Goal: Information Seeking & Learning: Find specific fact

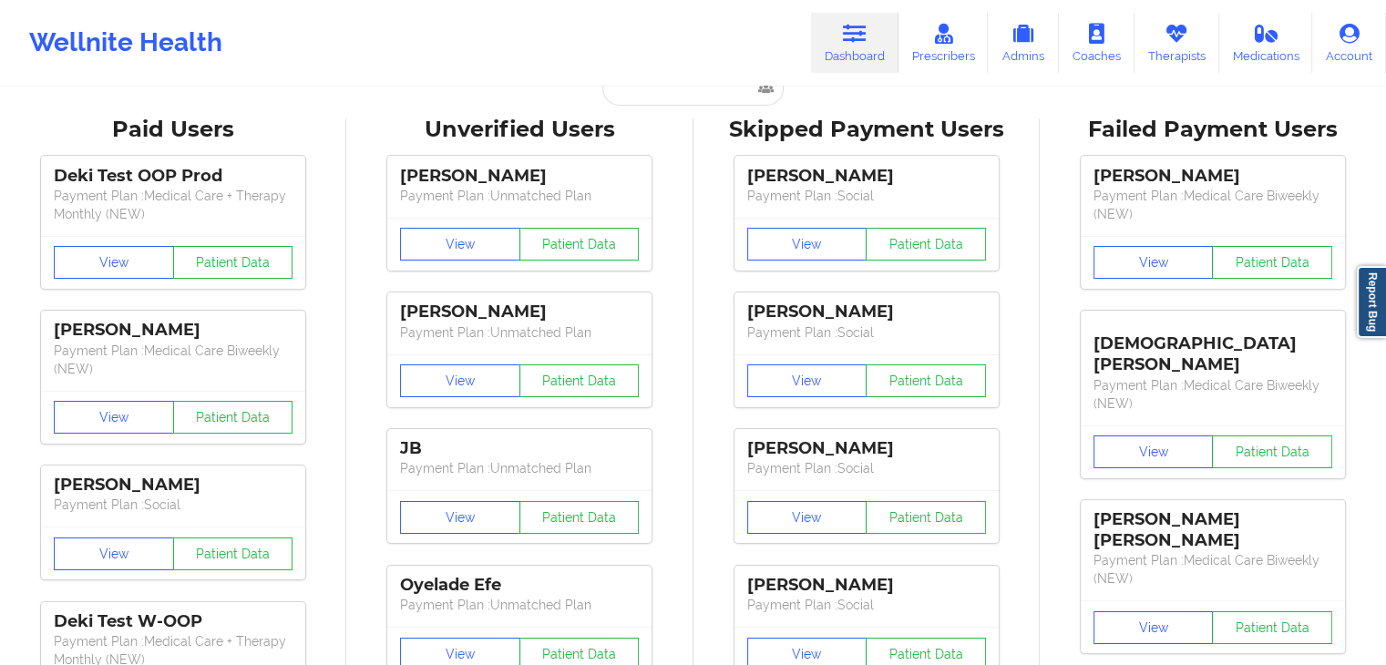
scroll to position [42, 0]
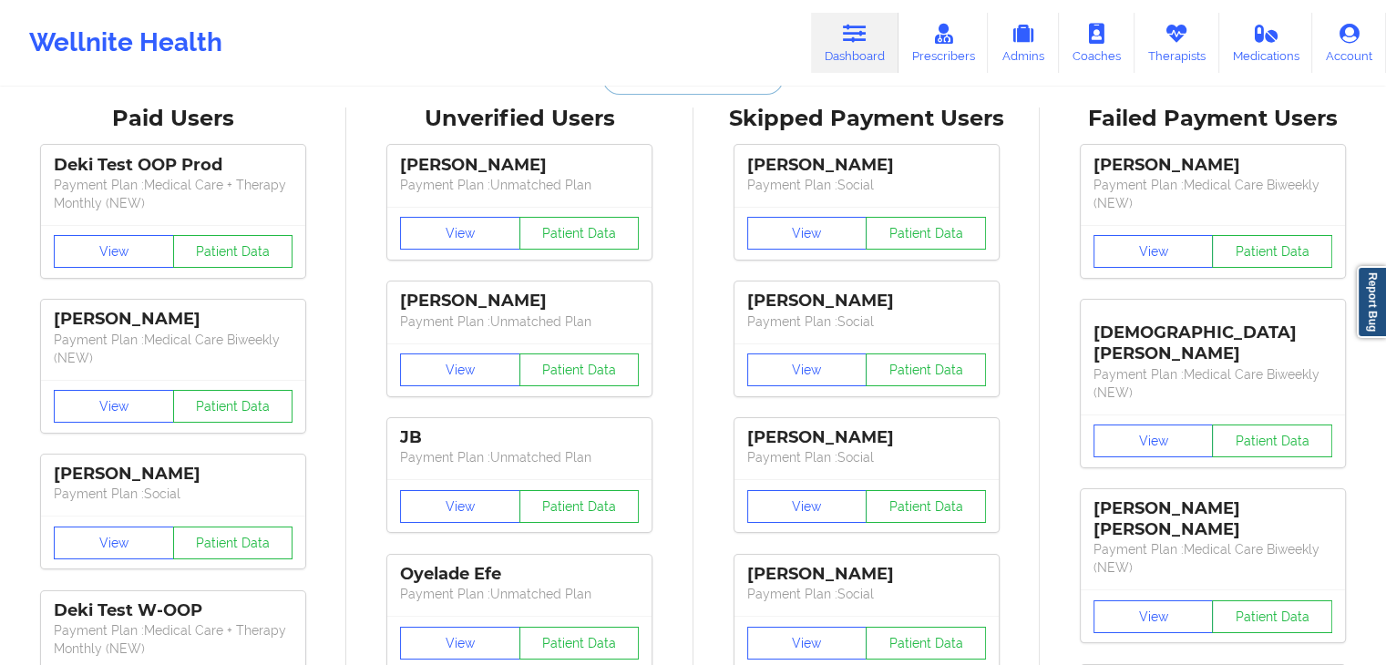
click at [678, 92] on input "text" at bounding box center [692, 77] width 180 height 35
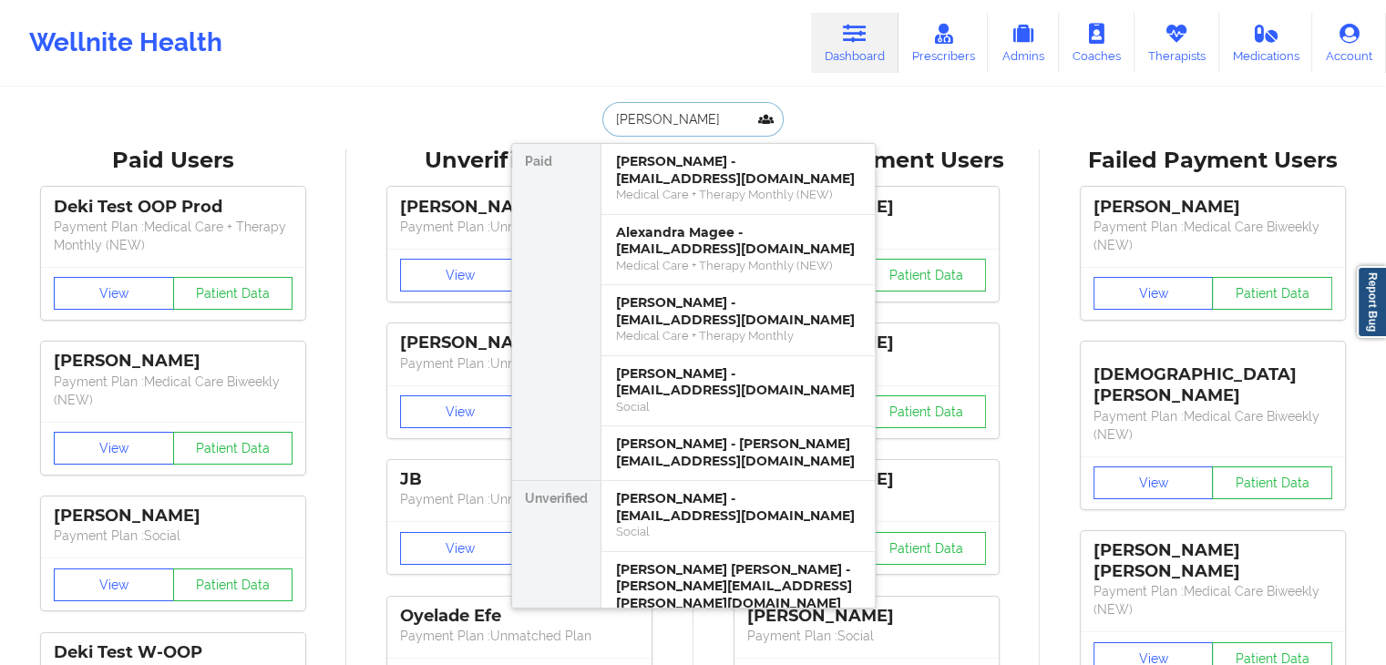
type input "Alexandra parks"
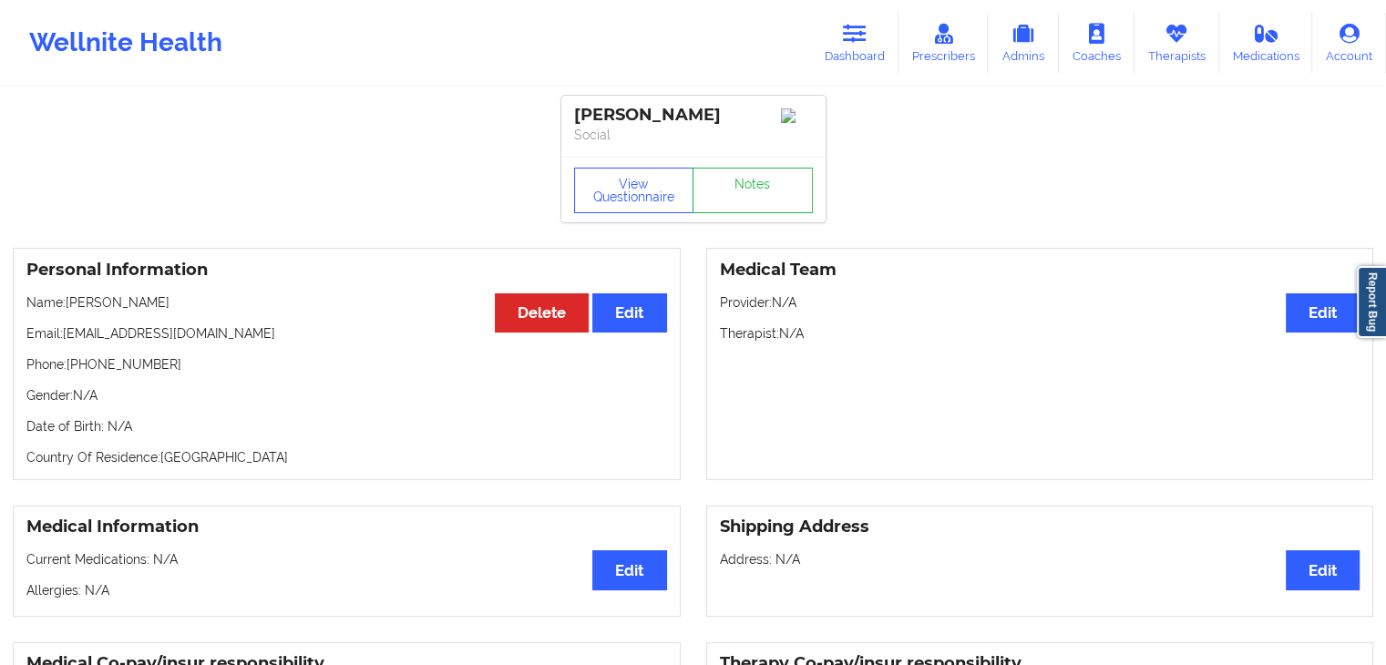
click at [886, 409] on div "Medical Team Edit Provider: N/A Therapist: N/A" at bounding box center [1040, 364] width 668 height 232
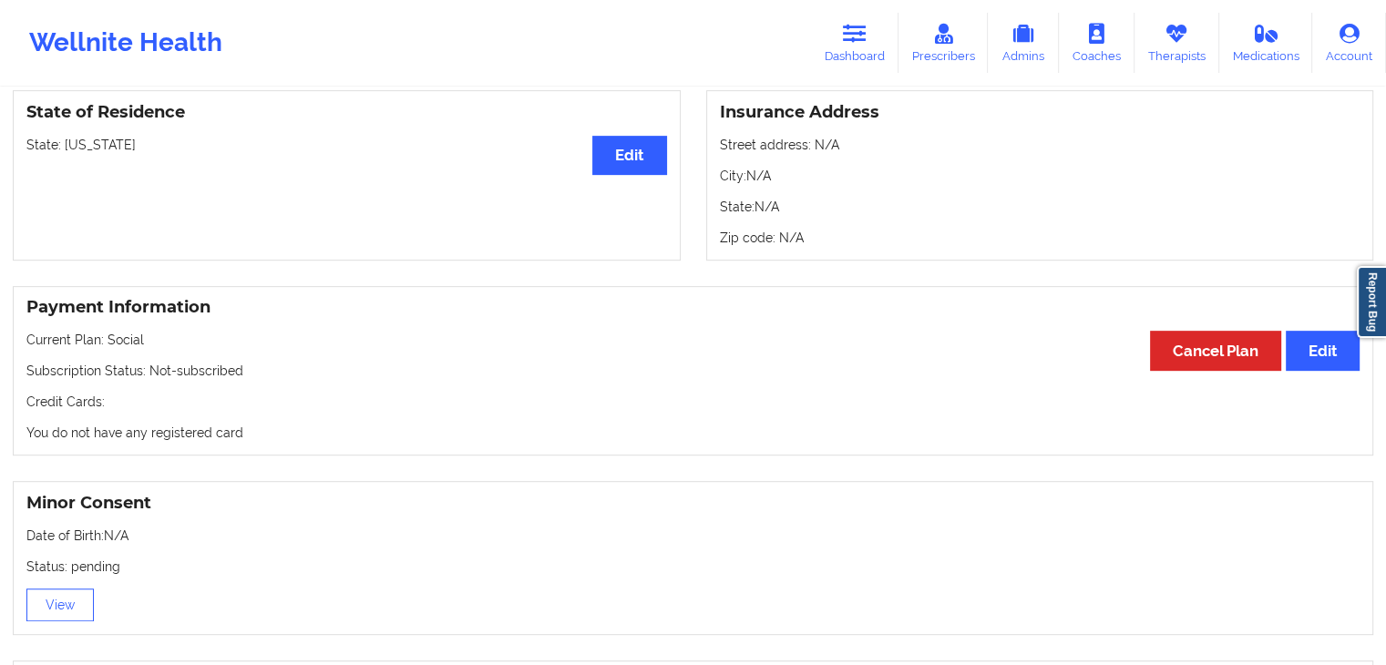
scroll to position [802, 0]
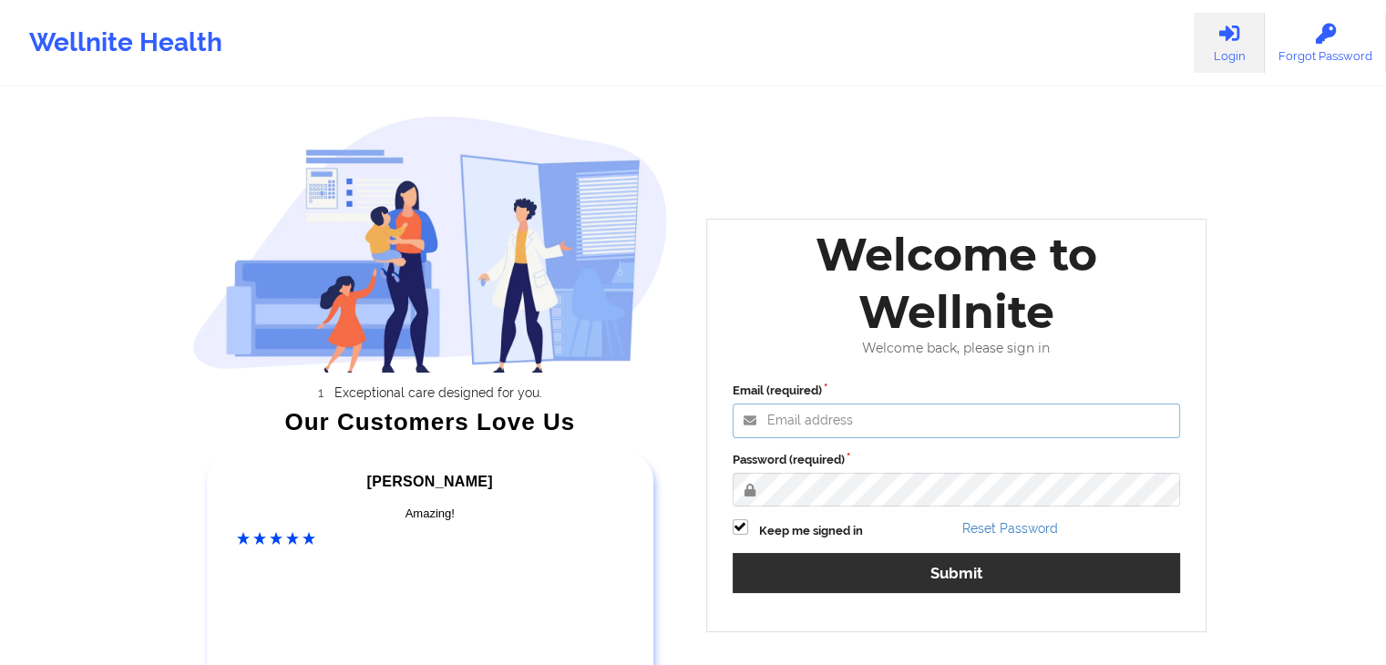
type input "fariha@wellnite.com"
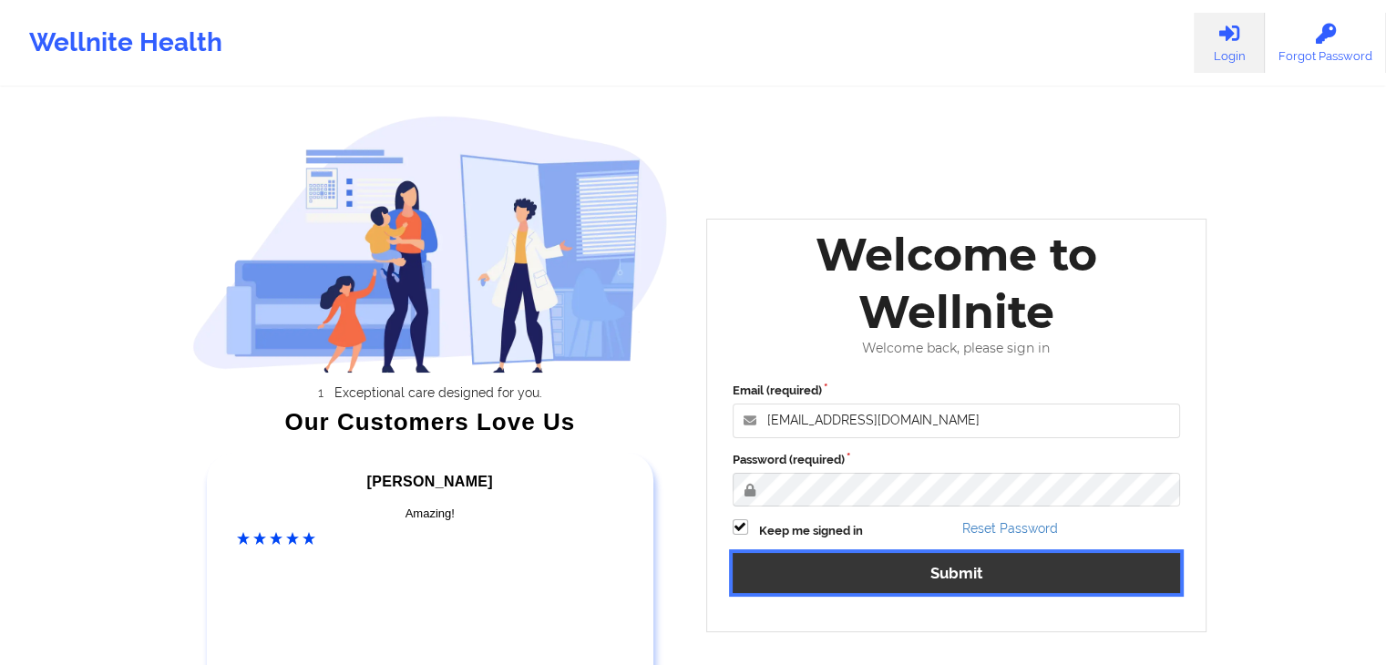
click at [820, 573] on button "Submit" at bounding box center [957, 572] width 448 height 39
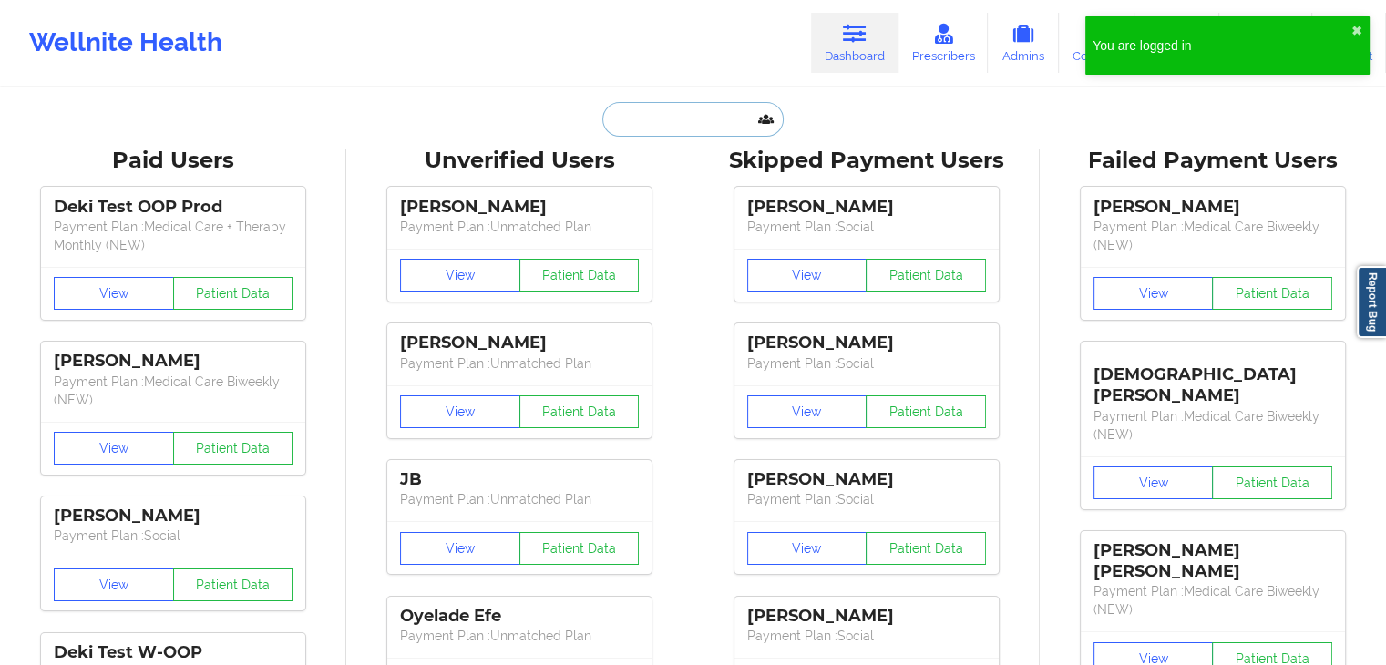
click at [671, 114] on input "text" at bounding box center [692, 119] width 180 height 35
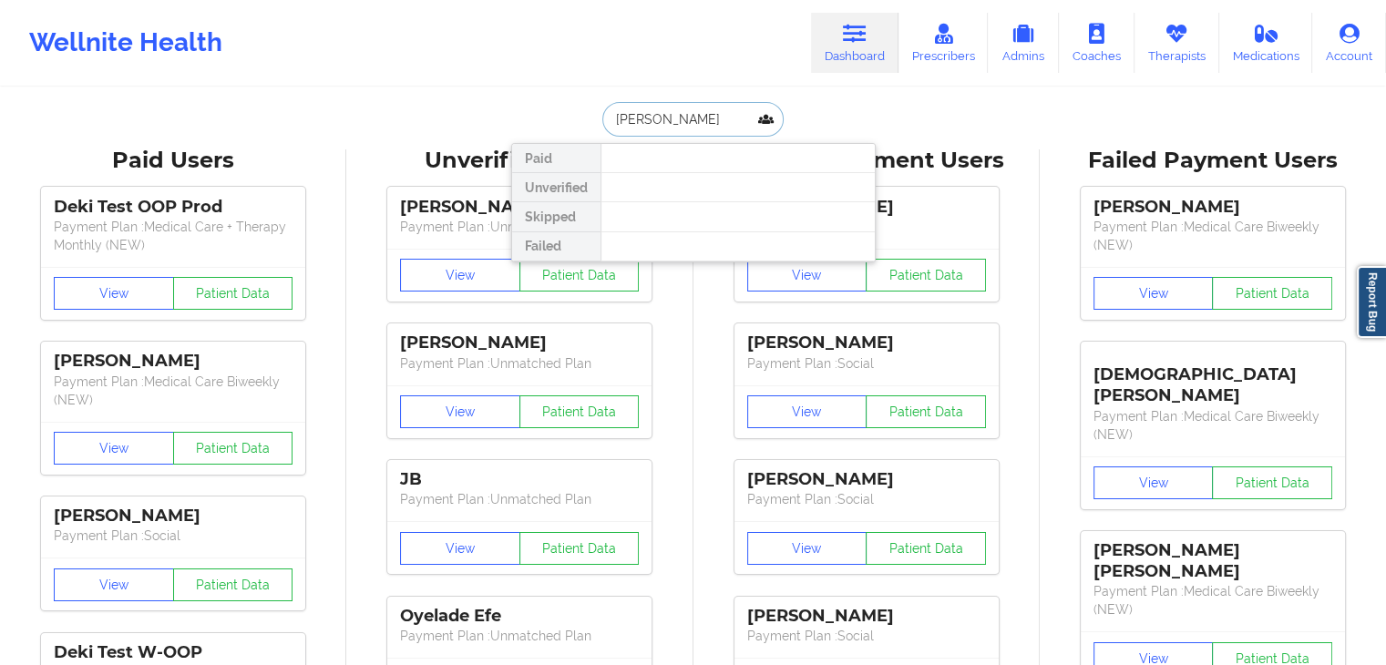
type input "angelique"
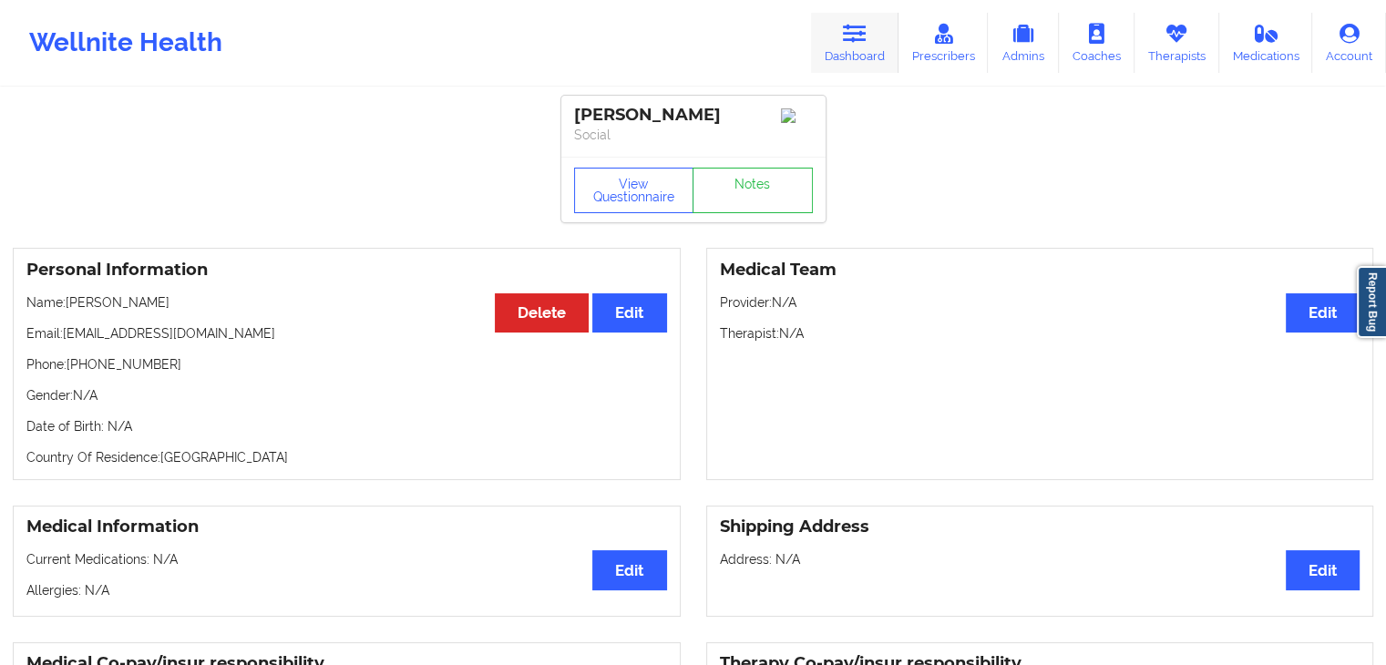
click at [845, 53] on link "Dashboard" at bounding box center [855, 43] width 88 height 60
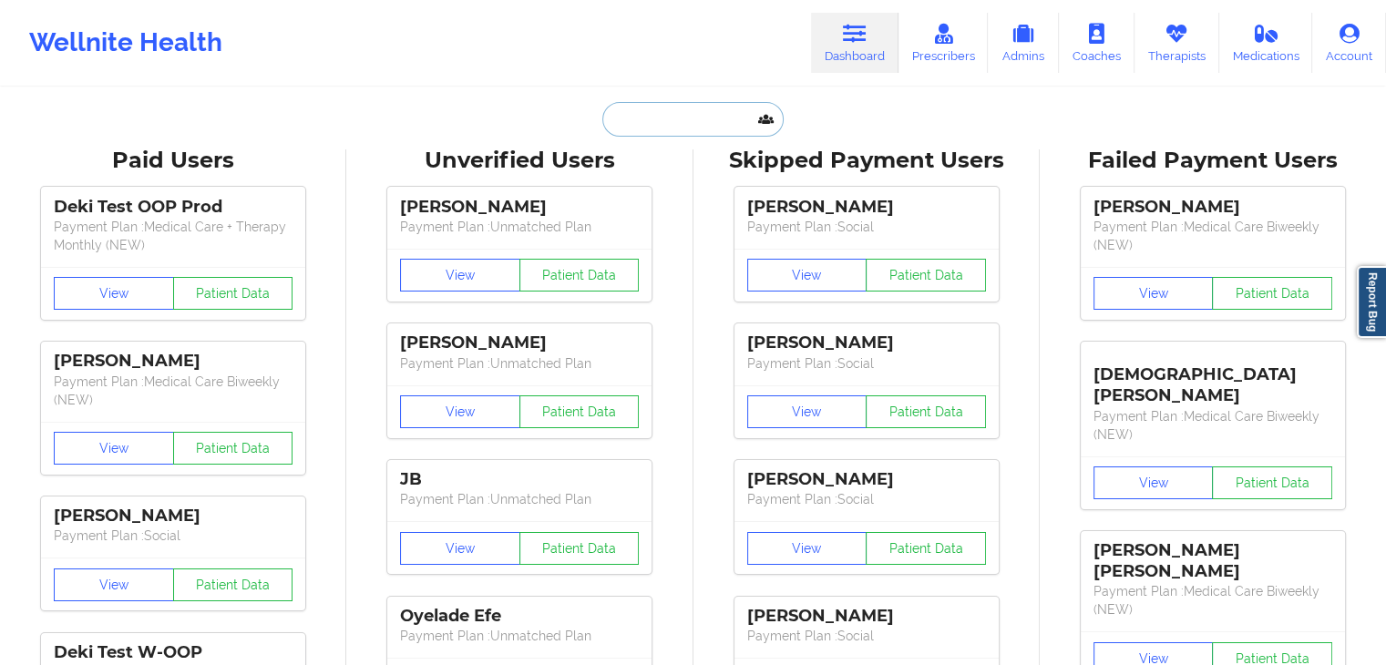
click at [663, 128] on input "text" at bounding box center [692, 119] width 180 height 35
paste input "jack.allore@yahoo.com"
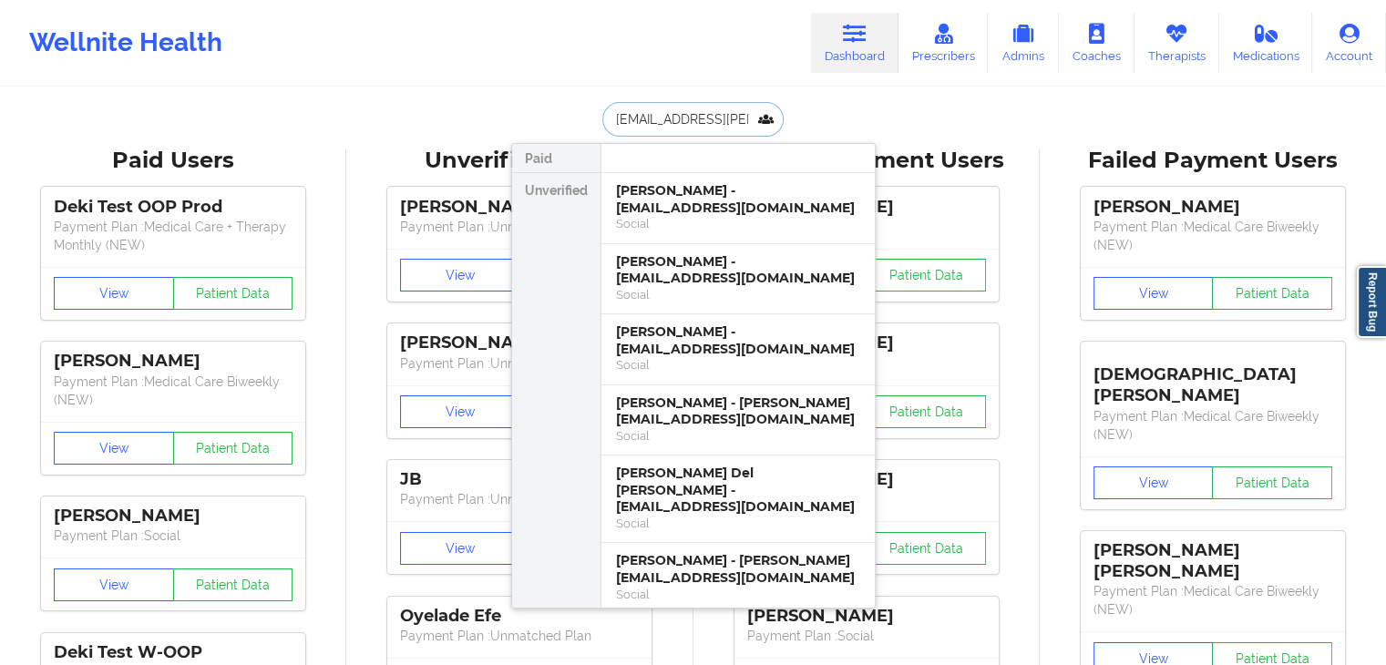
type input "jack.allore@yahoo.com"
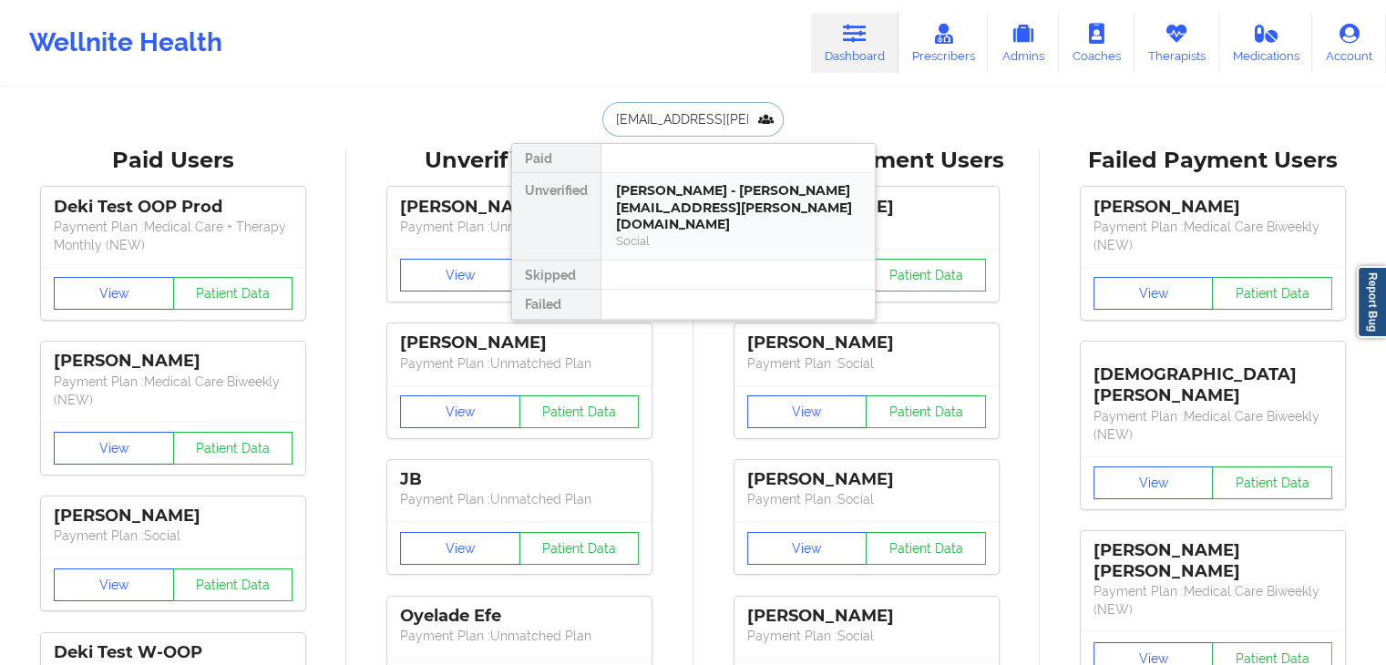
click at [707, 205] on div "Jack m allore - jack.allore@yahoo.com" at bounding box center [738, 207] width 244 height 51
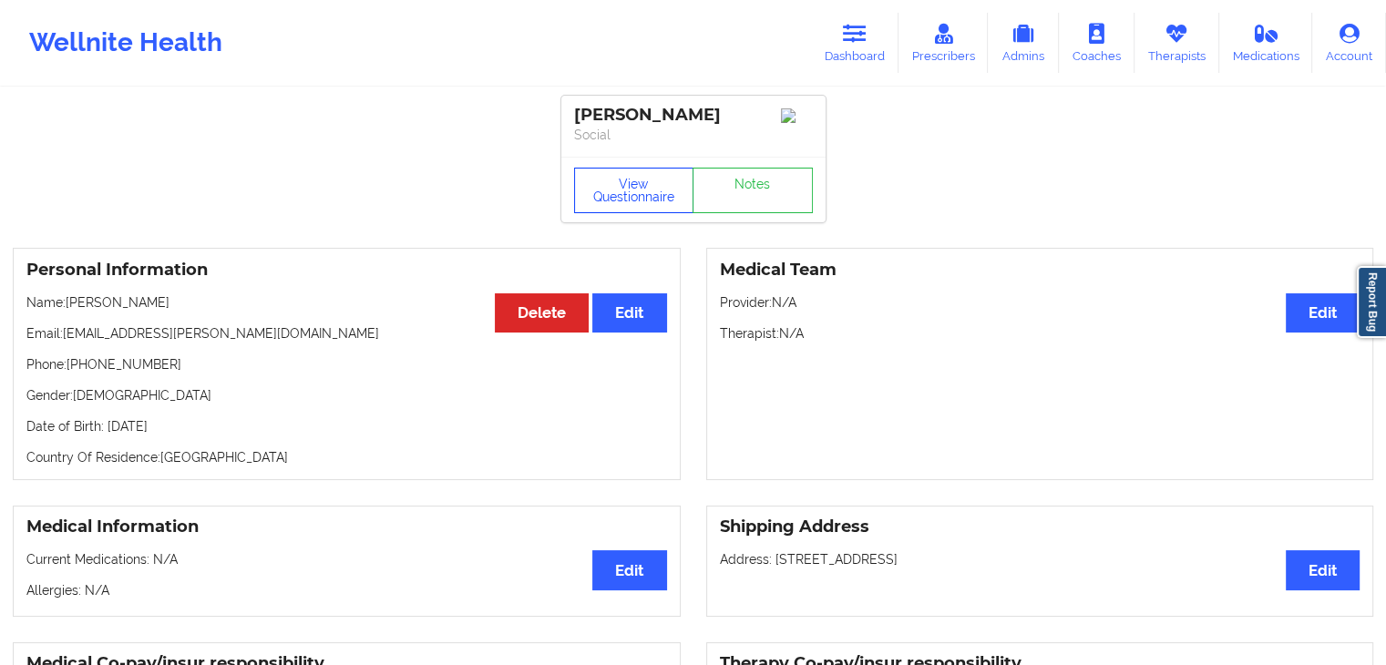
click at [653, 193] on button "View Questionnaire" at bounding box center [634, 191] width 120 height 46
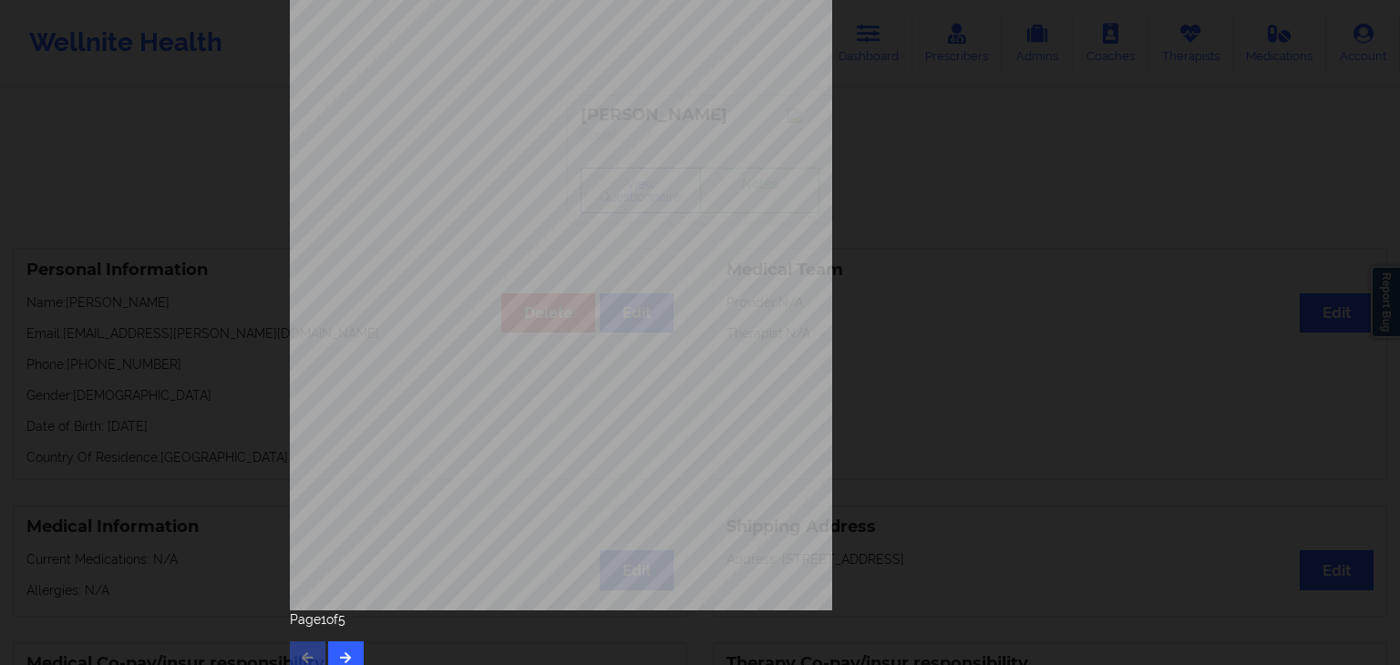
scroll to position [204, 0]
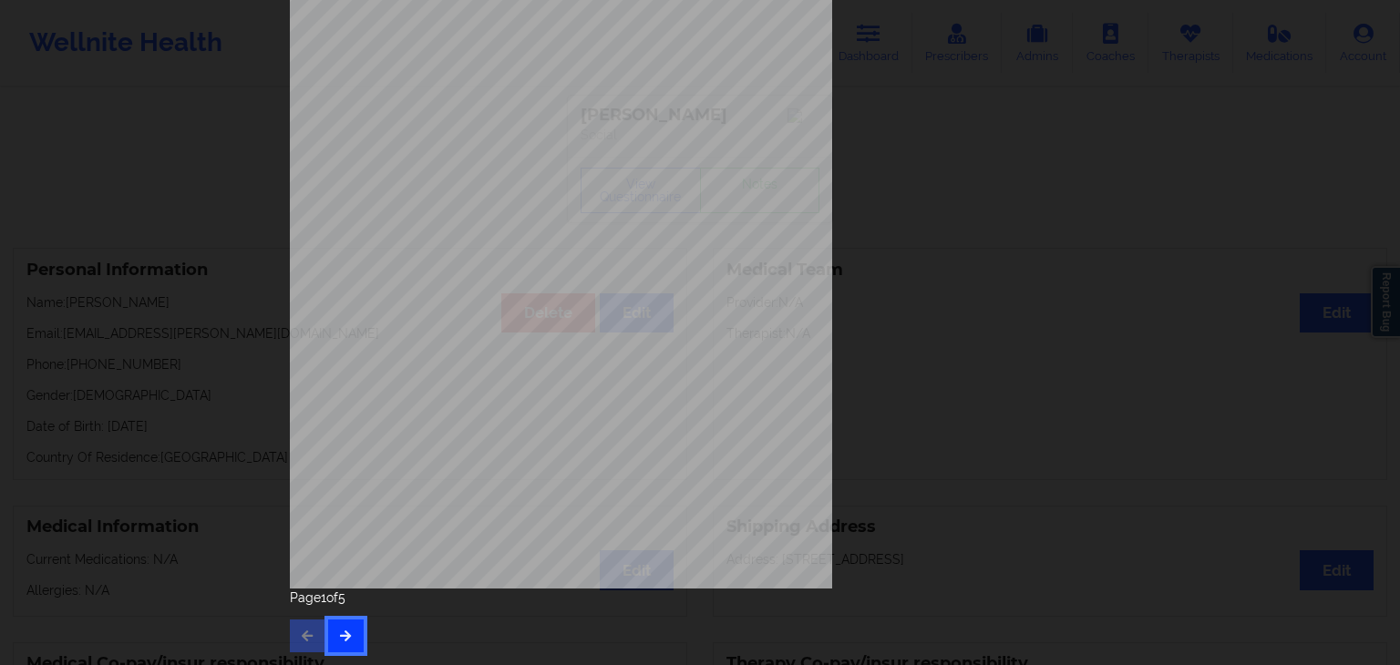
click at [341, 624] on button "button" at bounding box center [346, 636] width 36 height 33
click at [340, 644] on button "button" at bounding box center [346, 636] width 36 height 33
click at [352, 632] on button "button" at bounding box center [346, 636] width 36 height 33
click at [841, 149] on div "Insurance company type details by patient commercial Insurance Member ID for pa…" at bounding box center [700, 204] width 820 height 767
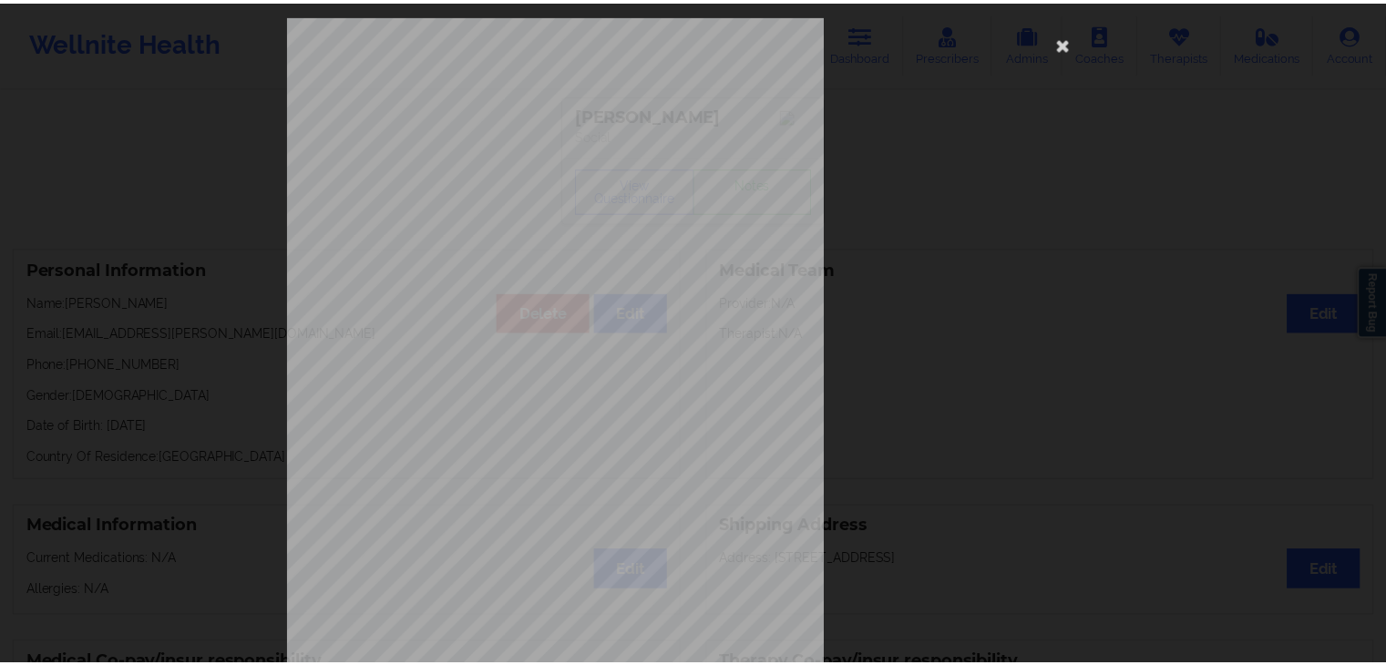
scroll to position [0, 0]
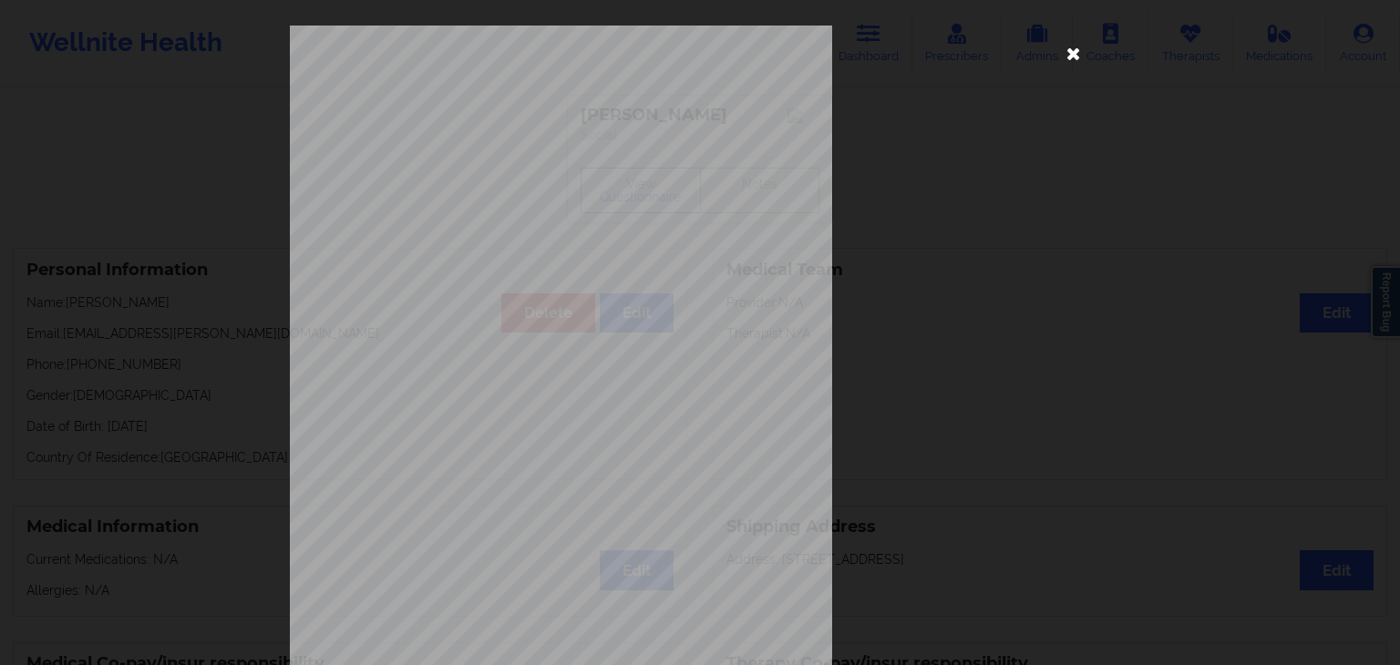
click at [1070, 56] on icon at bounding box center [1073, 52] width 29 height 29
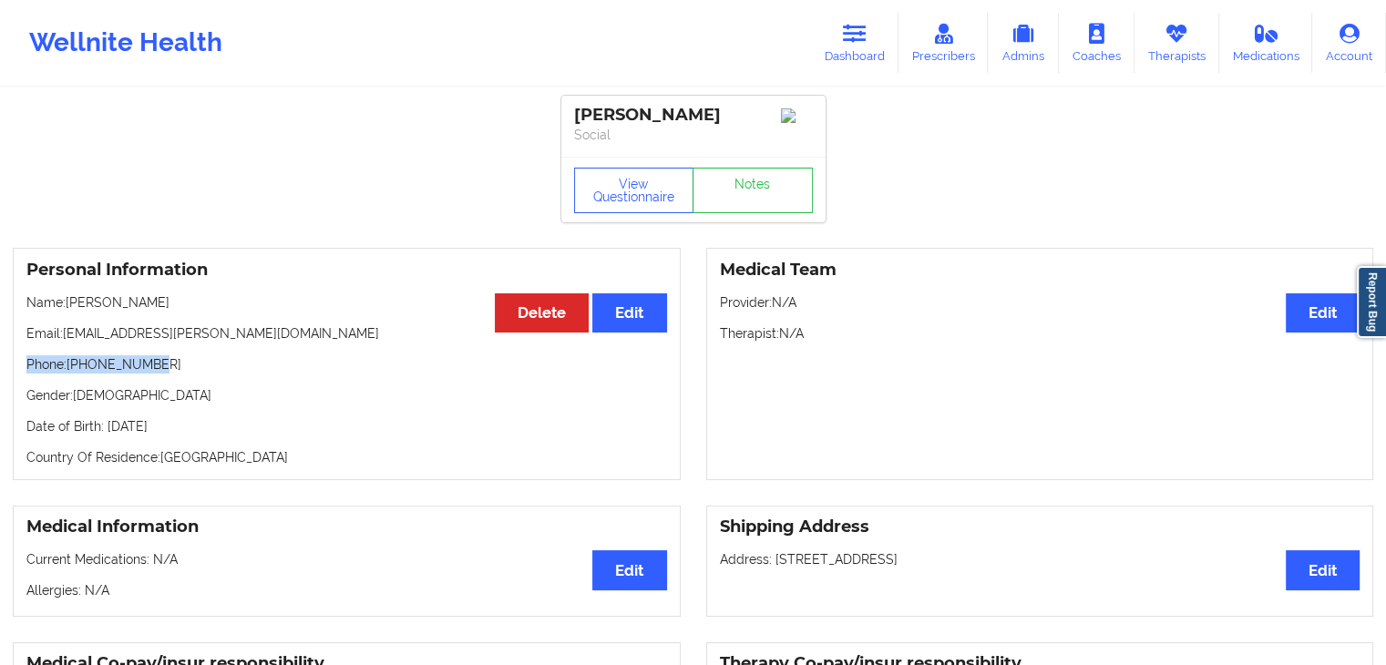
drag, startPoint x: 26, startPoint y: 369, endPoint x: 165, endPoint y: 374, distance: 138.6
click at [165, 374] on p "Phone: +16284688495" at bounding box center [346, 364] width 641 height 18
copy p "Phone: +16284688495"
click at [864, 59] on link "Dashboard" at bounding box center [855, 43] width 88 height 60
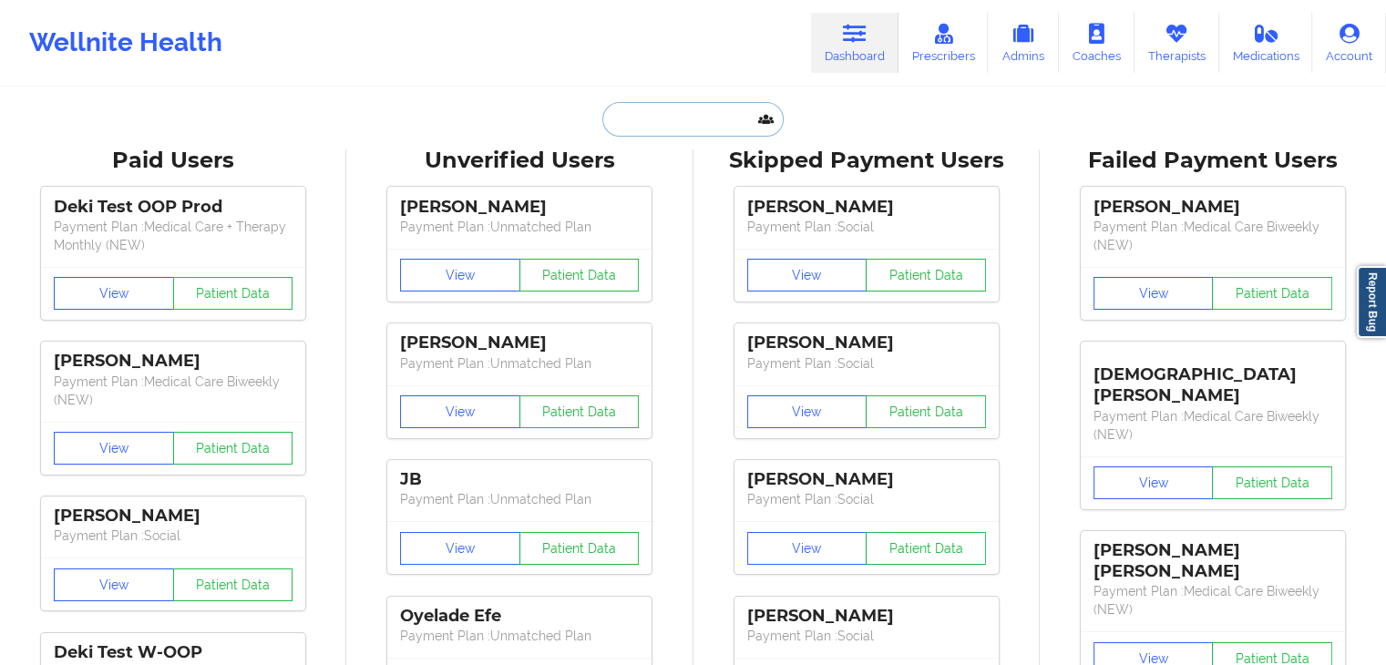
click at [667, 124] on input "text" at bounding box center [692, 119] width 180 height 35
paste input "[EMAIL_ADDRESS][DOMAIN_NAME]"
type input "[EMAIL_ADDRESS][DOMAIN_NAME]"
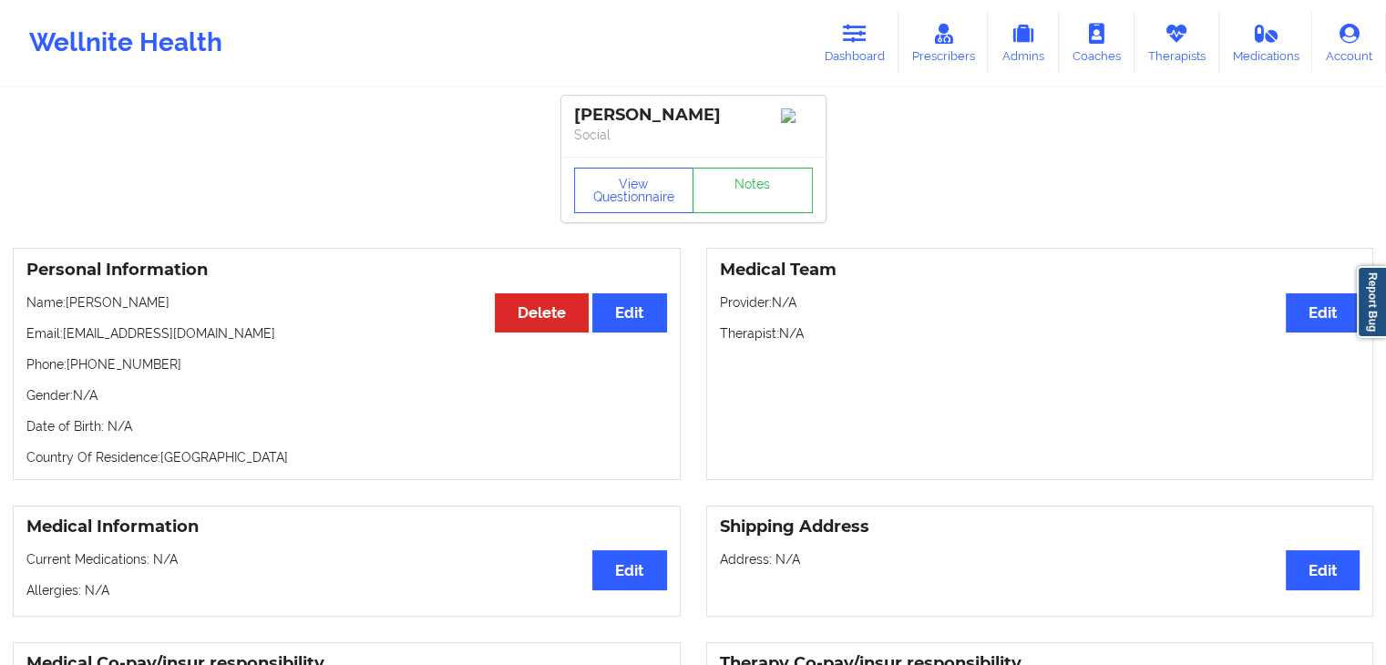
drag, startPoint x: 66, startPoint y: 307, endPoint x: 178, endPoint y: 311, distance: 112.2
click at [178, 311] on p "Name: Neseiry Melendez" at bounding box center [346, 302] width 641 height 18
copy p "[PERSON_NAME]"
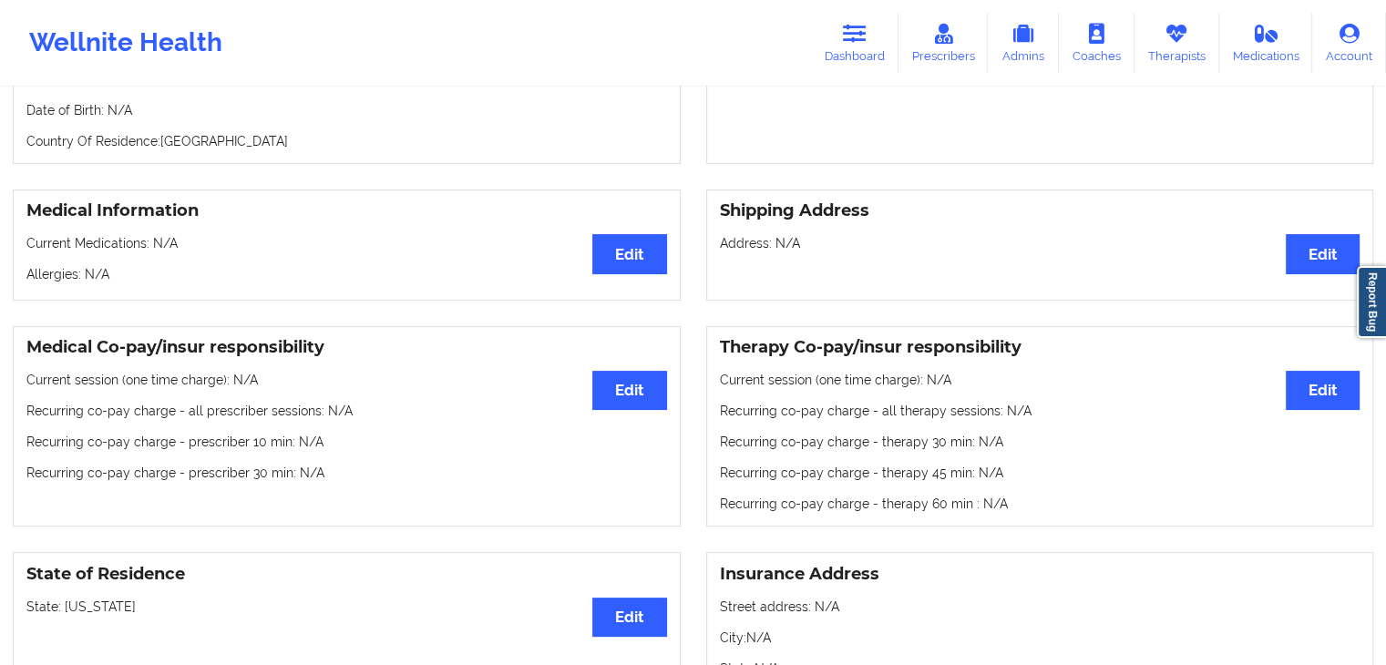
scroll to position [39, 0]
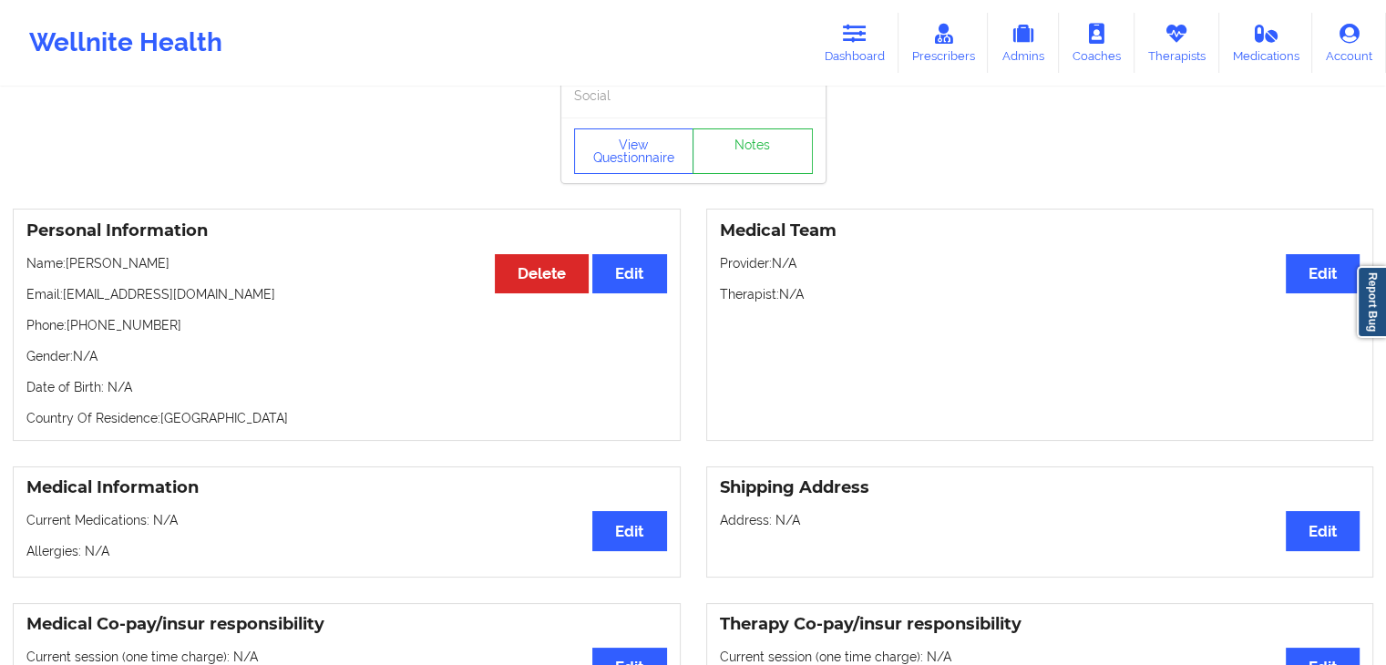
copy p "[PERSON_NAME]"
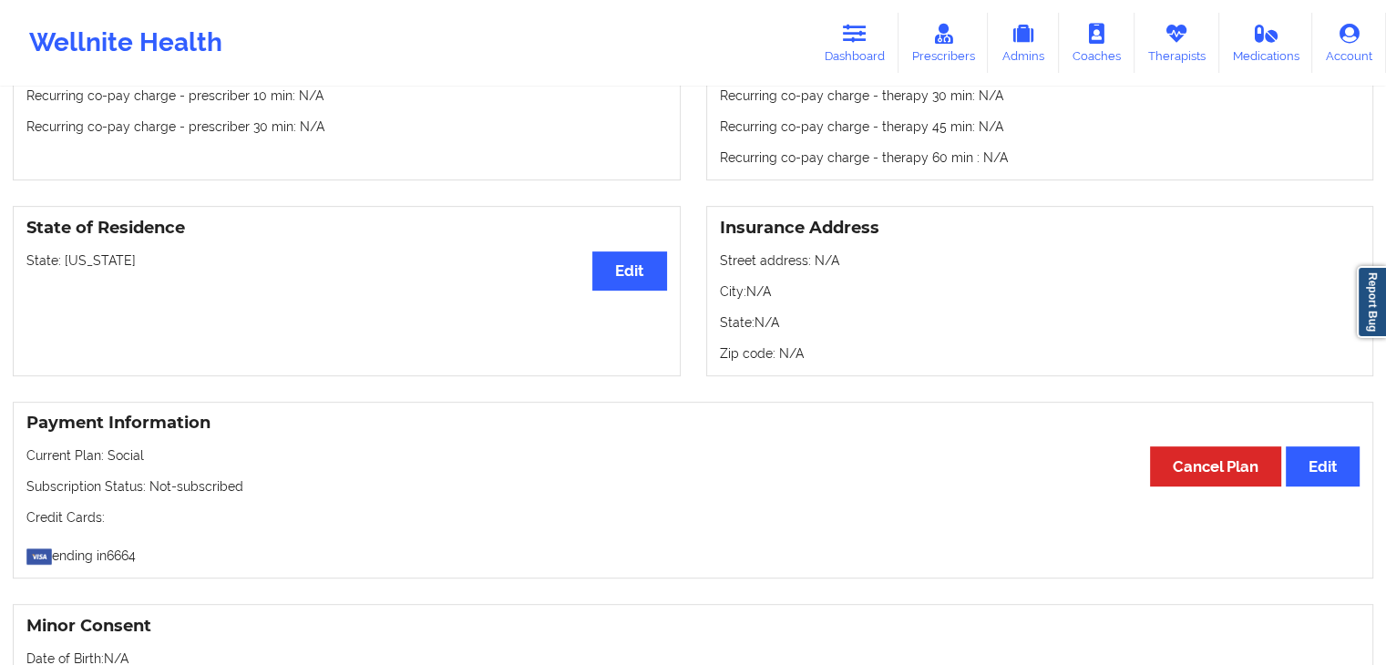
scroll to position [605, 0]
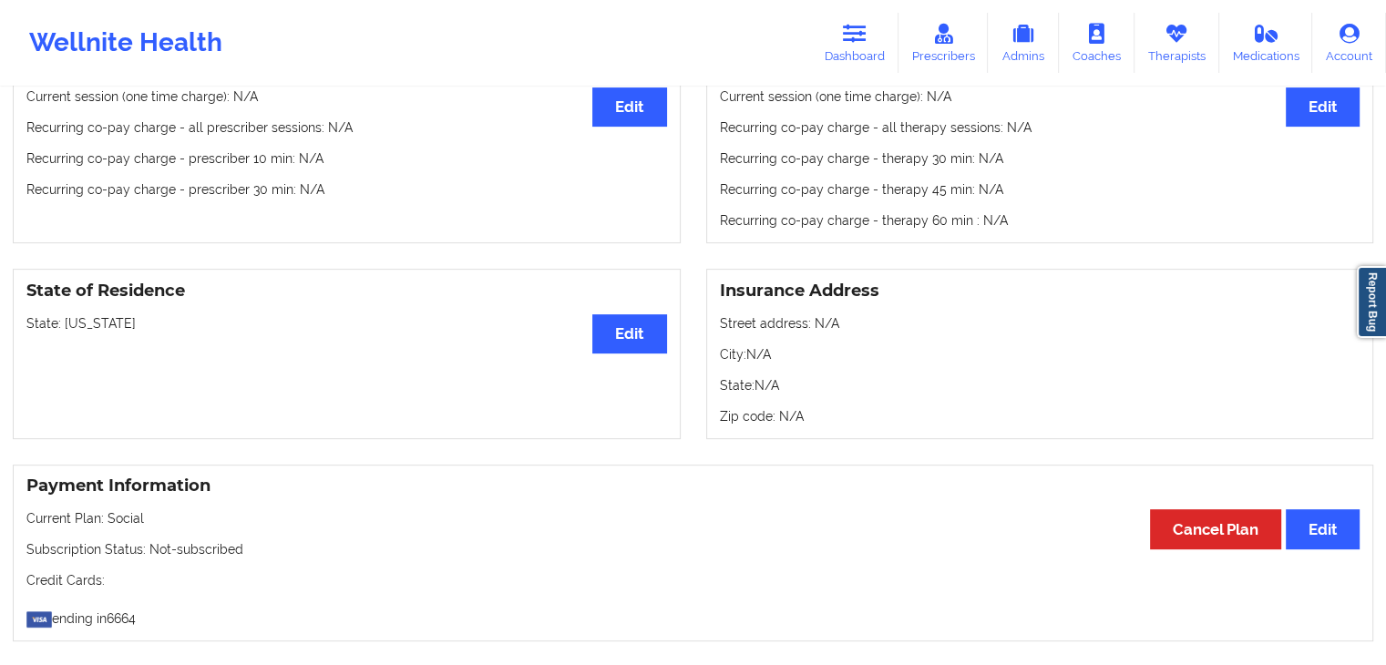
scroll to position [605, 0]
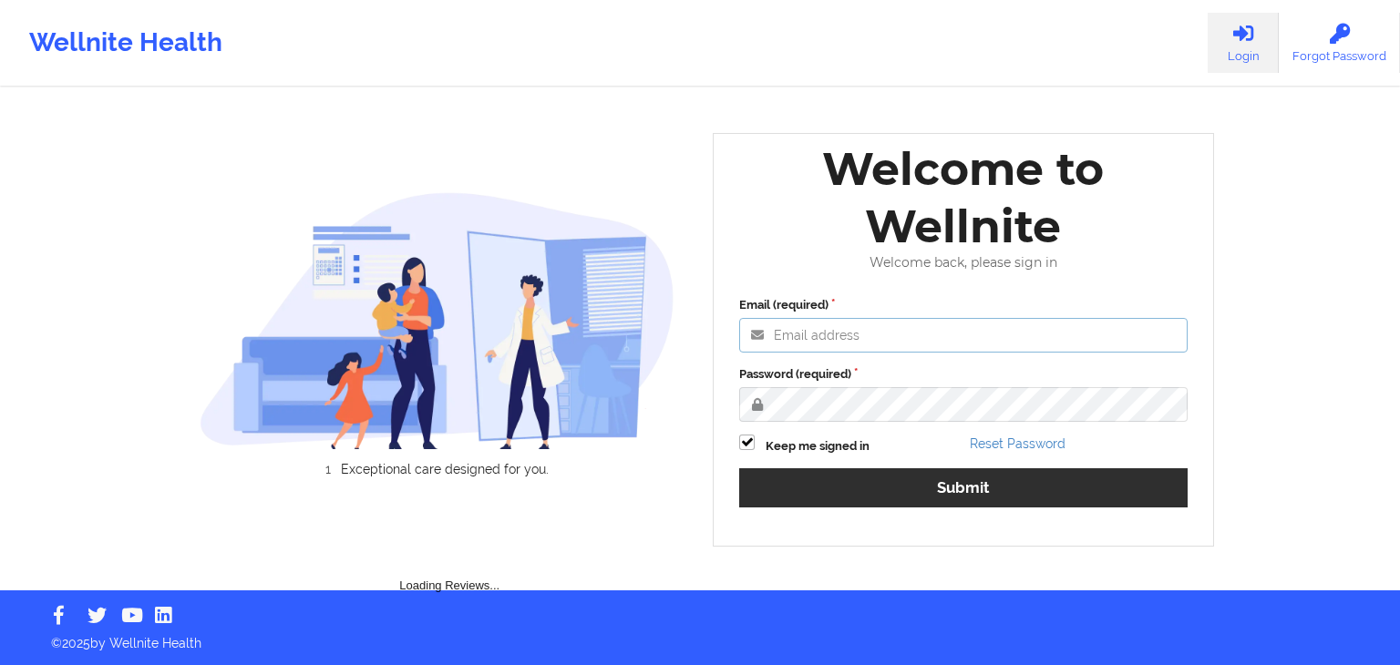
type input "fariha@wellnite.com"
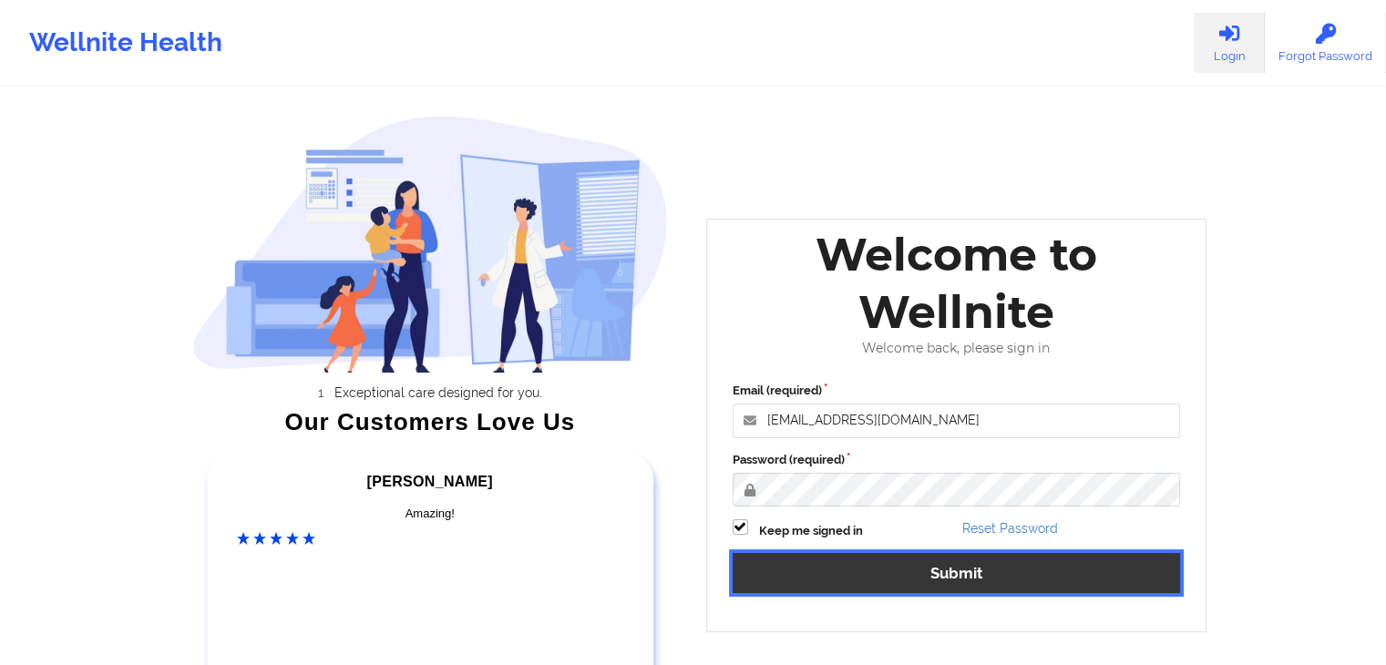
click at [835, 588] on button "Submit" at bounding box center [957, 572] width 448 height 39
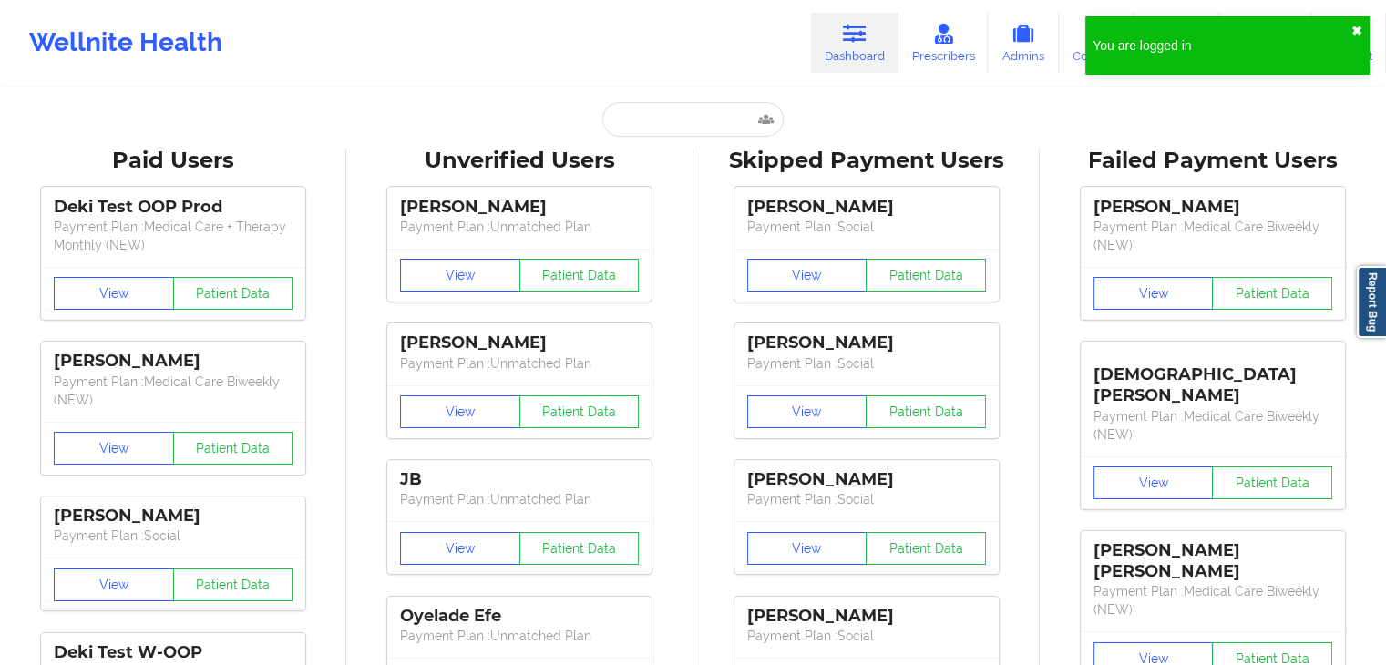
click at [1360, 25] on button "✖︎" at bounding box center [1357, 31] width 11 height 15
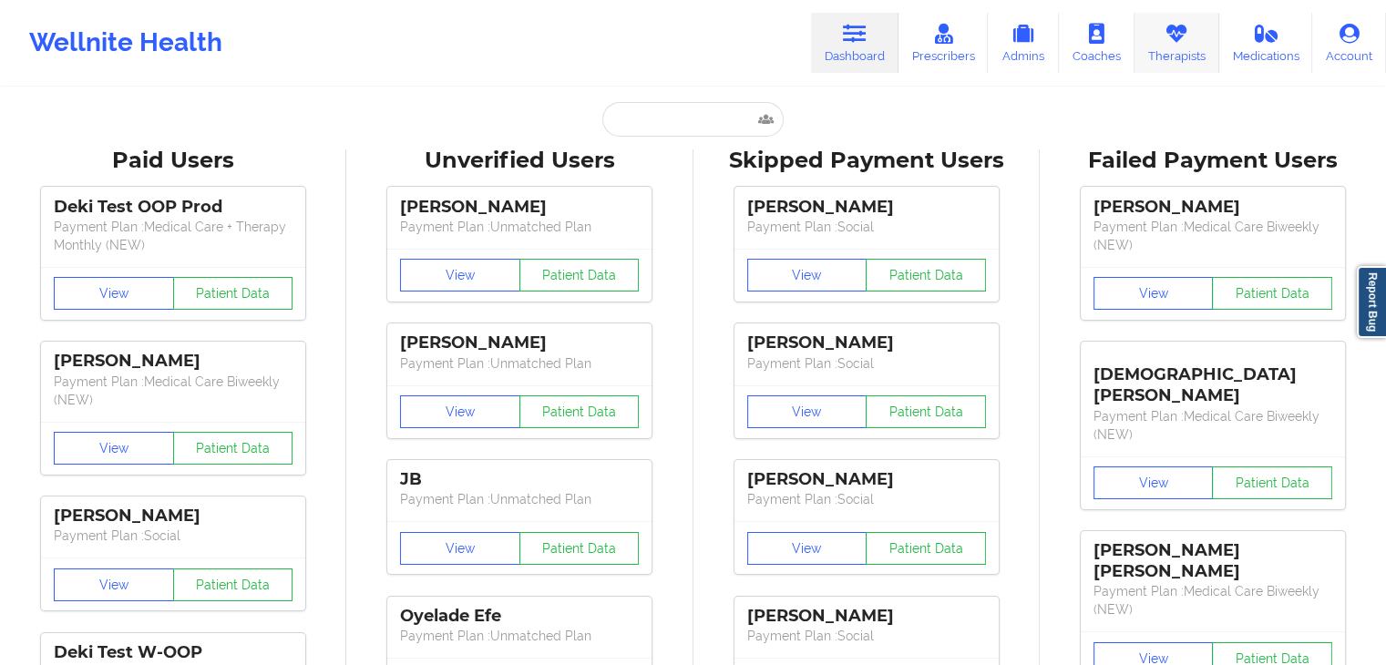
click at [1175, 45] on link "Therapists" at bounding box center [1177, 43] width 85 height 60
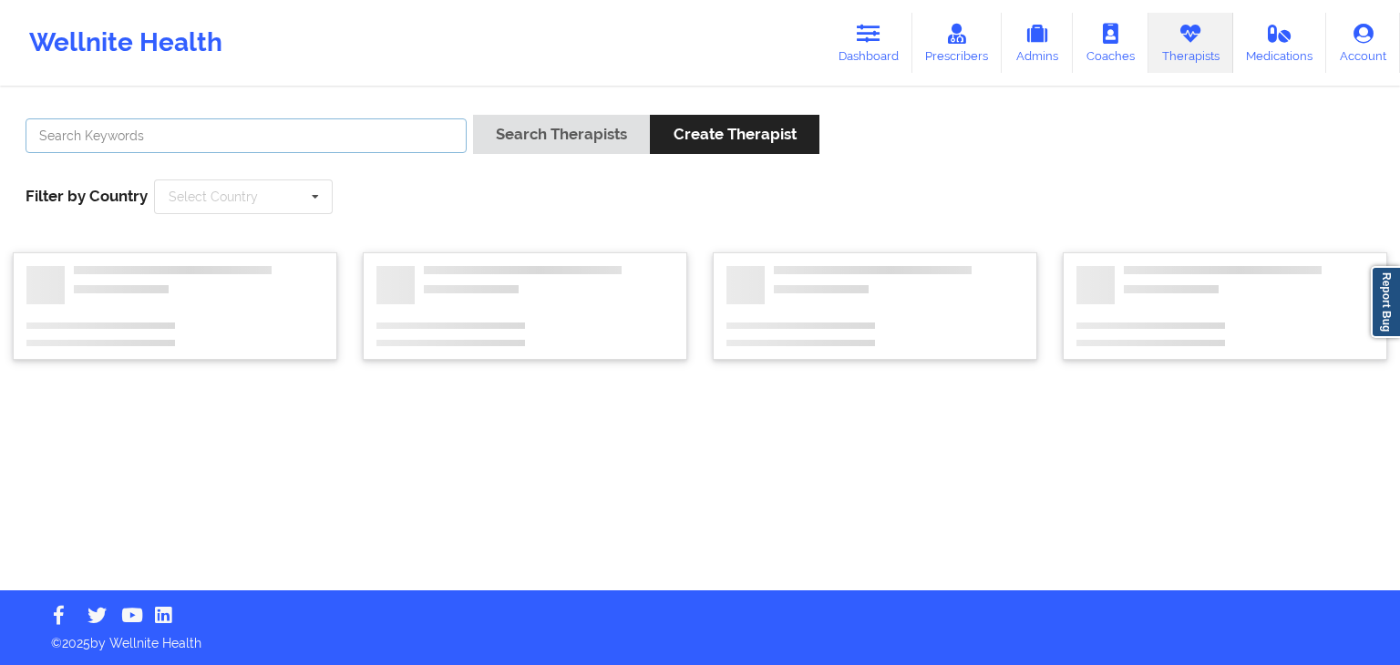
click at [357, 145] on input "text" at bounding box center [246, 135] width 441 height 35
click at [473, 115] on button "Search Therapists" at bounding box center [561, 134] width 177 height 39
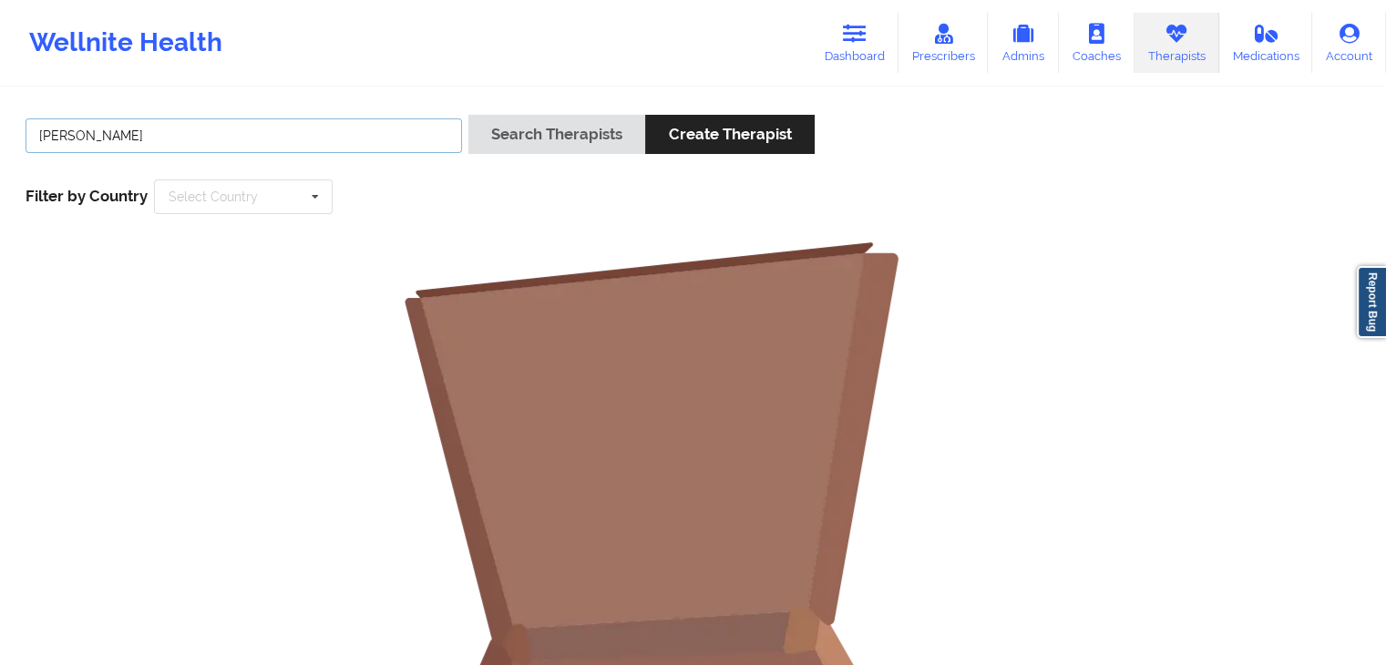
click at [468, 115] on button "Search Therapists" at bounding box center [556, 134] width 177 height 39
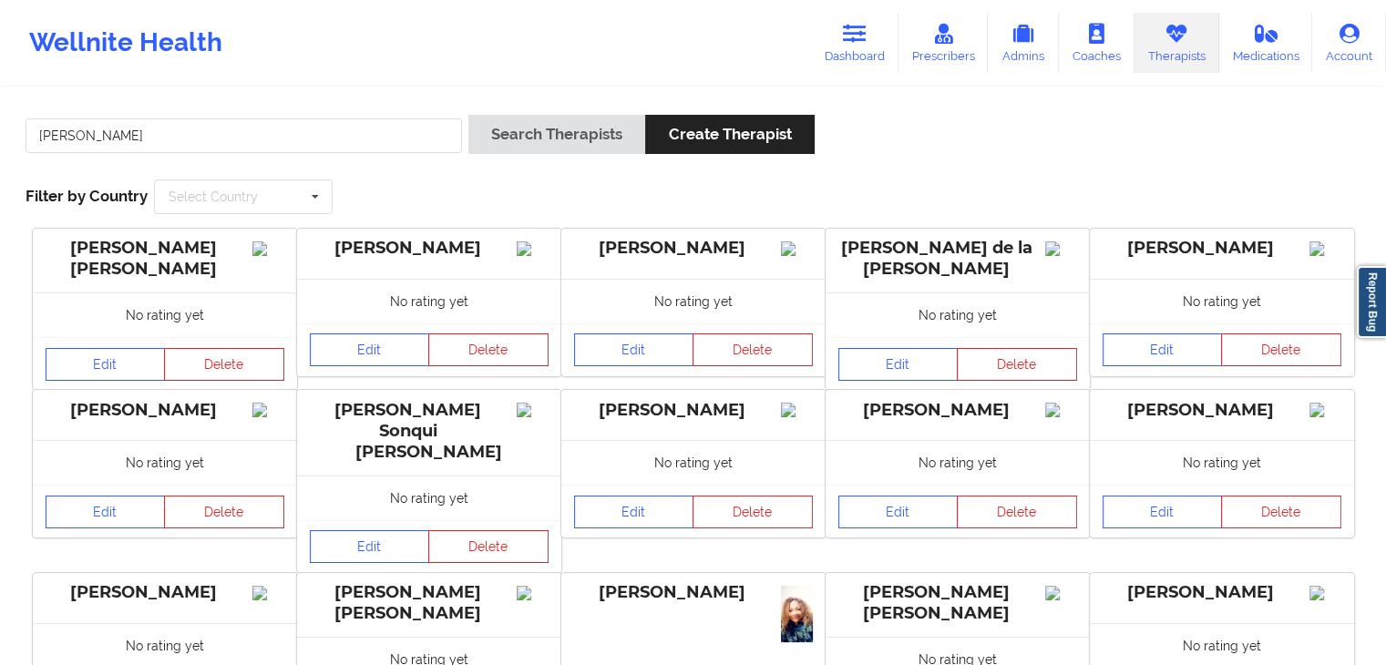
click at [740, 279] on div "Cynthia Lefferts" at bounding box center [693, 254] width 264 height 50
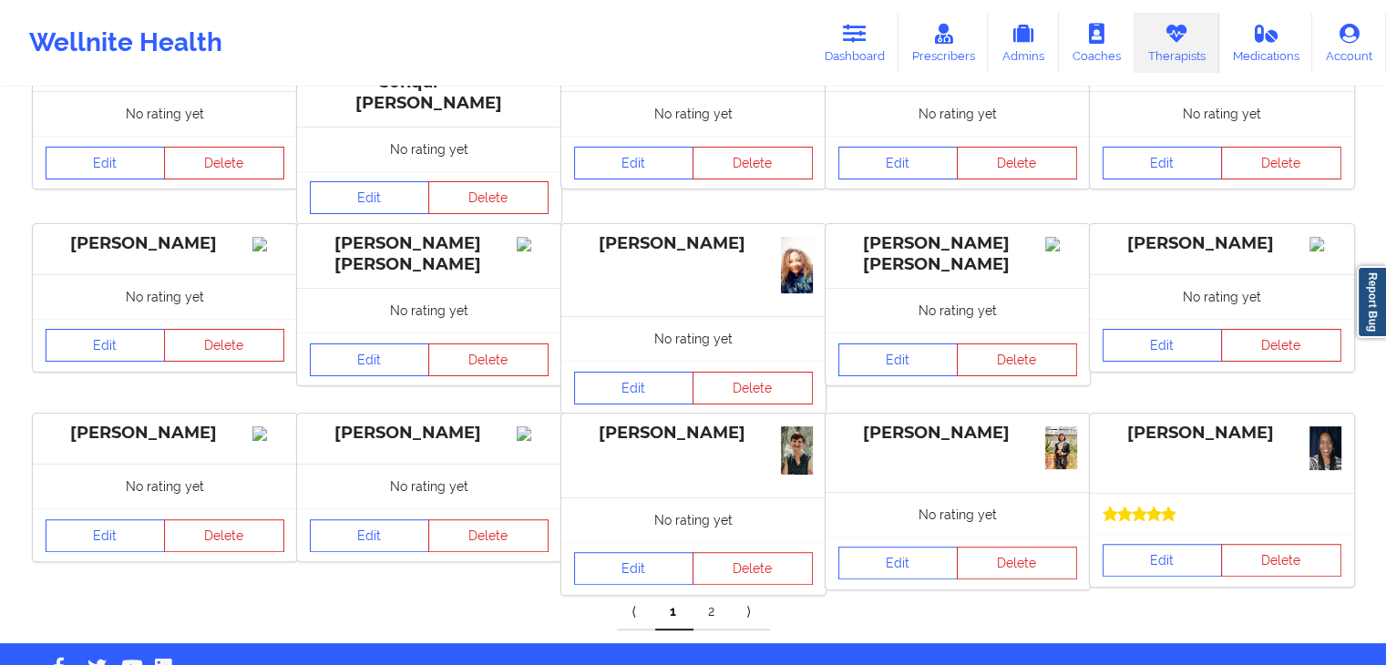
scroll to position [386, 0]
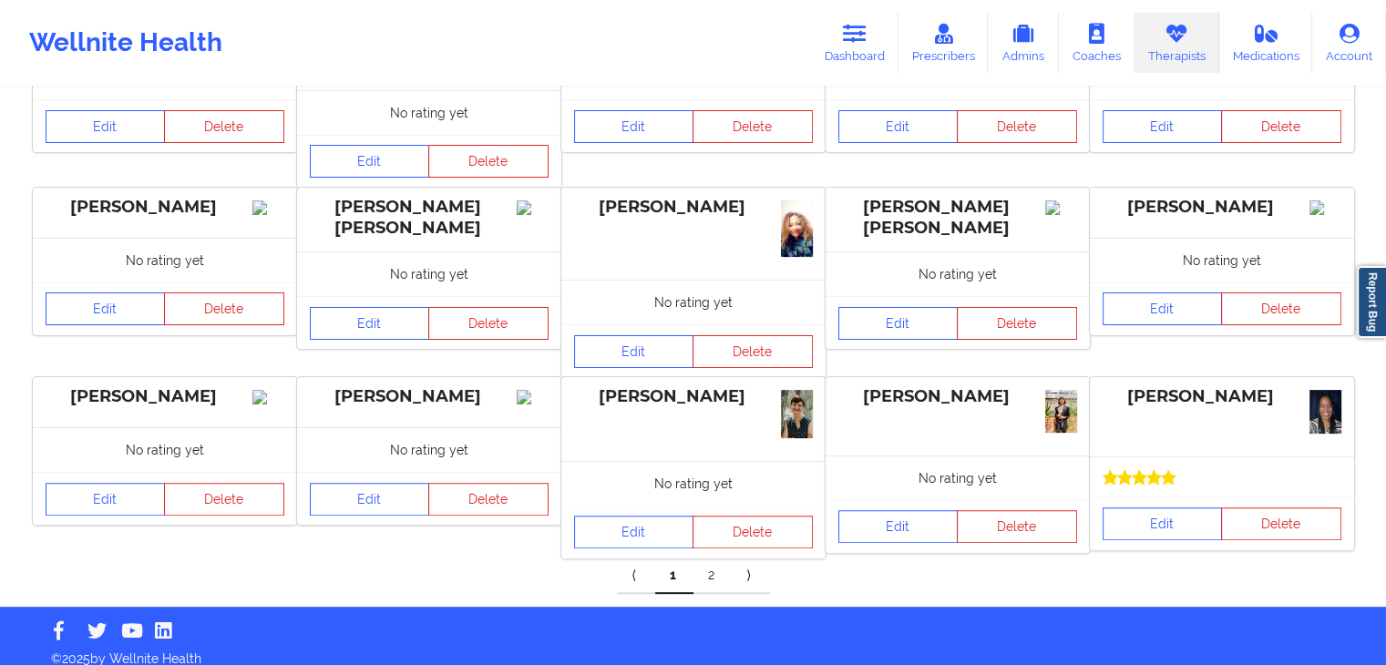
click at [704, 563] on link "2" at bounding box center [713, 576] width 38 height 36
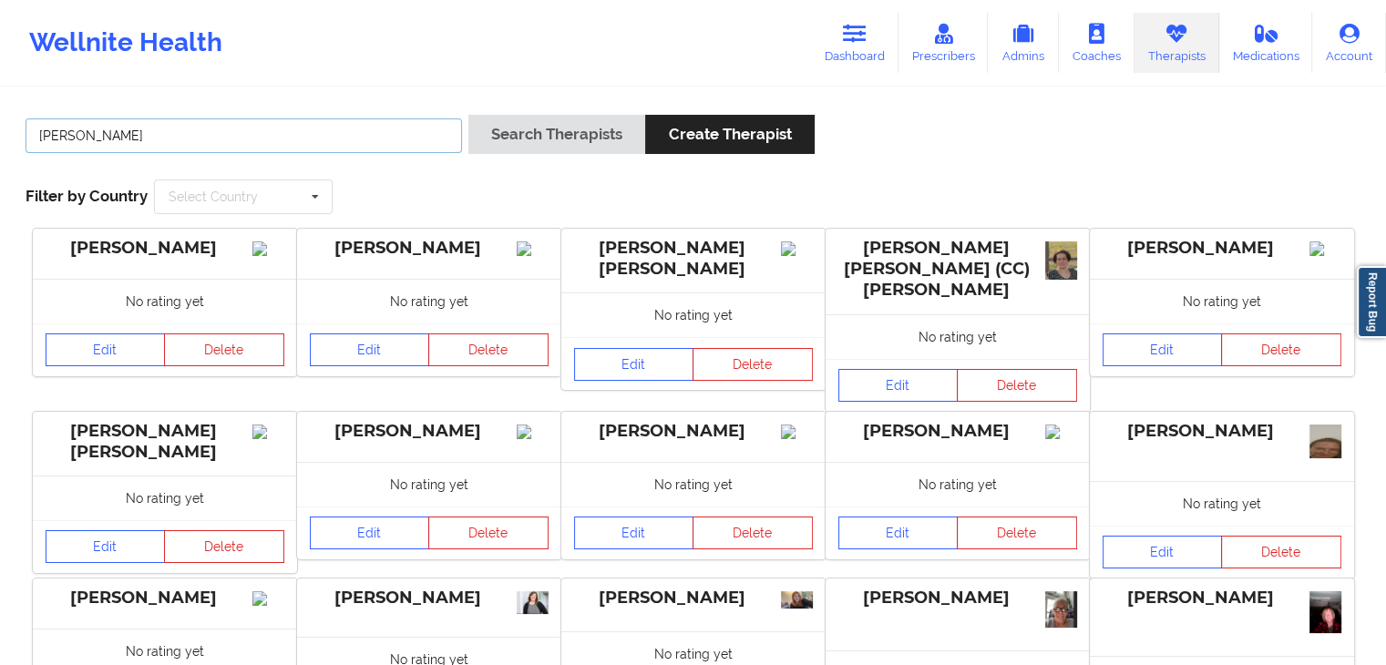
click at [350, 123] on input "cynthia" at bounding box center [244, 135] width 437 height 35
type input "c"
type input "nicholas morale"
click at [468, 115] on button "Search Therapists" at bounding box center [556, 134] width 177 height 39
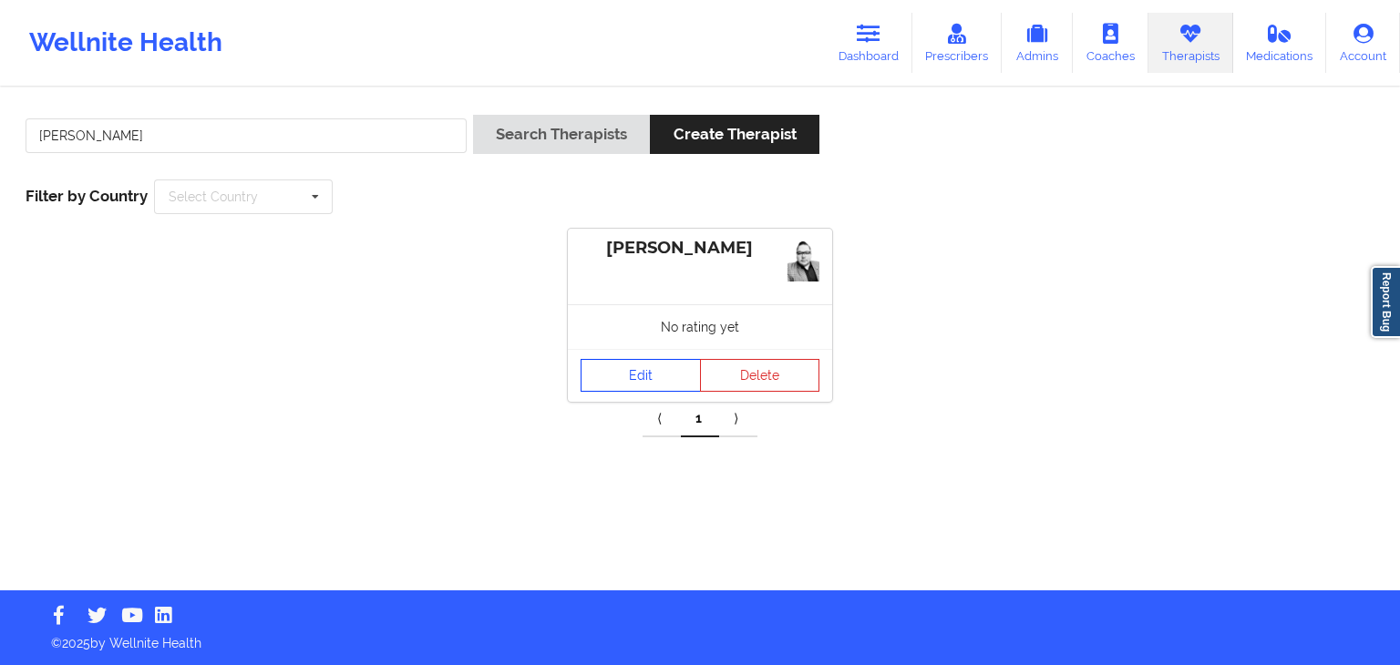
click at [641, 364] on link "Edit" at bounding box center [641, 375] width 120 height 33
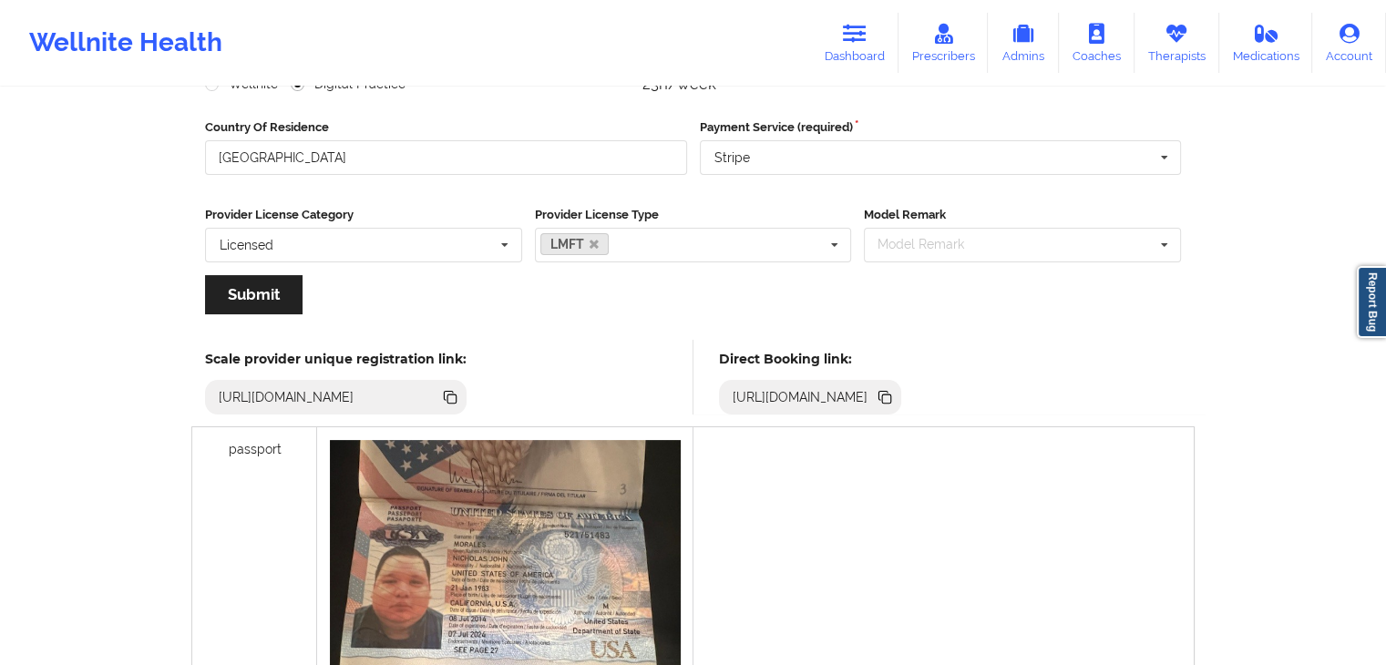
scroll to position [242, 0]
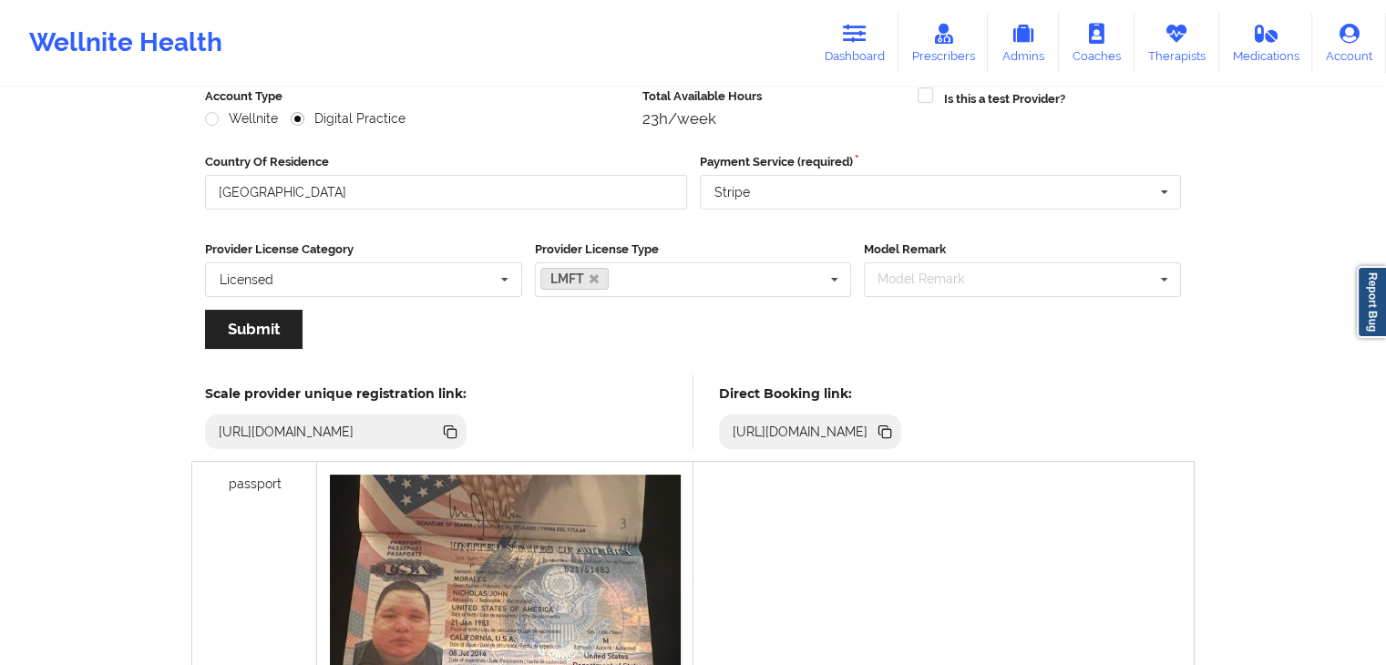
click at [895, 427] on icon at bounding box center [885, 432] width 20 height 20
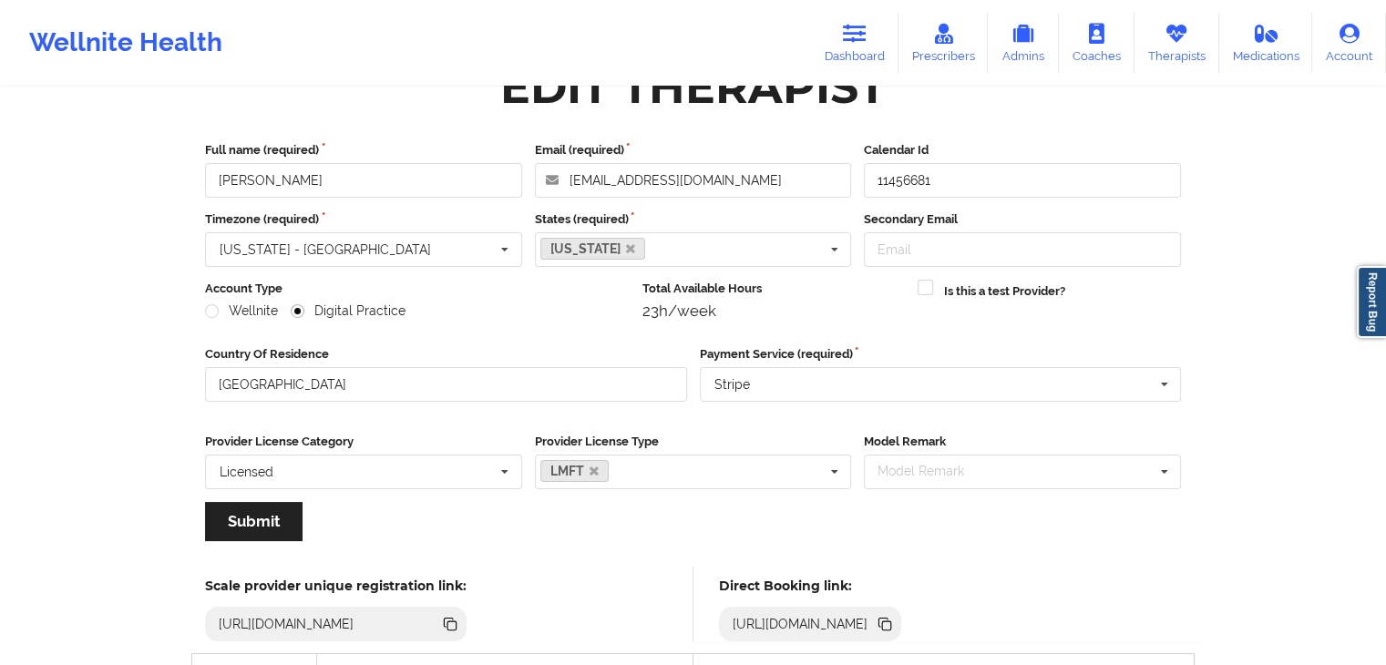
scroll to position [0, 0]
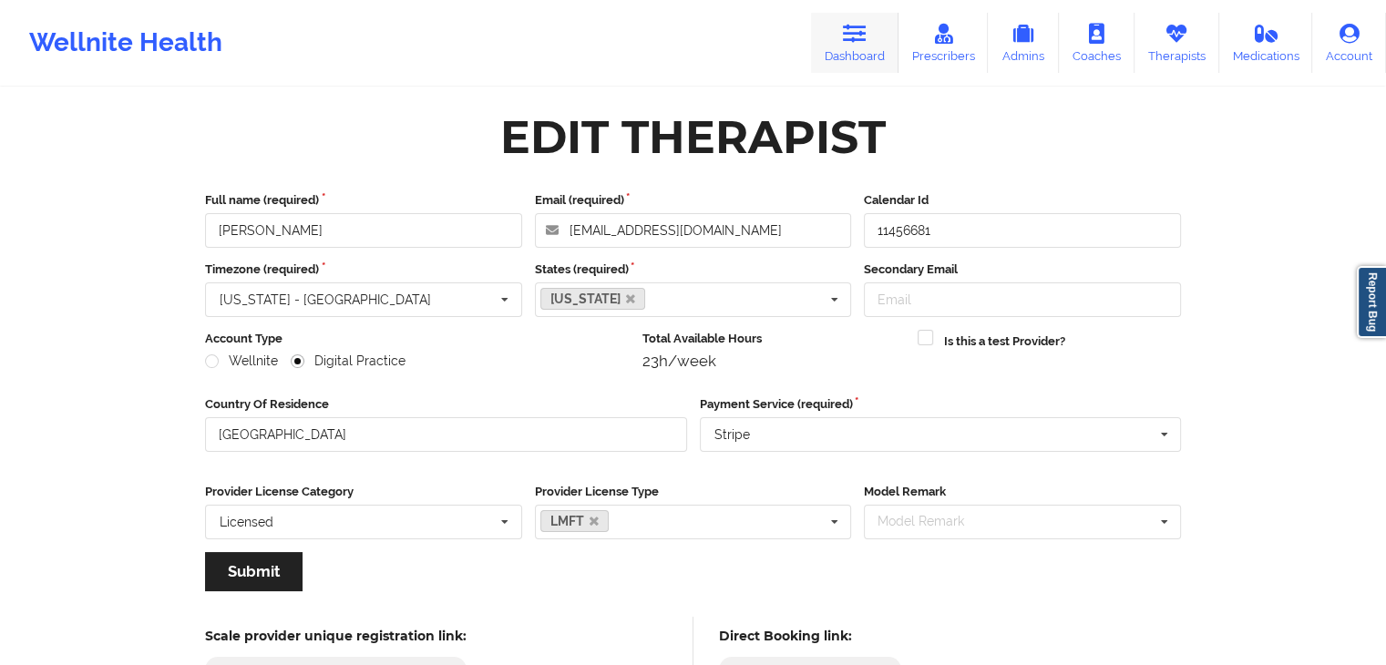
click at [852, 44] on link "Dashboard" at bounding box center [855, 43] width 88 height 60
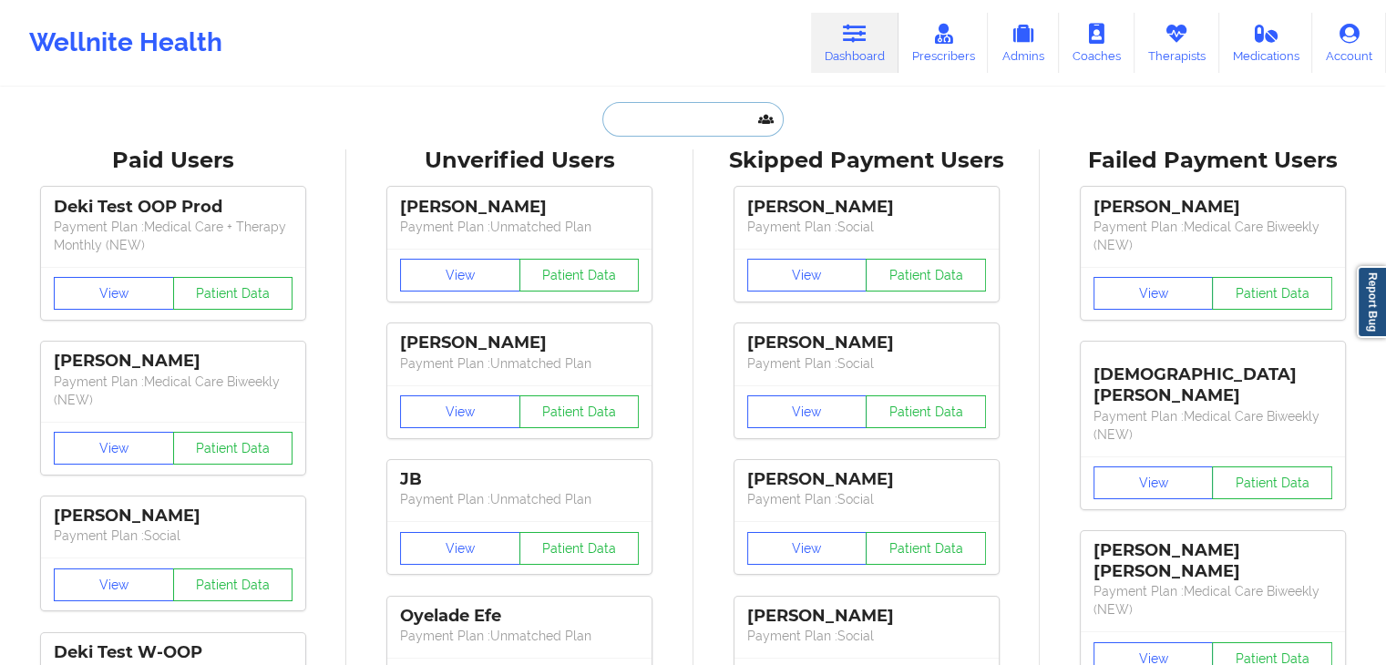
click at [646, 125] on input "text" at bounding box center [692, 119] width 180 height 35
paste input "stjohnjen@swcsd.org"
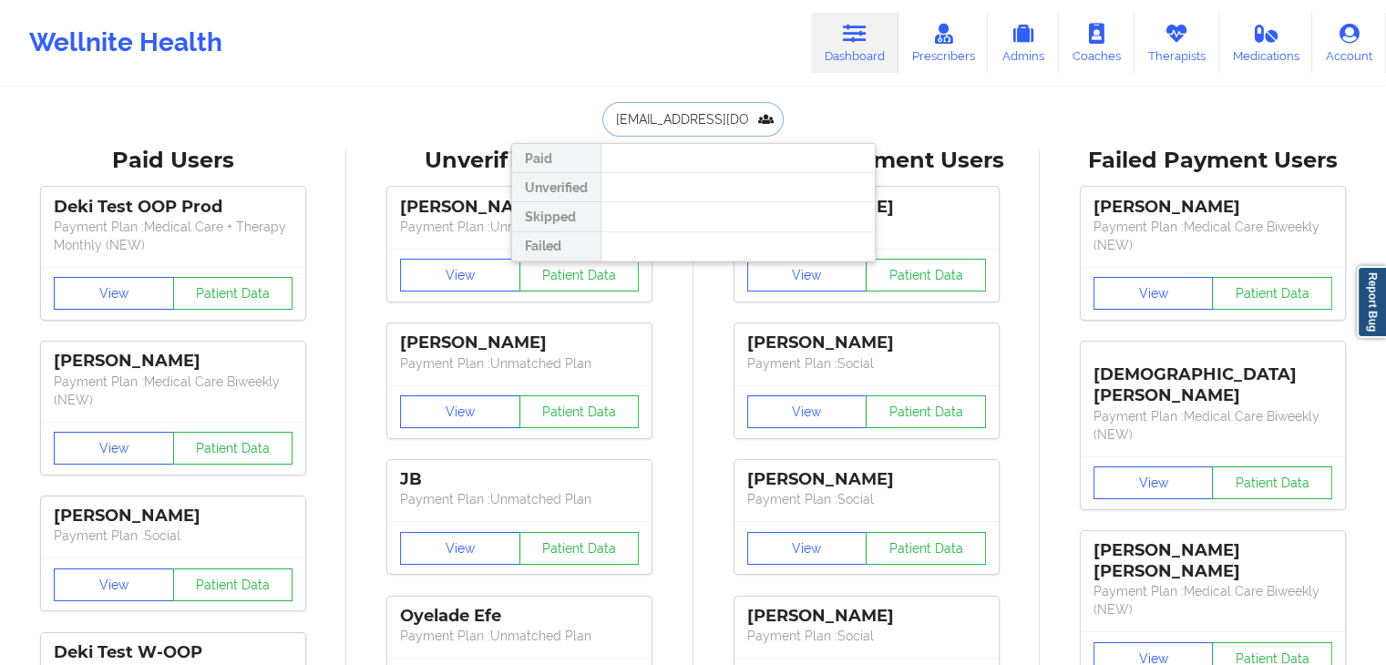
type input "stjohnjen@swcsd.org"
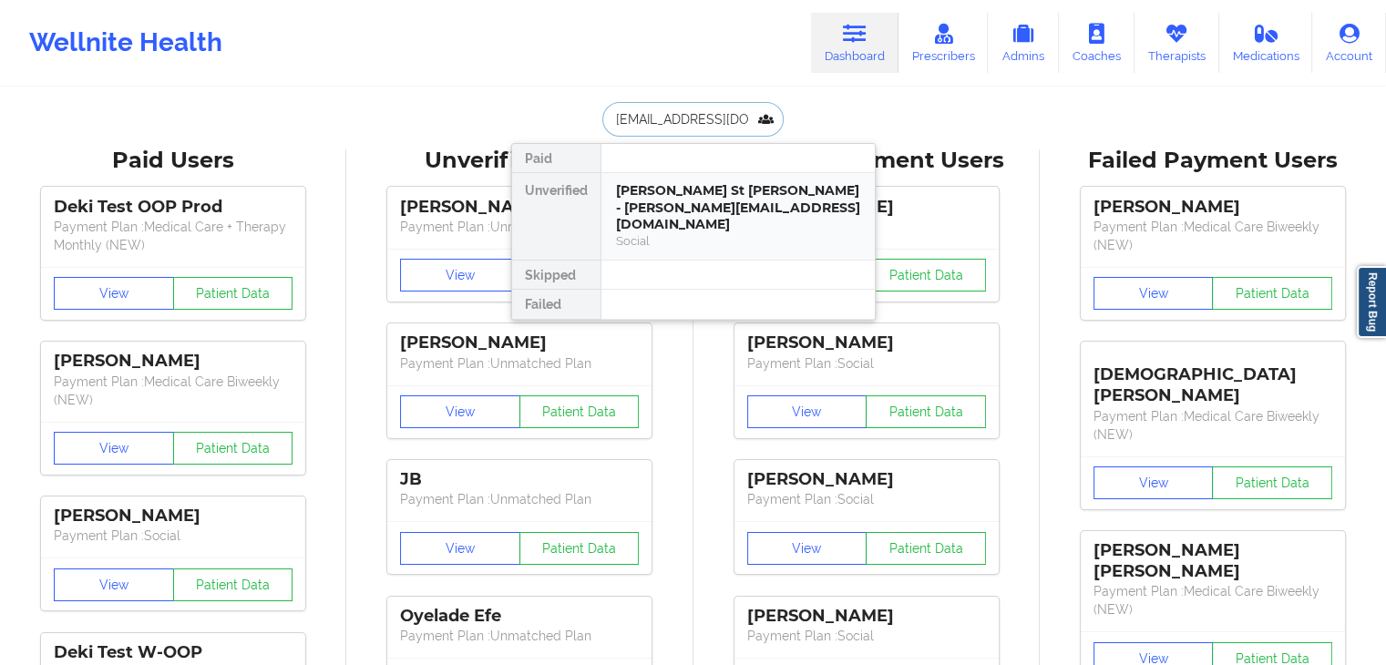
click at [752, 232] on div "Jennifer St John - stjohnjen@swcsd.org Social" at bounding box center [738, 216] width 273 height 87
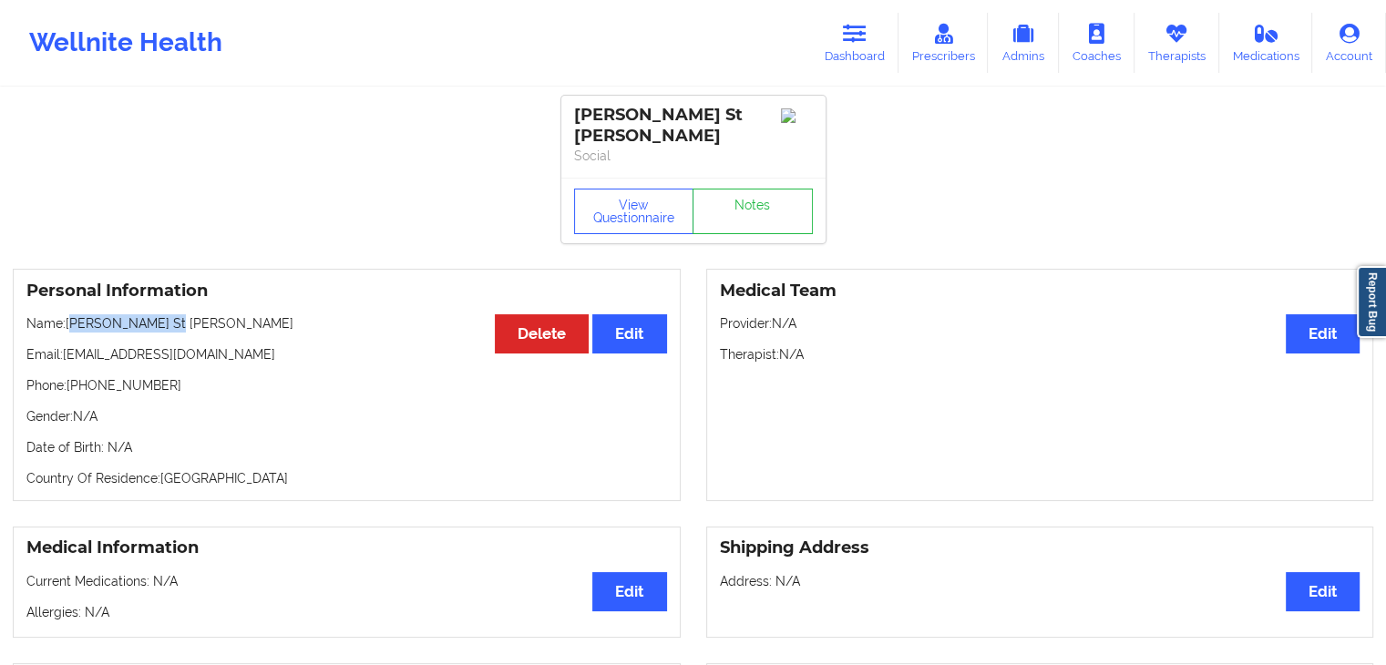
drag, startPoint x: 70, startPoint y: 308, endPoint x: 167, endPoint y: 305, distance: 96.7
click at [167, 314] on p "Name: Jennifer St John" at bounding box center [346, 323] width 641 height 18
drag, startPoint x: 67, startPoint y: 304, endPoint x: 176, endPoint y: 298, distance: 109.6
click at [176, 314] on p "Name: Jennifer St John" at bounding box center [346, 323] width 641 height 18
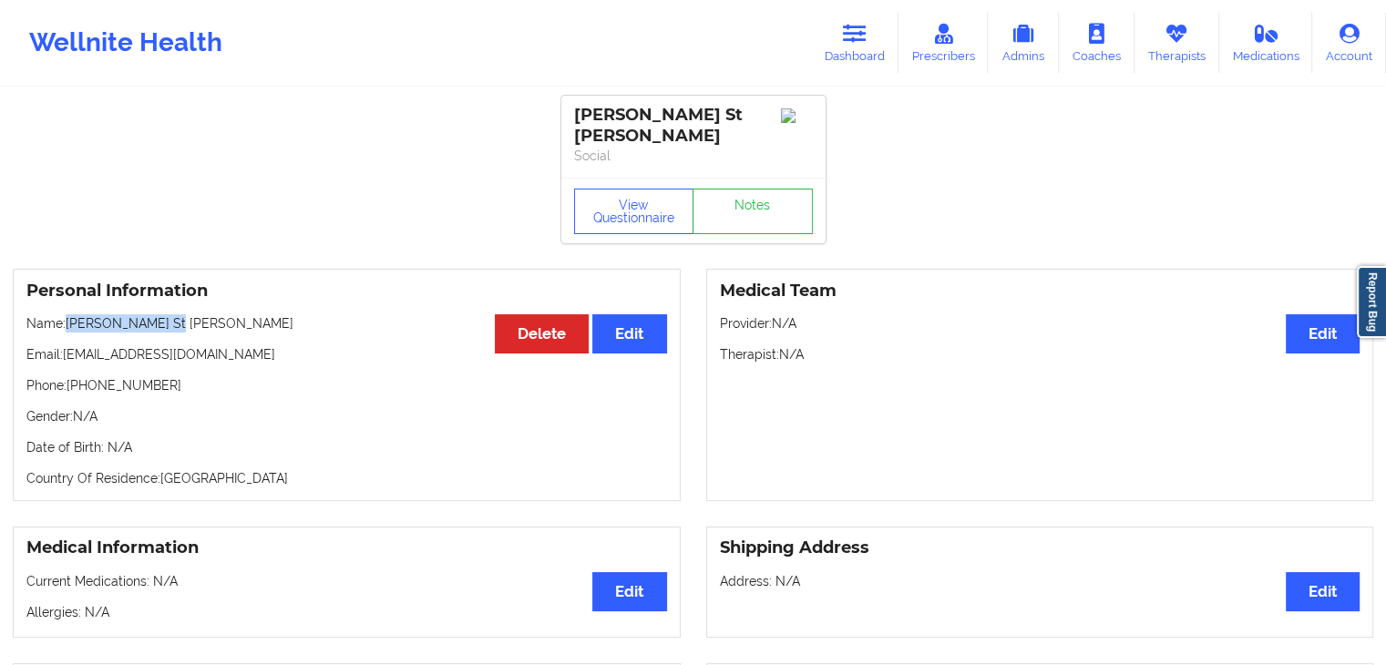
copy p "Jennifer St John"
click at [625, 218] on button "View Questionnaire" at bounding box center [634, 212] width 120 height 46
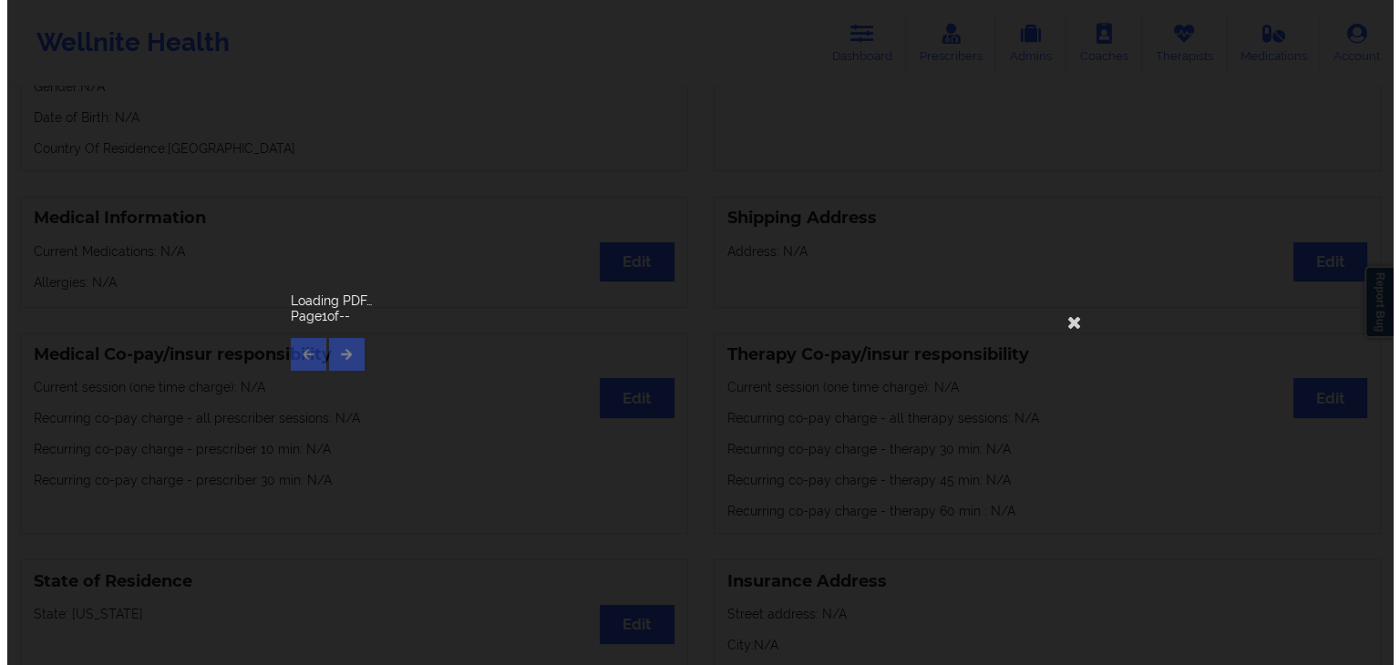
scroll to position [661, 0]
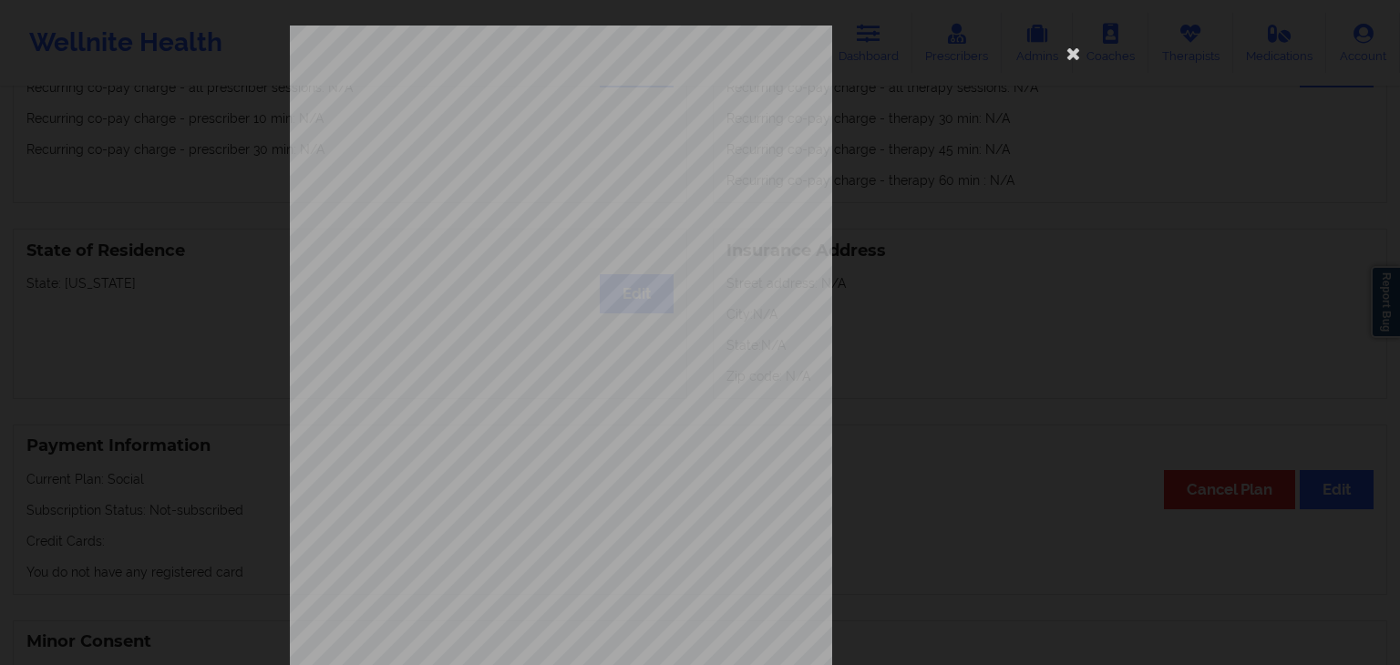
drag, startPoint x: 1390, startPoint y: 172, endPoint x: 1394, endPoint y: 263, distance: 90.3
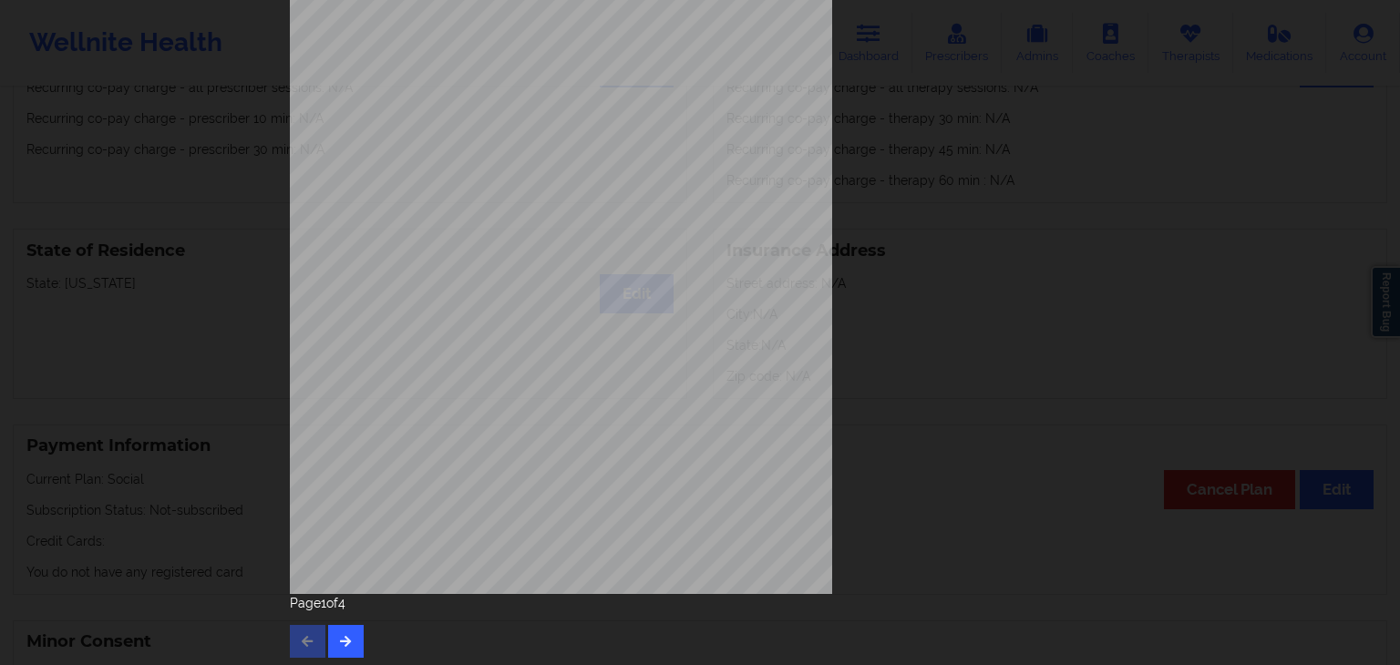
scroll to position [204, 0]
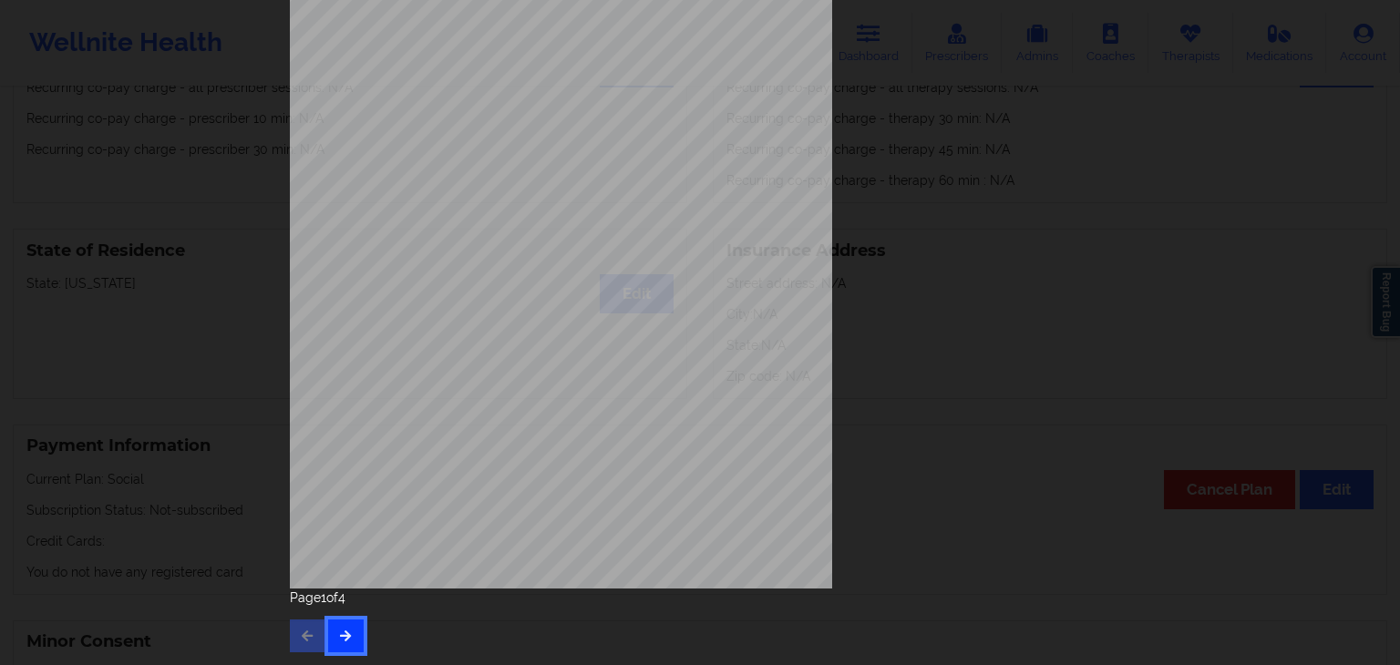
click at [338, 634] on icon "button" at bounding box center [345, 635] width 15 height 11
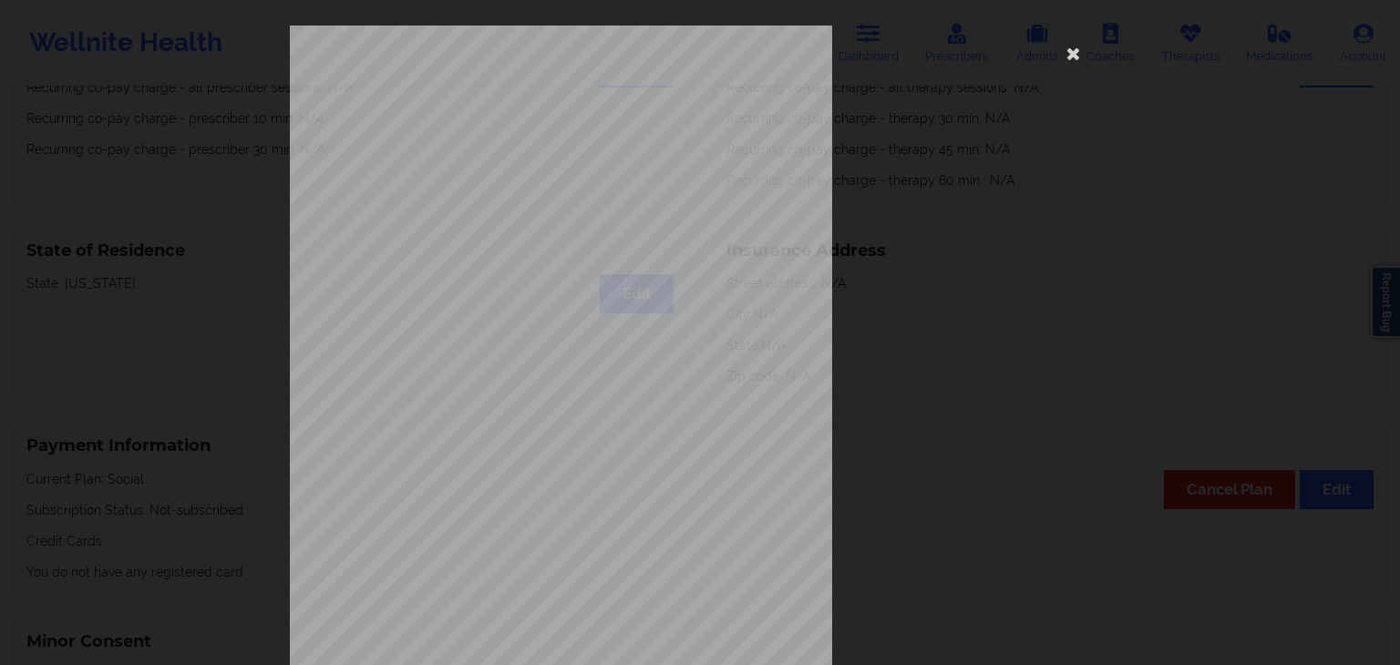
click at [499, 368] on span "Trouble falling or staying asleep, or sleeping too much" at bounding box center [599, 373] width 229 height 10
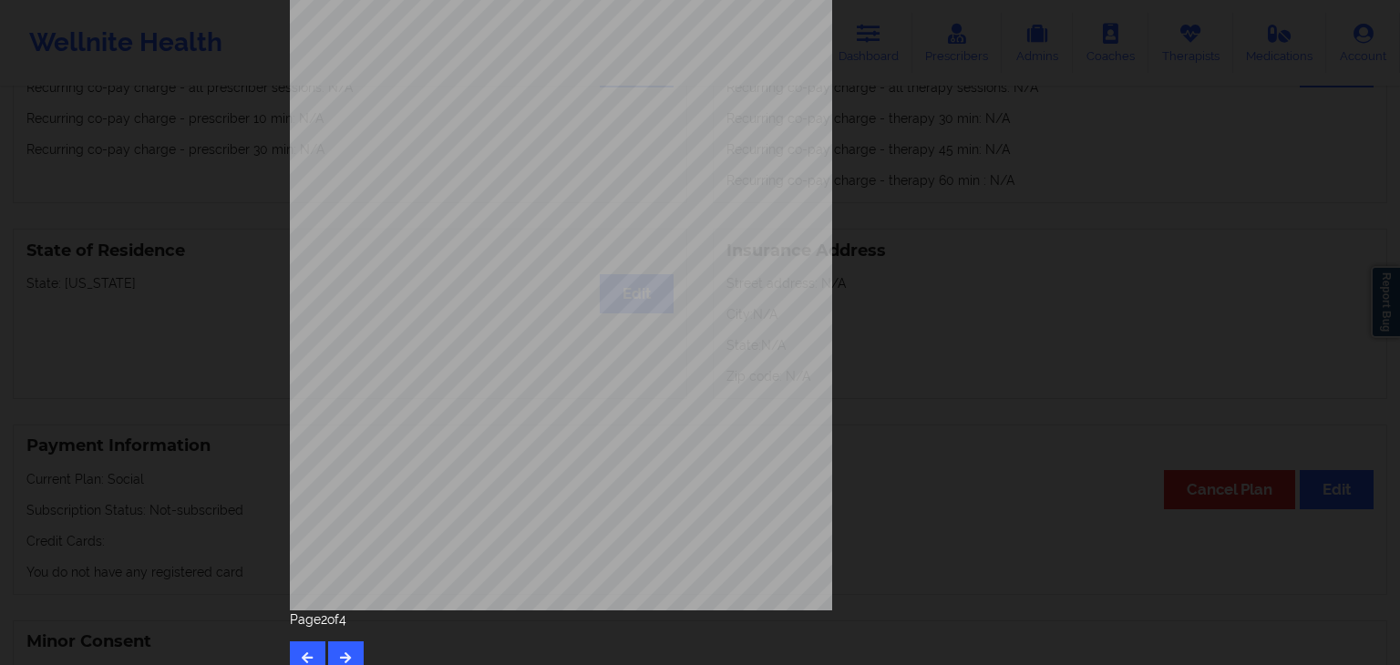
scroll to position [204, 0]
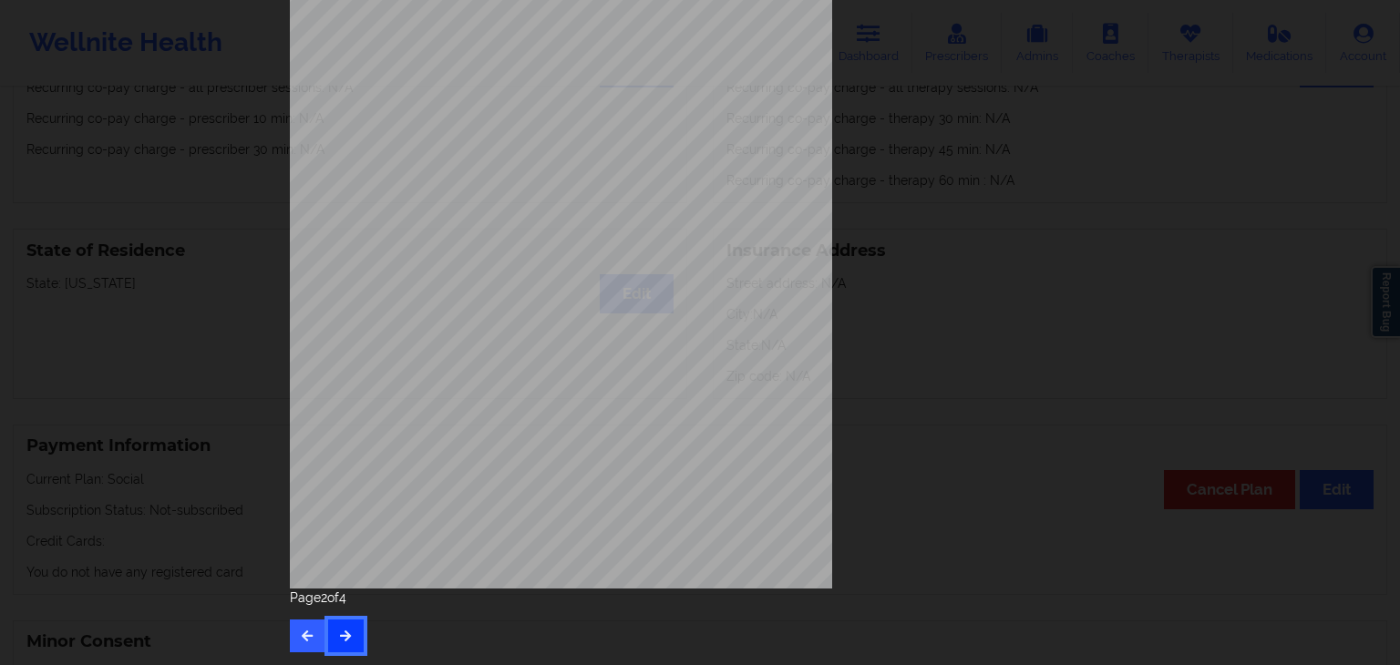
click at [345, 638] on icon "button" at bounding box center [345, 635] width 15 height 11
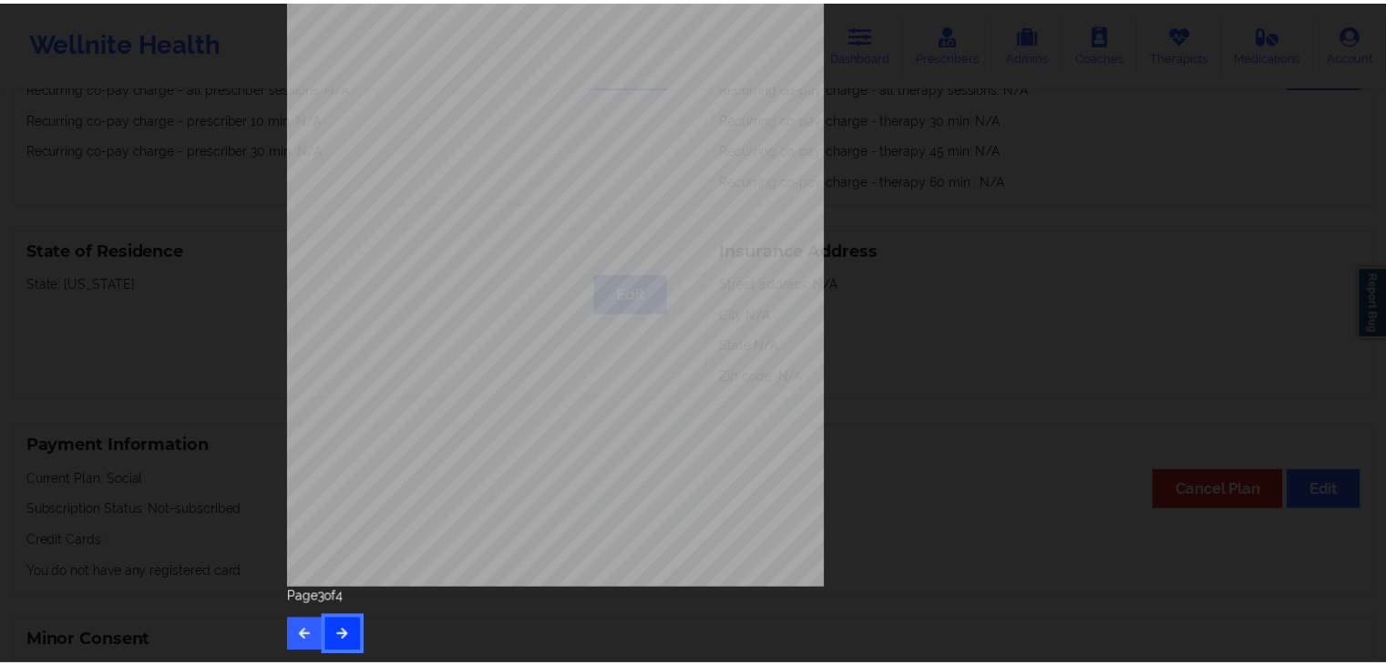
scroll to position [0, 0]
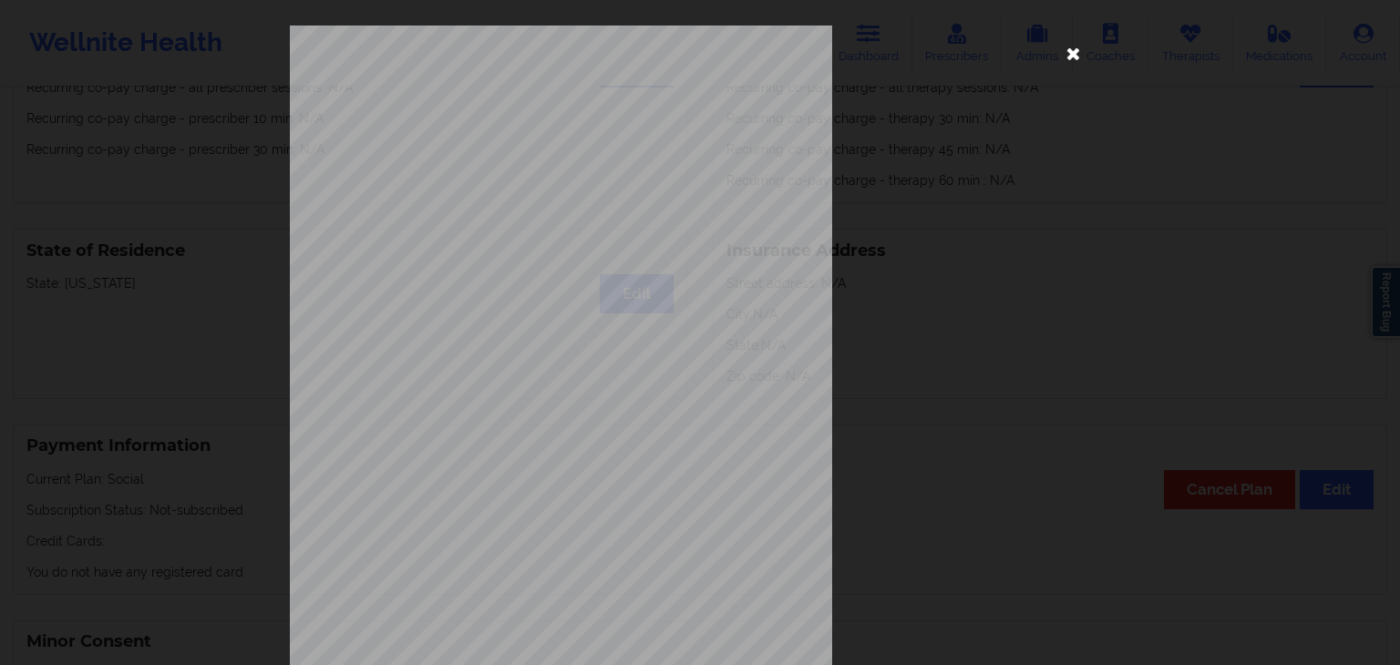
click at [1072, 49] on icon at bounding box center [1073, 52] width 29 height 29
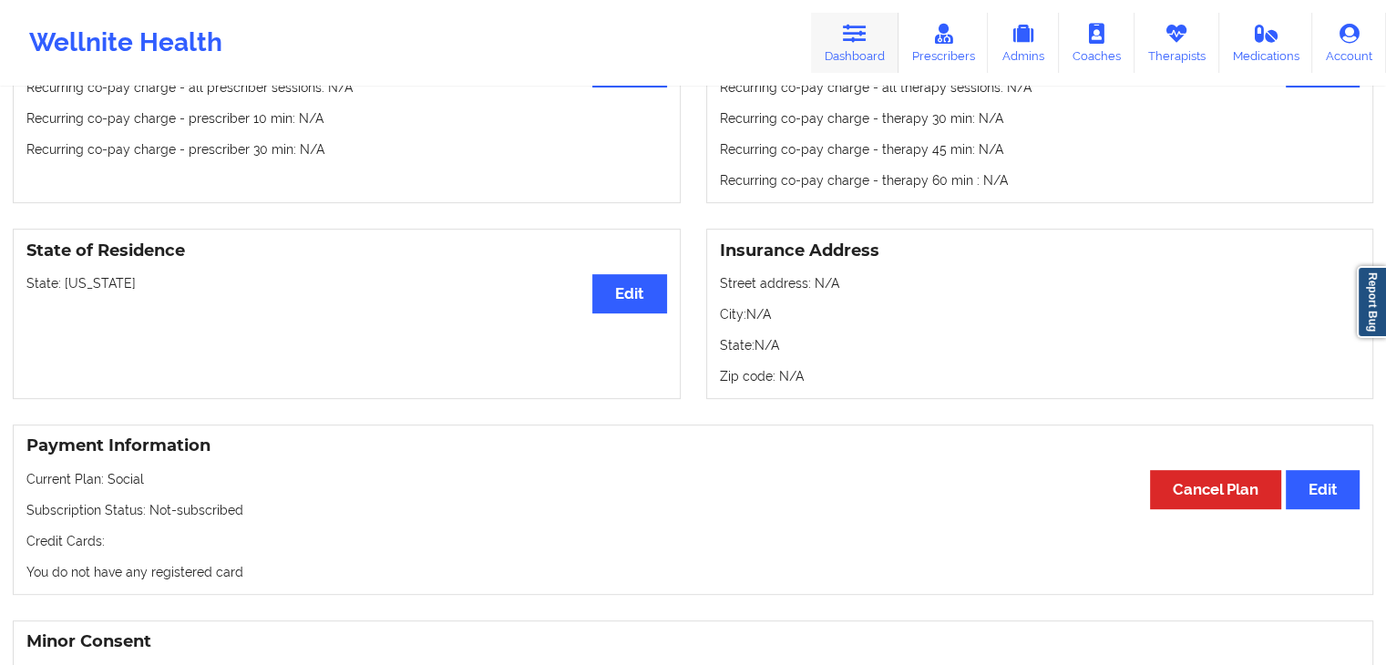
click at [871, 46] on link "Dashboard" at bounding box center [855, 43] width 88 height 60
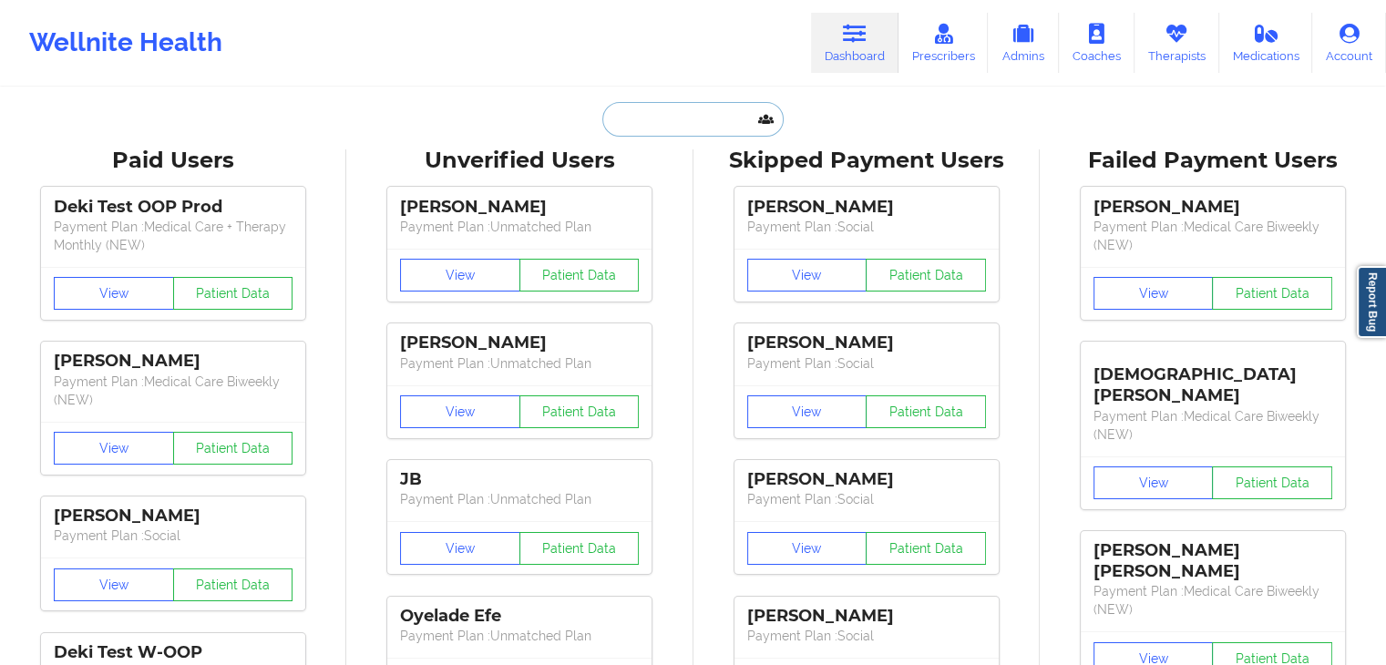
click at [684, 120] on input "text" at bounding box center [692, 119] width 180 height 35
paste input "maddybrody7@gmail.com"
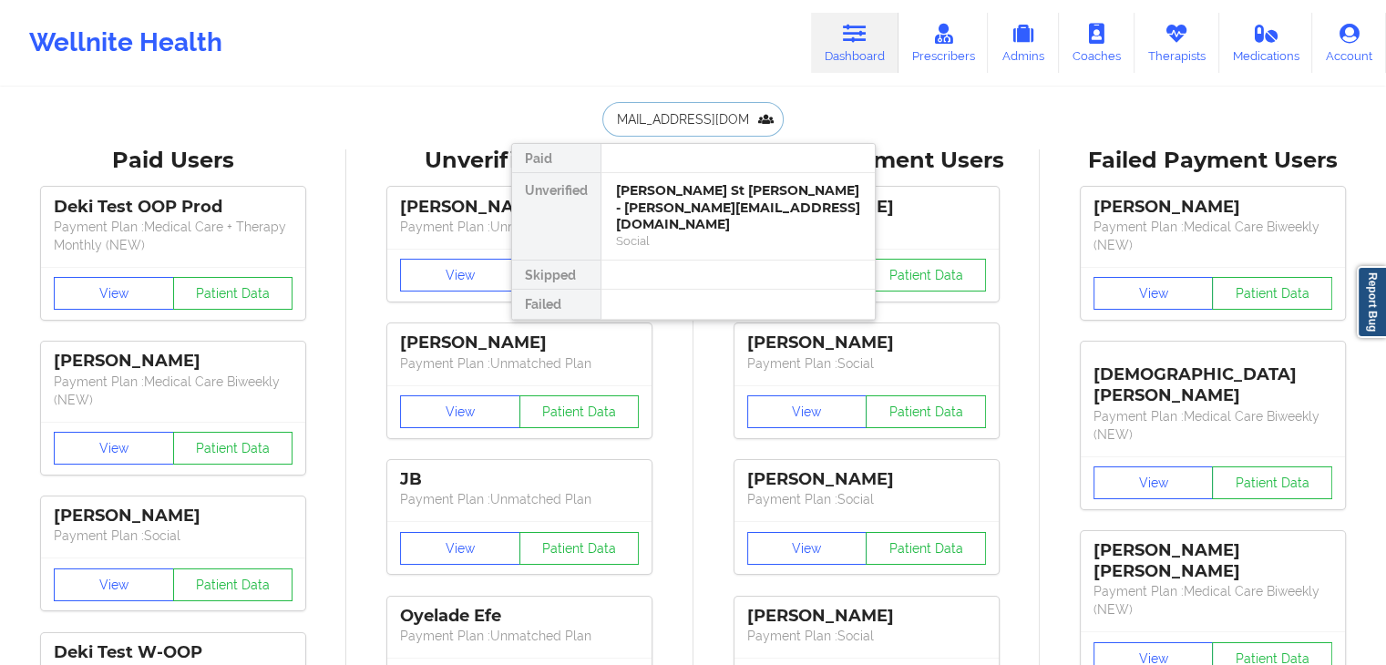
type input "maddybrody7@gmail.com"
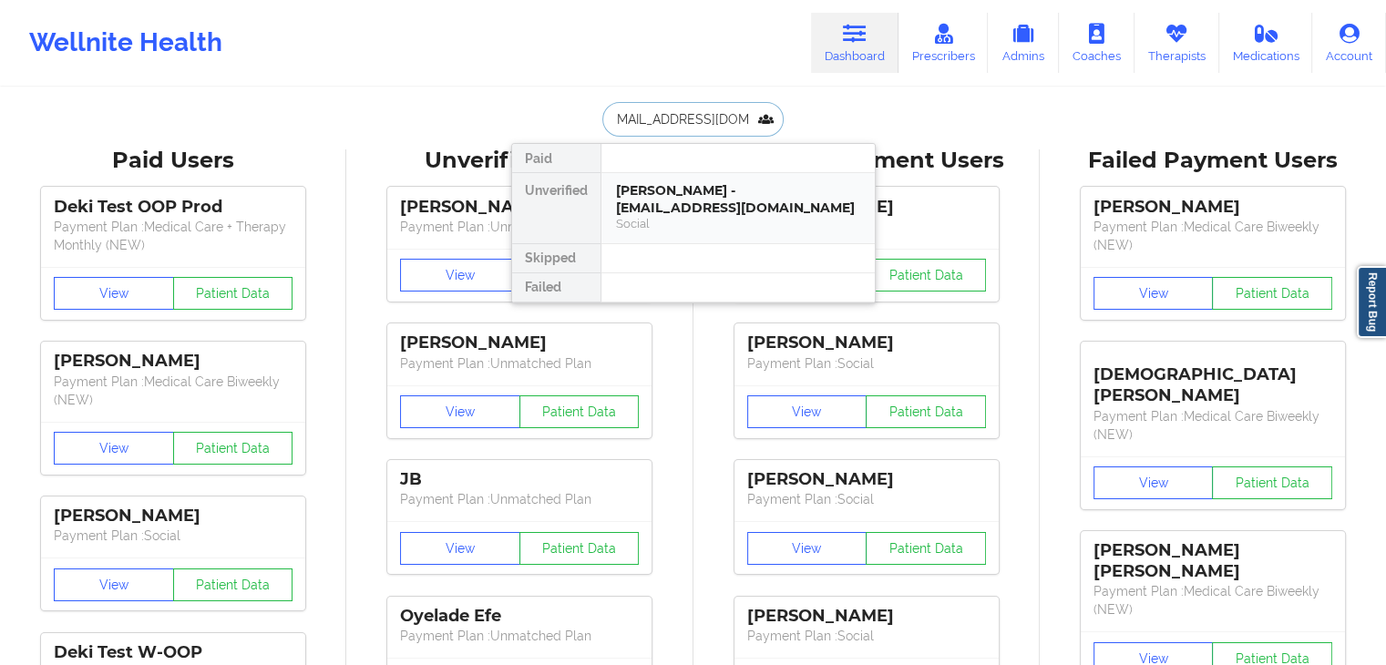
click at [711, 187] on div "Madalyn Brody - maddybrody7@gmail.com" at bounding box center [738, 199] width 244 height 34
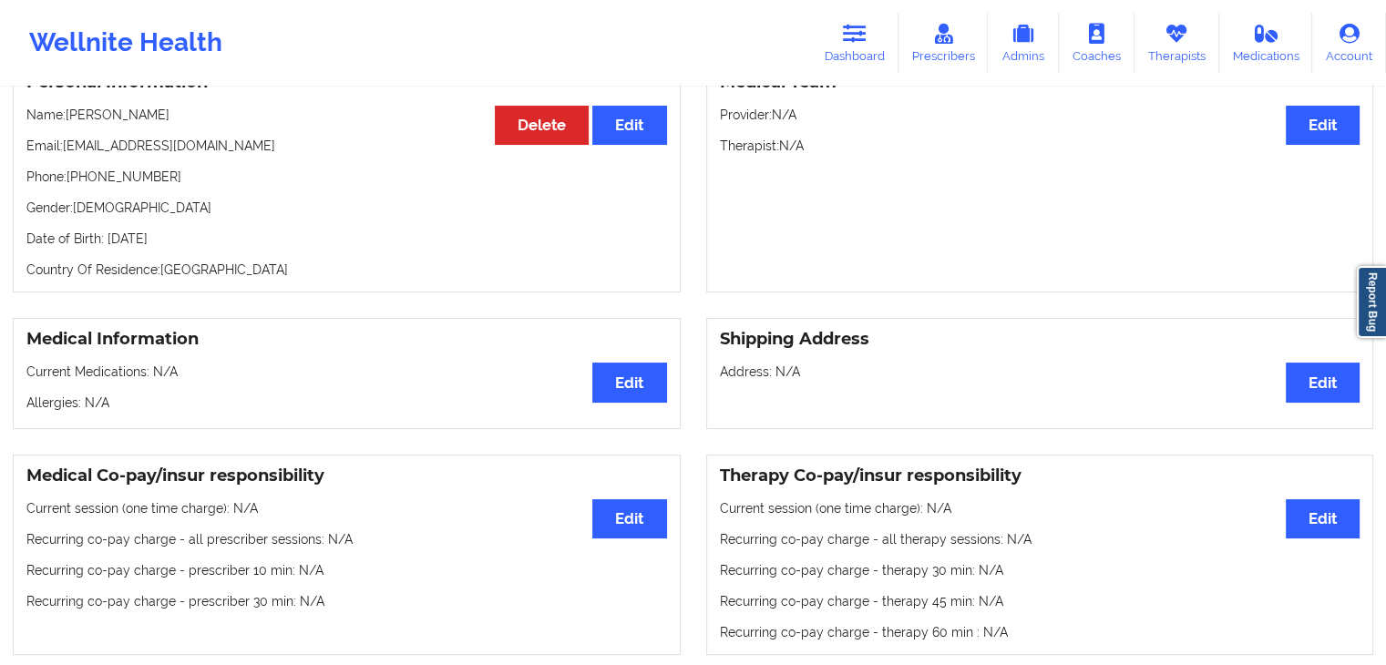
scroll to position [197, 0]
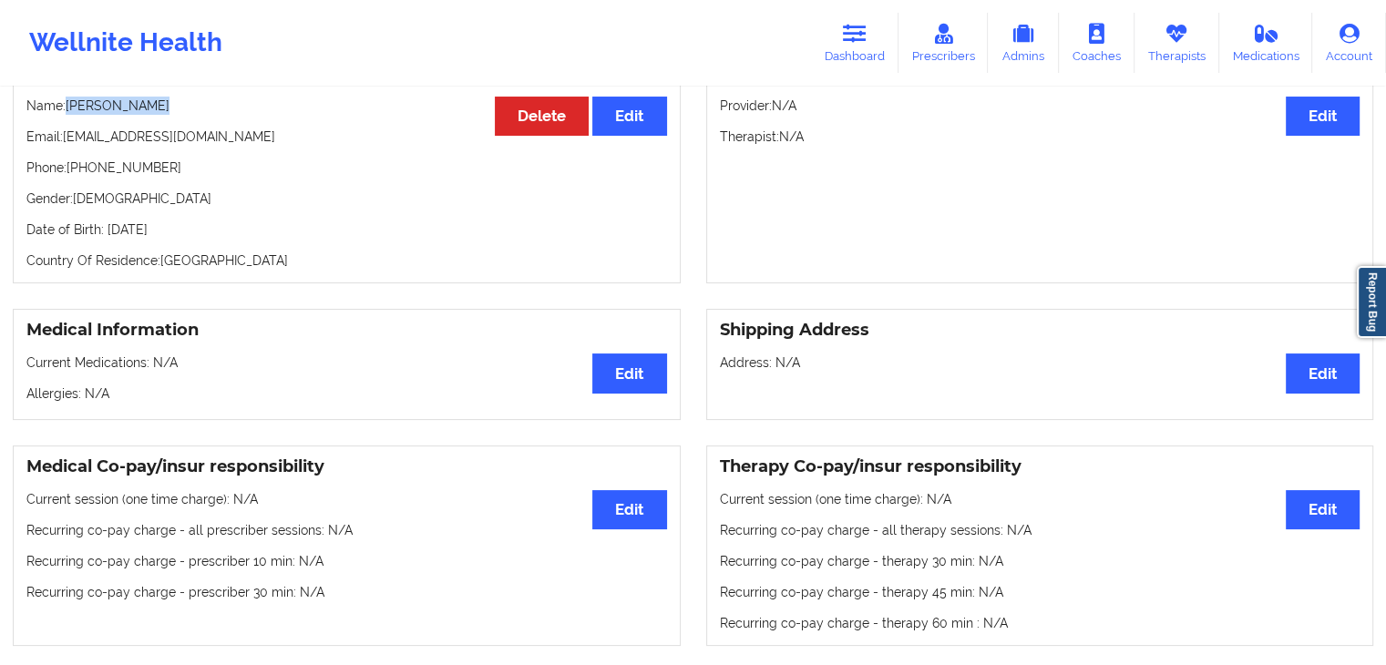
drag, startPoint x: 156, startPoint y: 116, endPoint x: 69, endPoint y: 112, distance: 86.7
click at [69, 112] on p "Name: Madalyn Brody" at bounding box center [346, 106] width 641 height 18
copy p "Madalyn Brody"
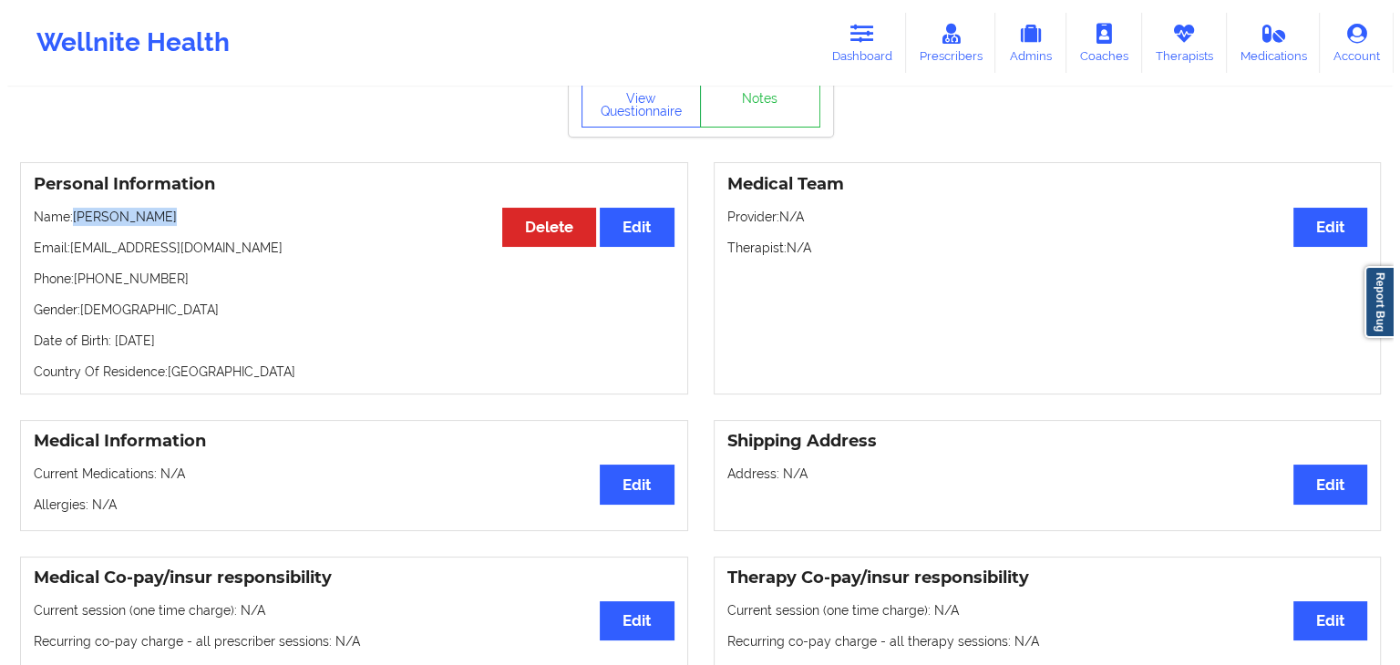
scroll to position [0, 0]
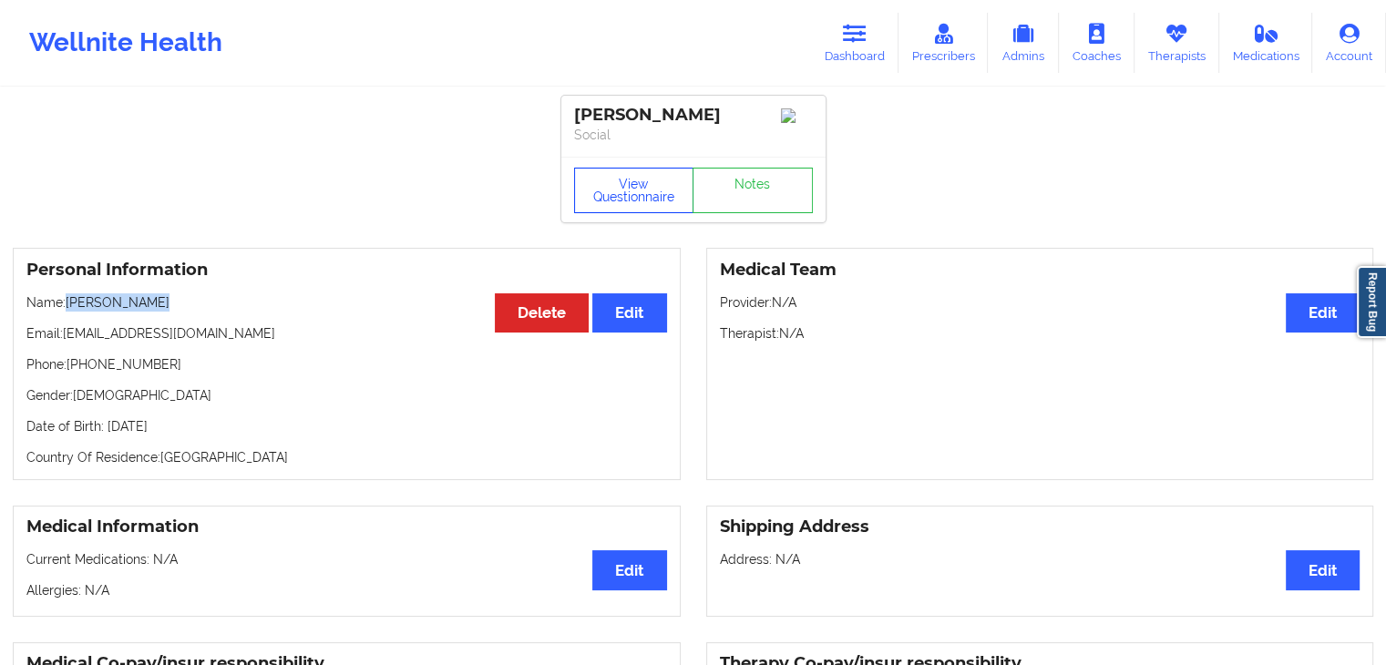
click at [638, 180] on button "View Questionnaire" at bounding box center [634, 191] width 120 height 46
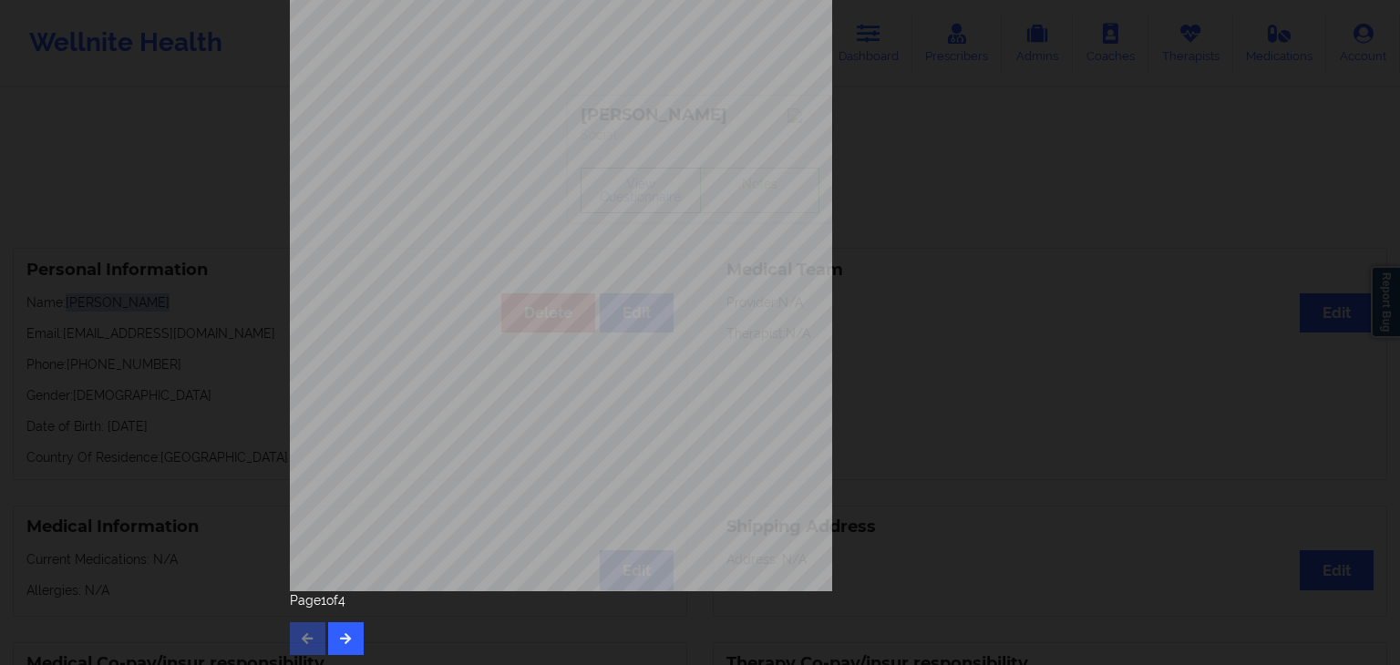
scroll to position [204, 0]
click at [340, 641] on icon "button" at bounding box center [345, 635] width 15 height 11
click at [343, 644] on button "button" at bounding box center [346, 636] width 36 height 33
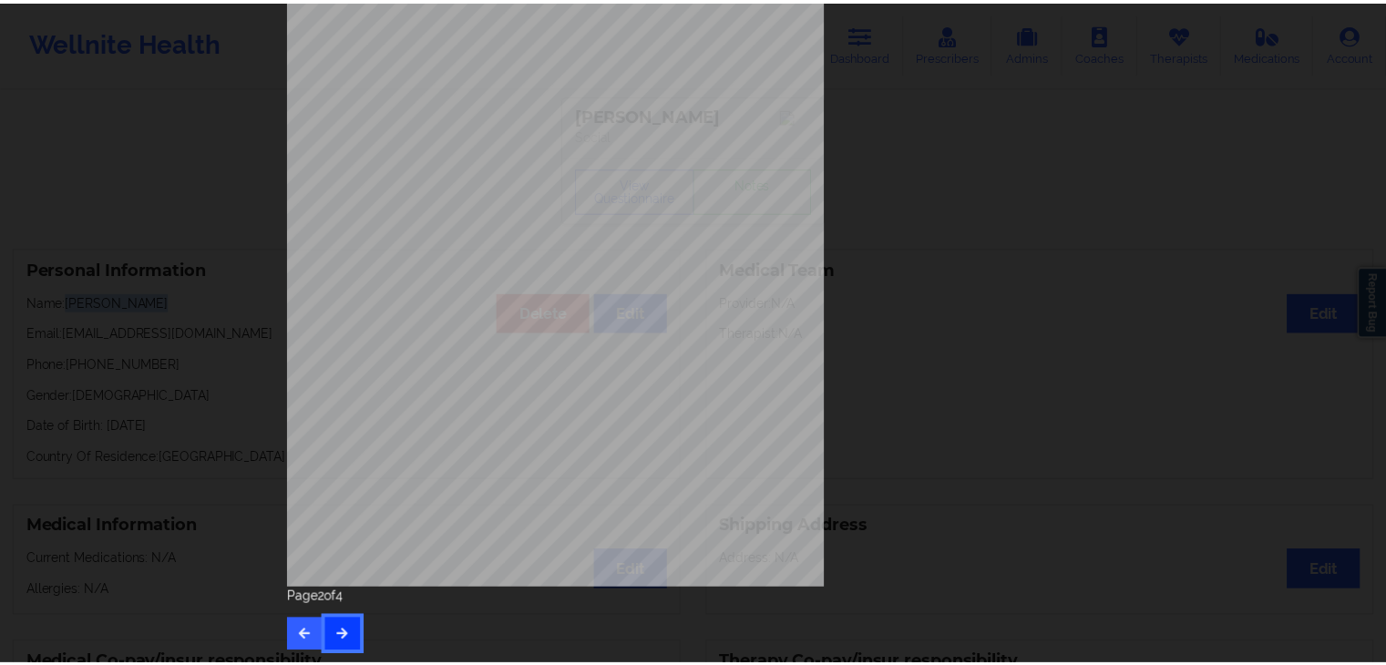
scroll to position [0, 0]
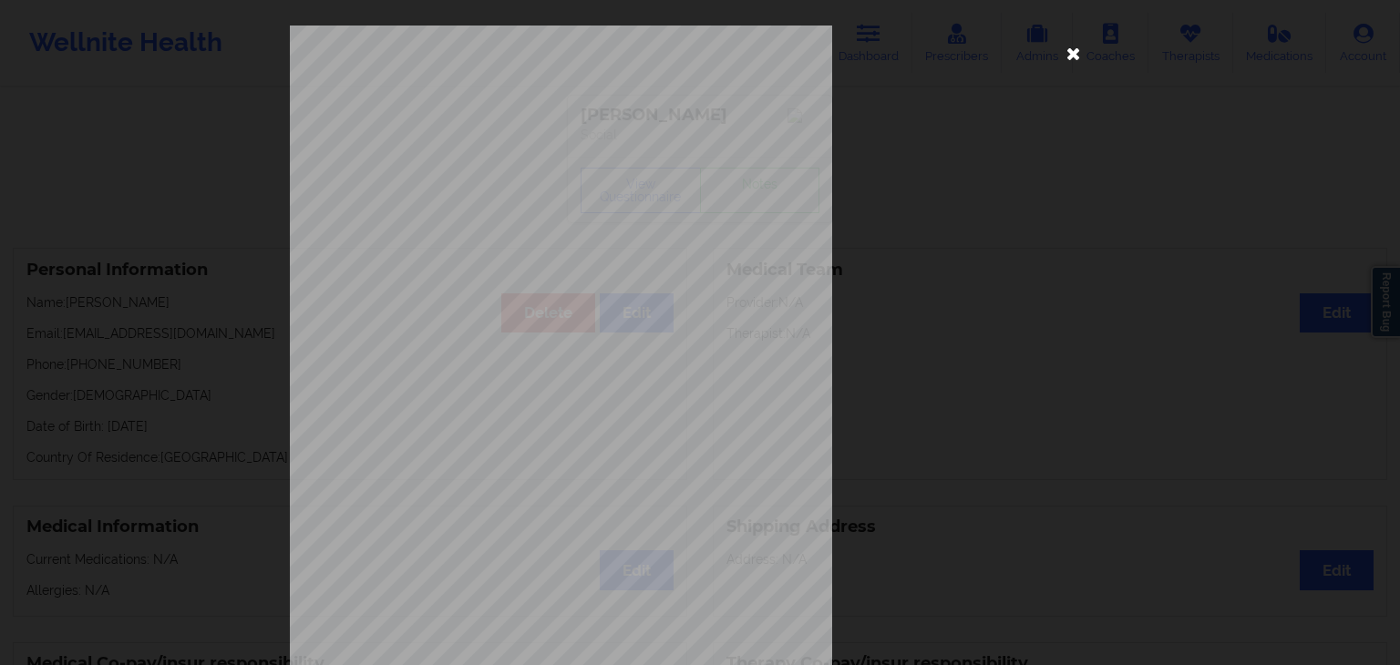
click at [1076, 56] on icon at bounding box center [1073, 52] width 29 height 29
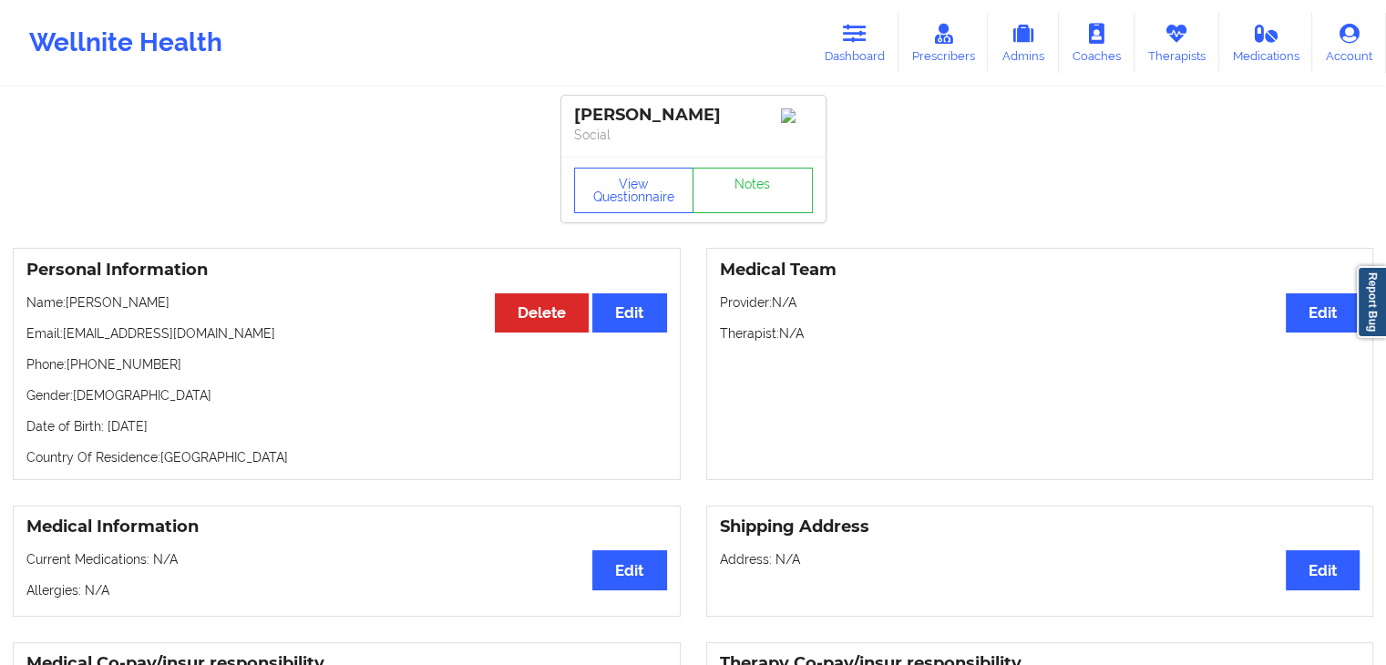
drag, startPoint x: 857, startPoint y: 41, endPoint x: 705, endPoint y: 81, distance: 157.4
click at [857, 41] on icon at bounding box center [855, 34] width 24 height 20
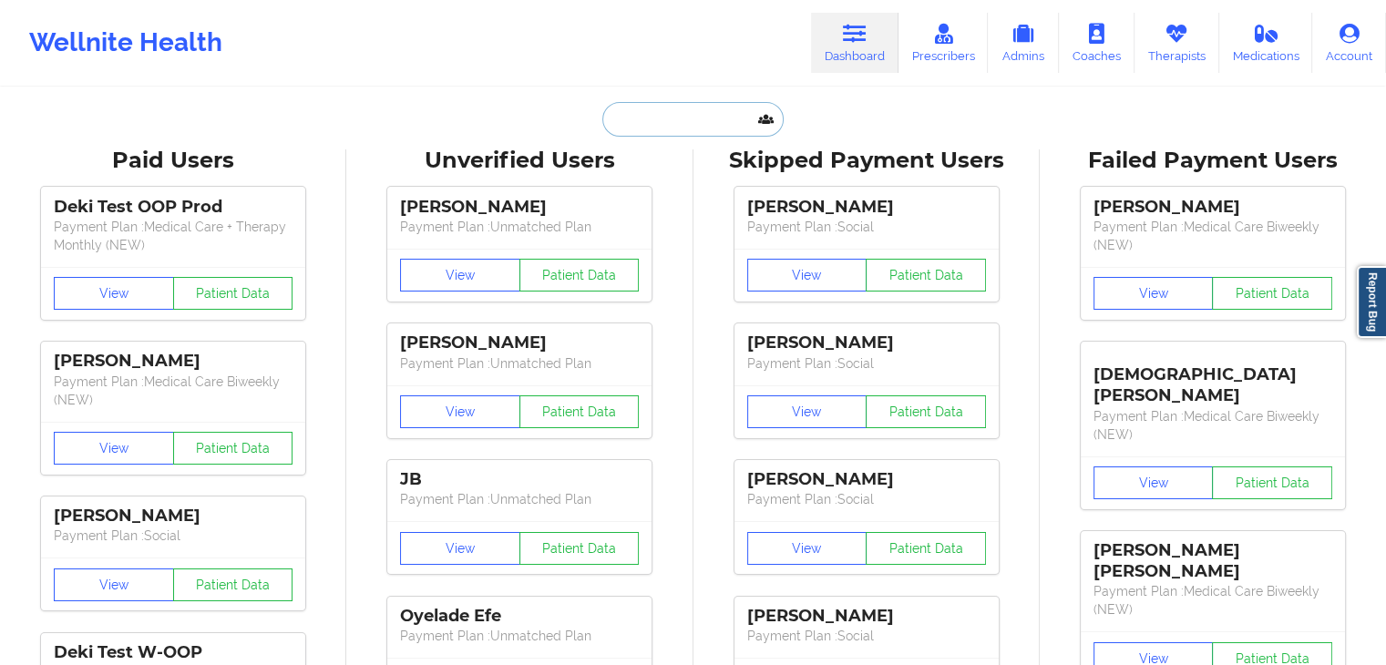
click at [668, 116] on input "text" at bounding box center [692, 119] width 180 height 35
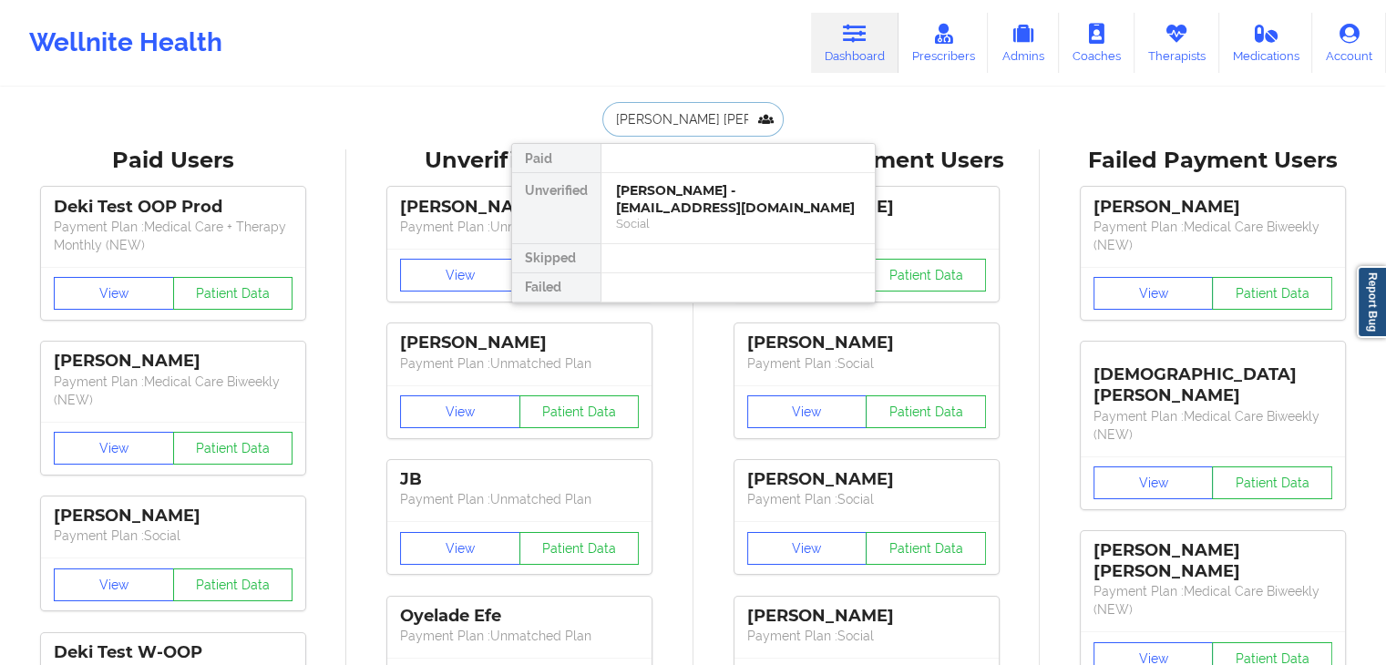
type input "dawn patt"
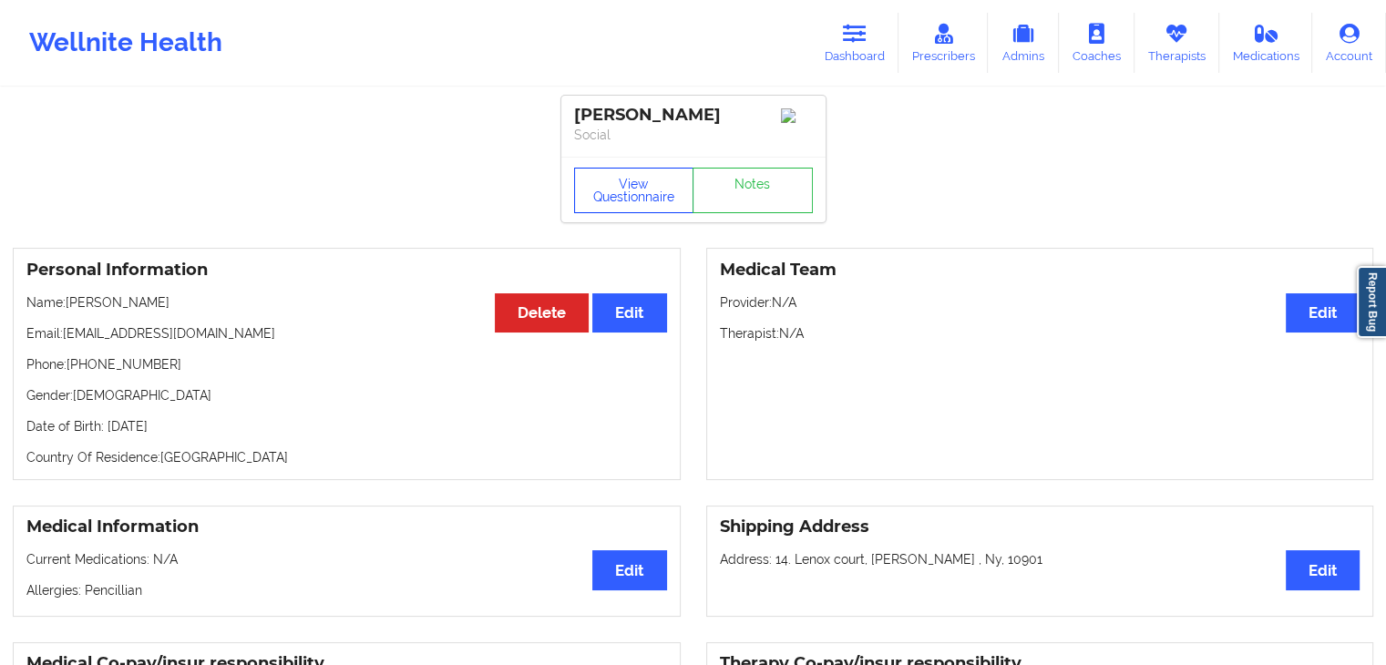
click at [593, 180] on button "View Questionnaire" at bounding box center [634, 191] width 120 height 46
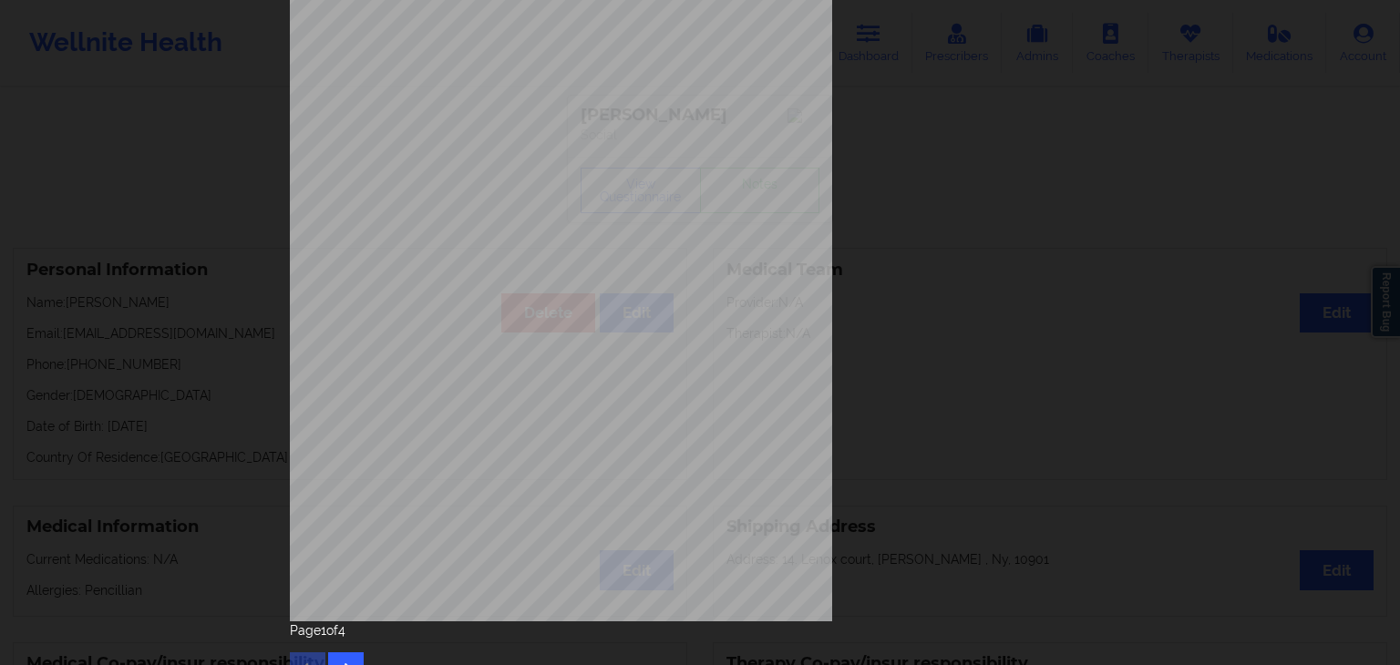
scroll to position [204, 0]
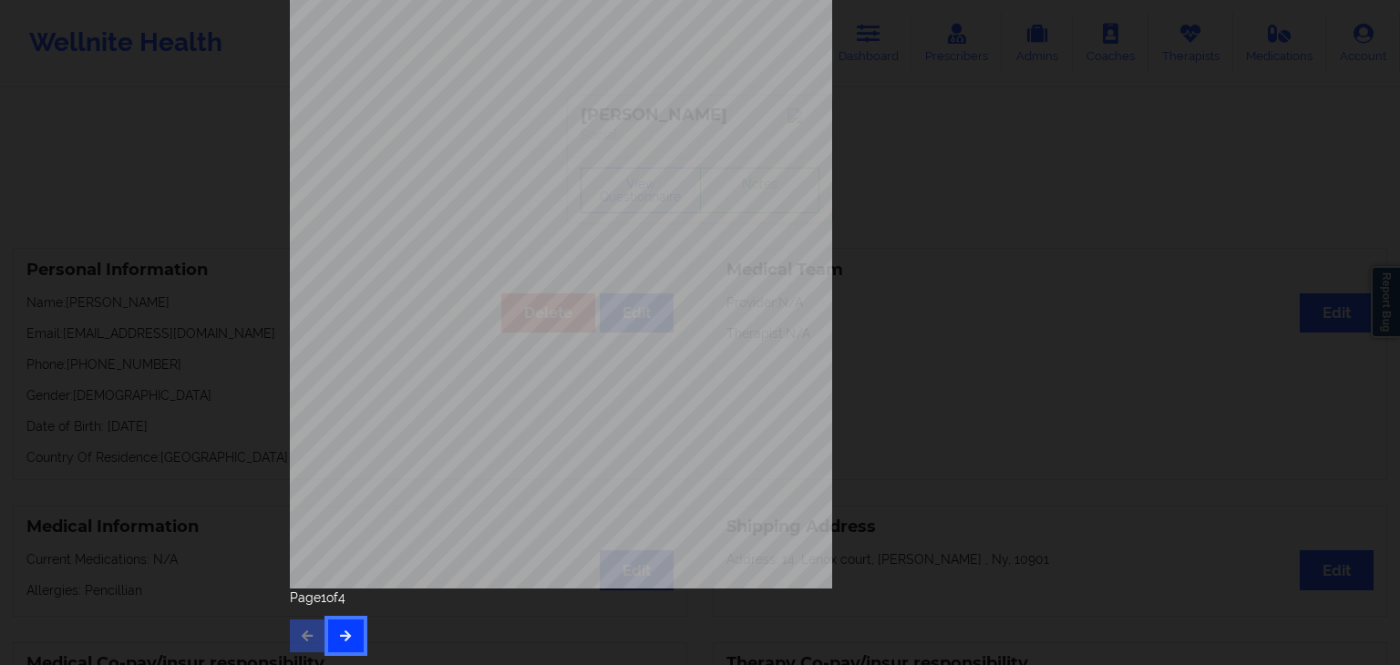
click at [332, 646] on button "button" at bounding box center [346, 636] width 36 height 33
click at [350, 645] on button "button" at bounding box center [346, 636] width 36 height 33
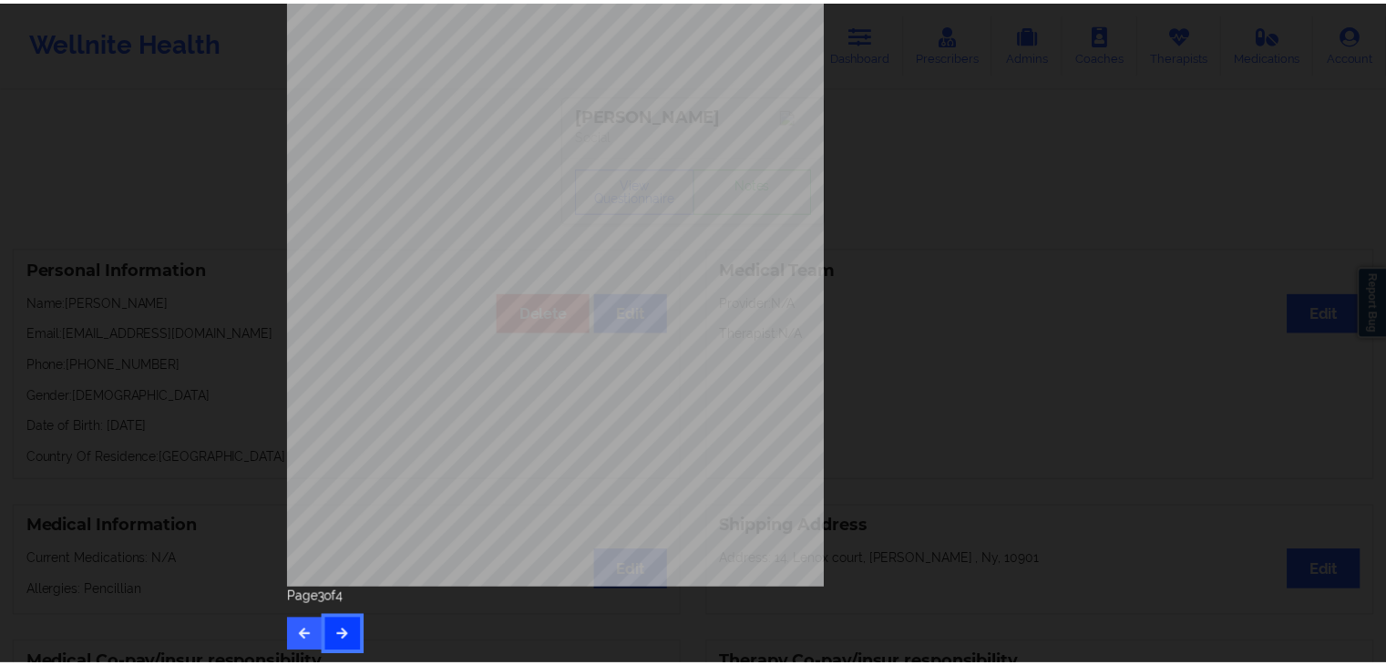
scroll to position [0, 0]
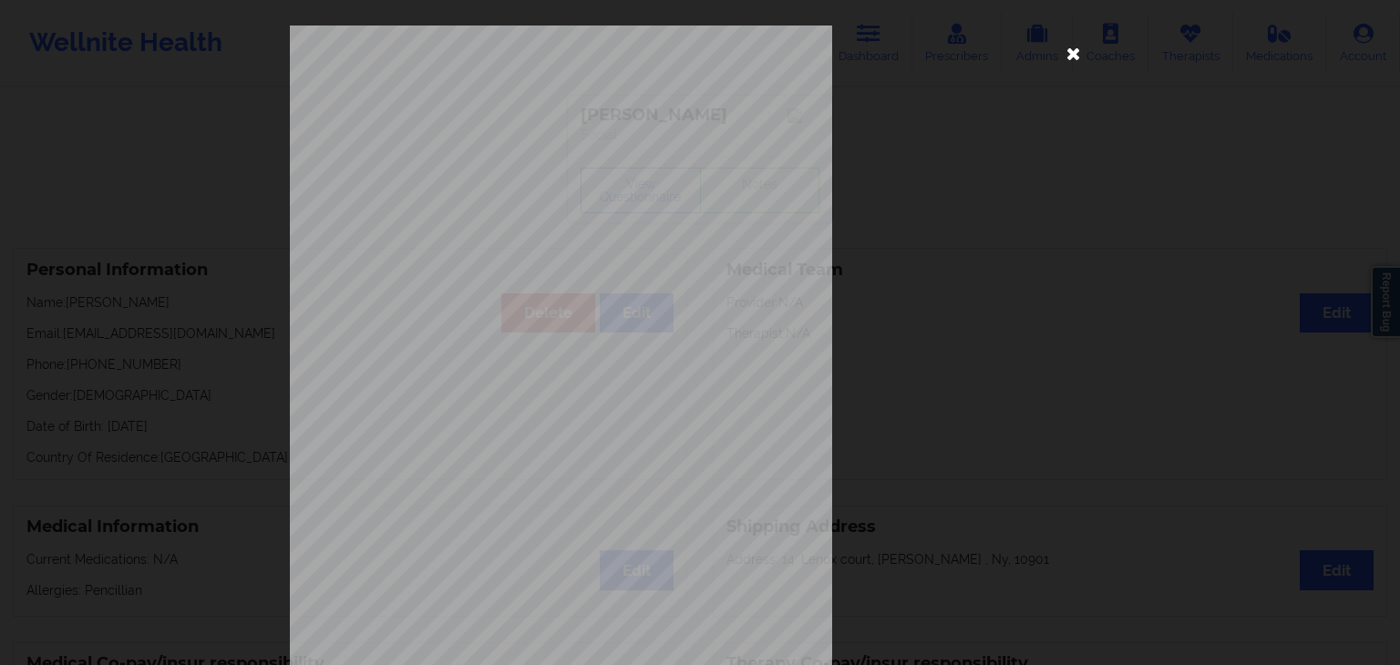
click at [1062, 58] on icon at bounding box center [1073, 52] width 29 height 29
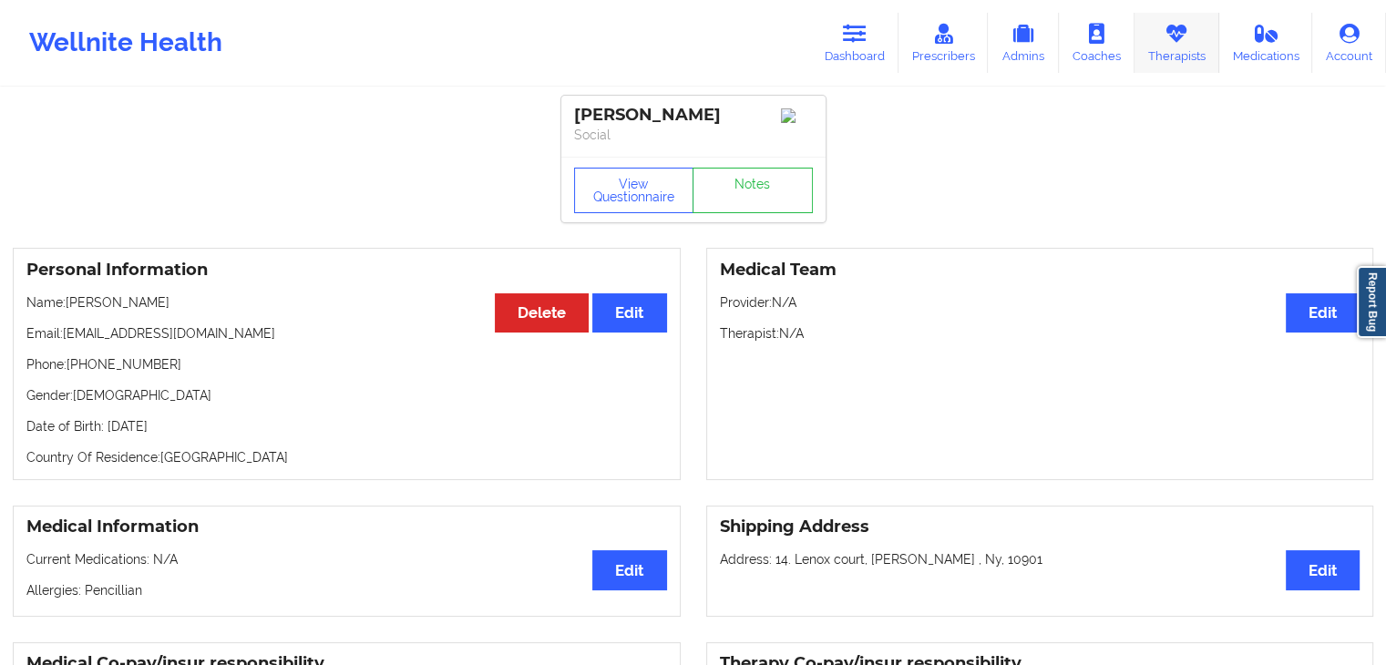
click at [1170, 31] on icon at bounding box center [1177, 34] width 24 height 20
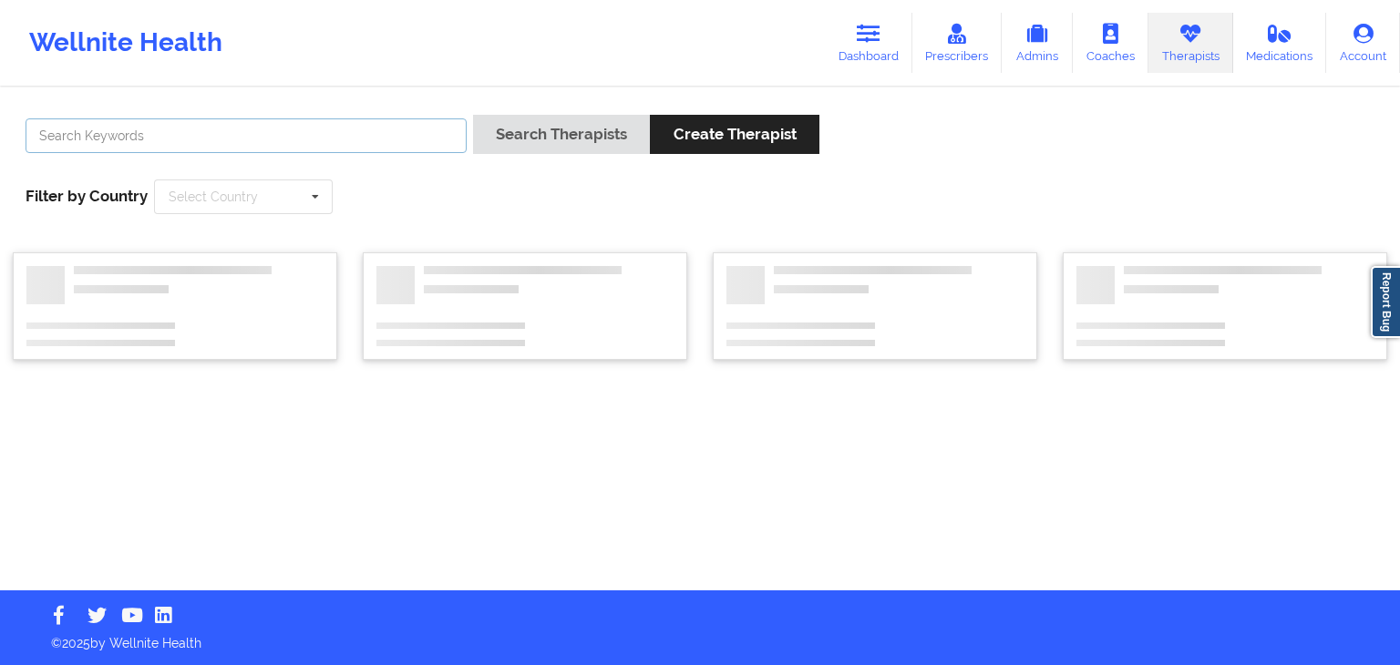
click at [319, 130] on input "text" at bounding box center [246, 135] width 441 height 35
type input "jill scott"
click at [473, 115] on button "Search Therapists" at bounding box center [561, 134] width 177 height 39
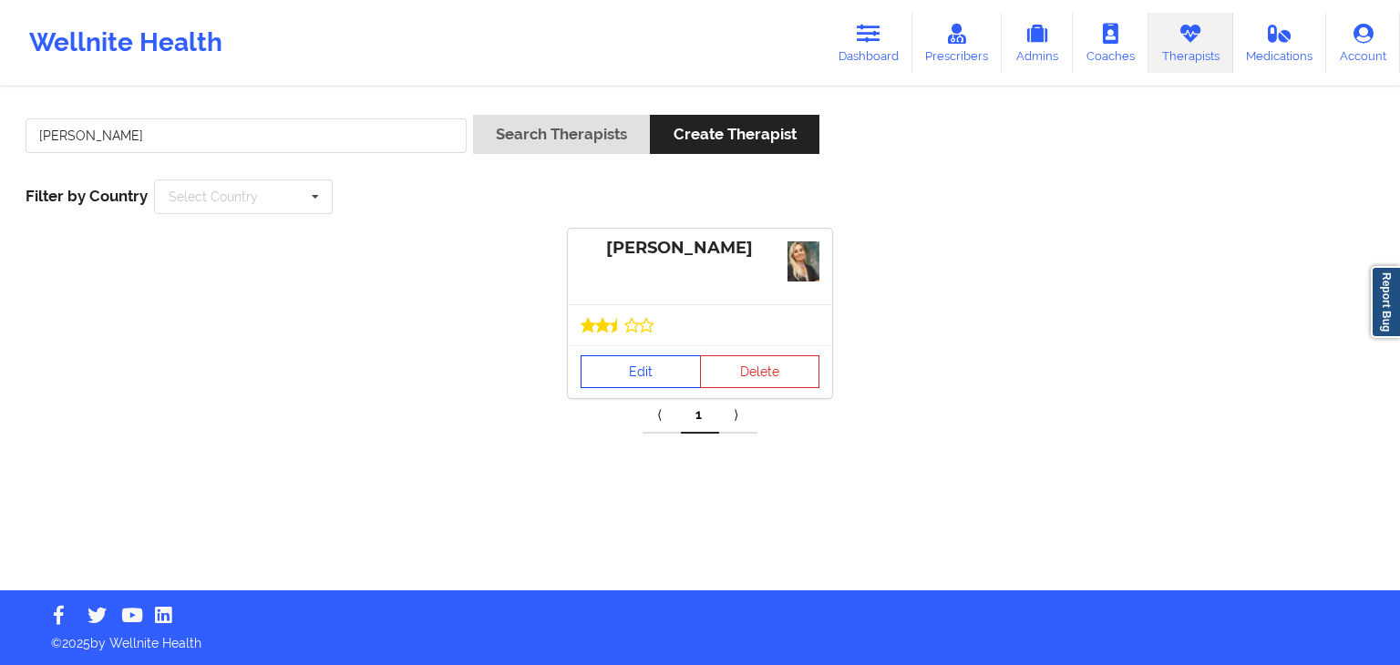
click at [619, 380] on link "Edit" at bounding box center [641, 371] width 120 height 33
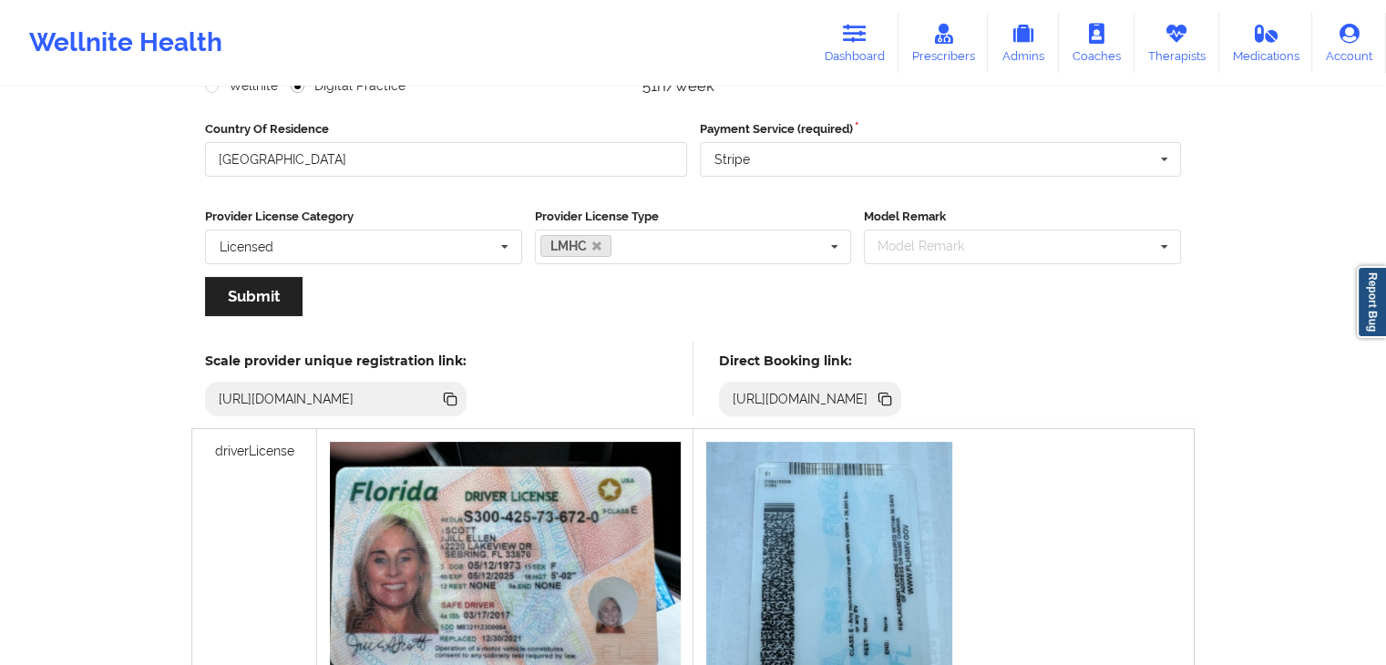
scroll to position [270, 0]
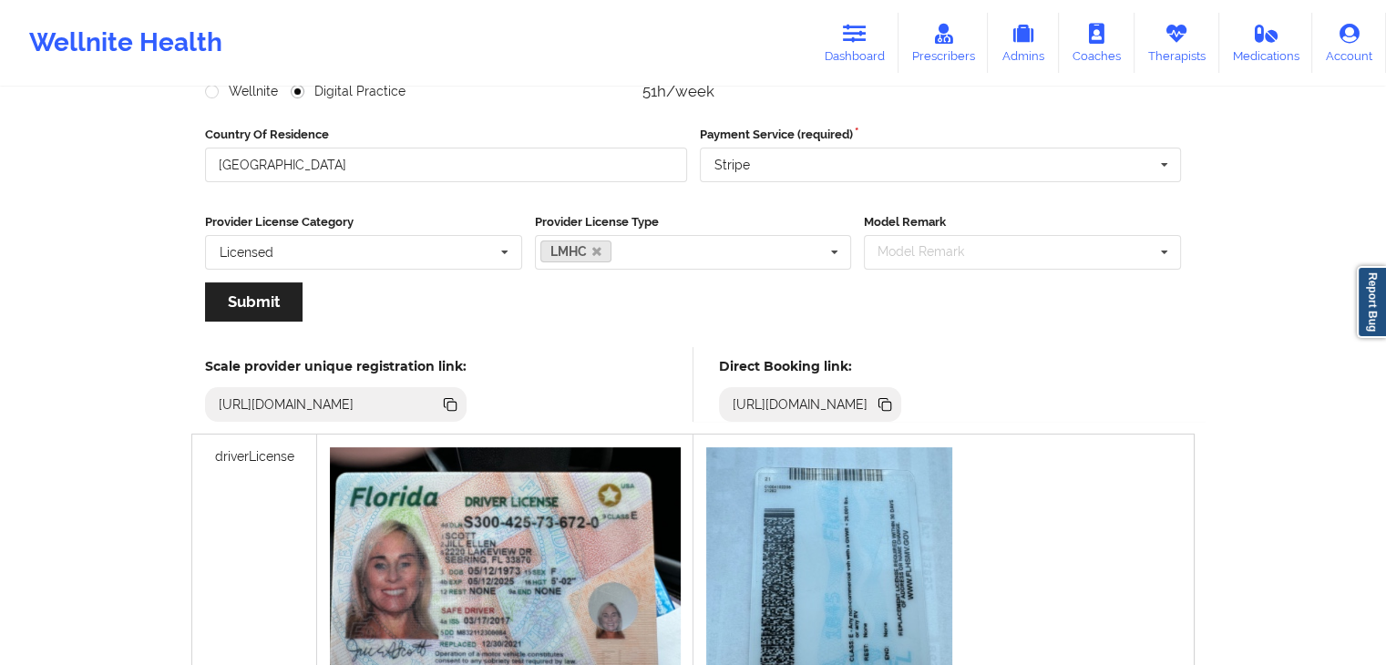
click at [889, 401] on icon at bounding box center [884, 402] width 9 height 9
click at [1181, 37] on icon at bounding box center [1177, 34] width 24 height 20
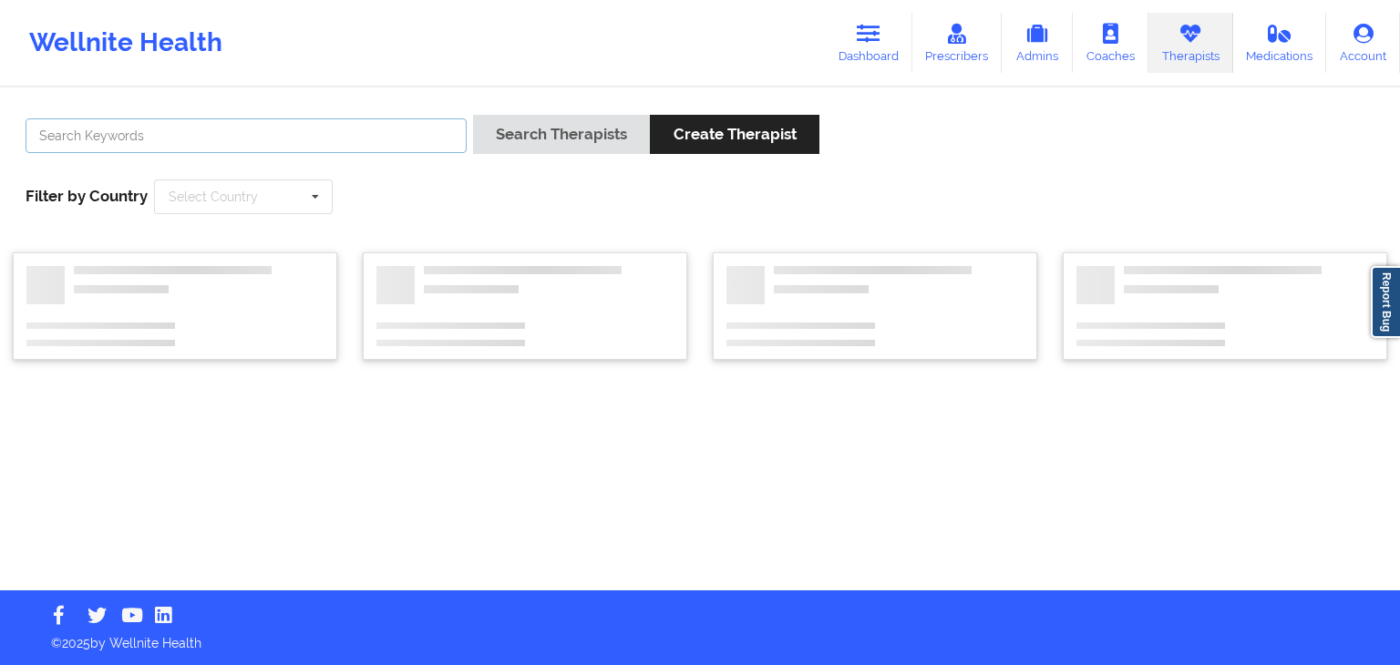
click at [324, 136] on input "text" at bounding box center [246, 135] width 441 height 35
type input "marisol"
click at [473, 115] on button "Search Therapists" at bounding box center [561, 134] width 177 height 39
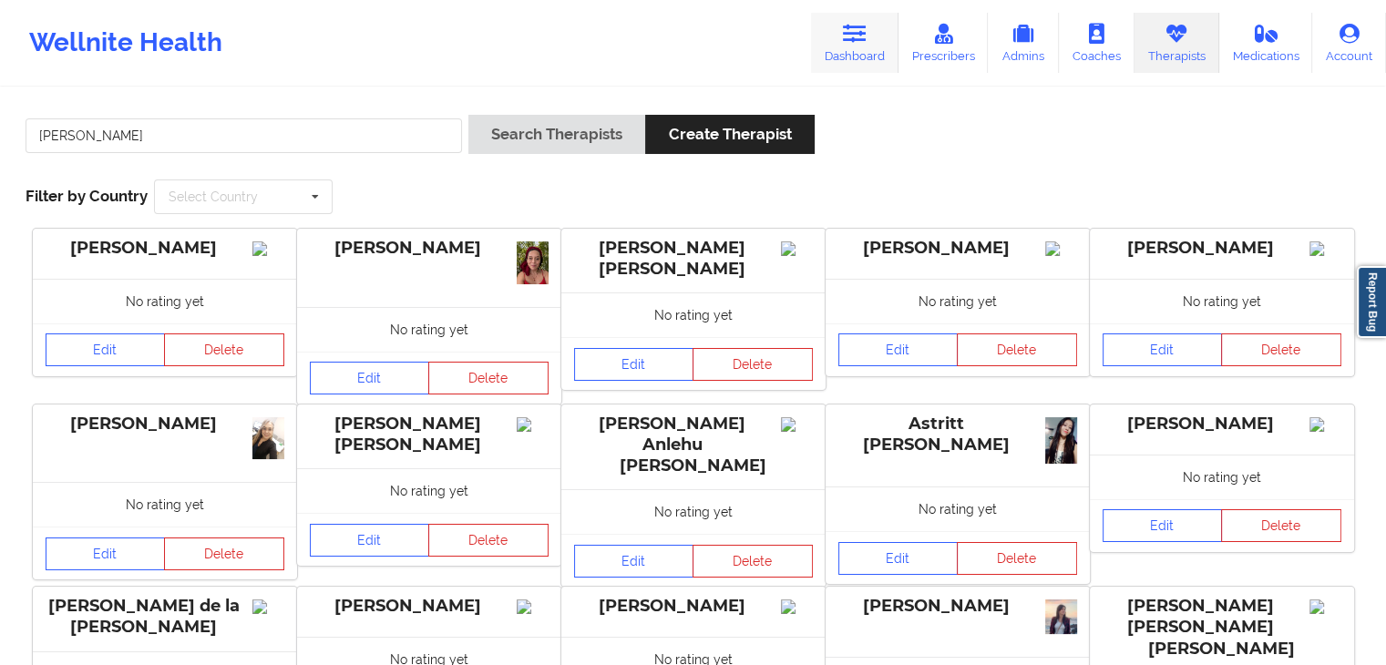
click at [843, 37] on link "Dashboard" at bounding box center [855, 43] width 88 height 60
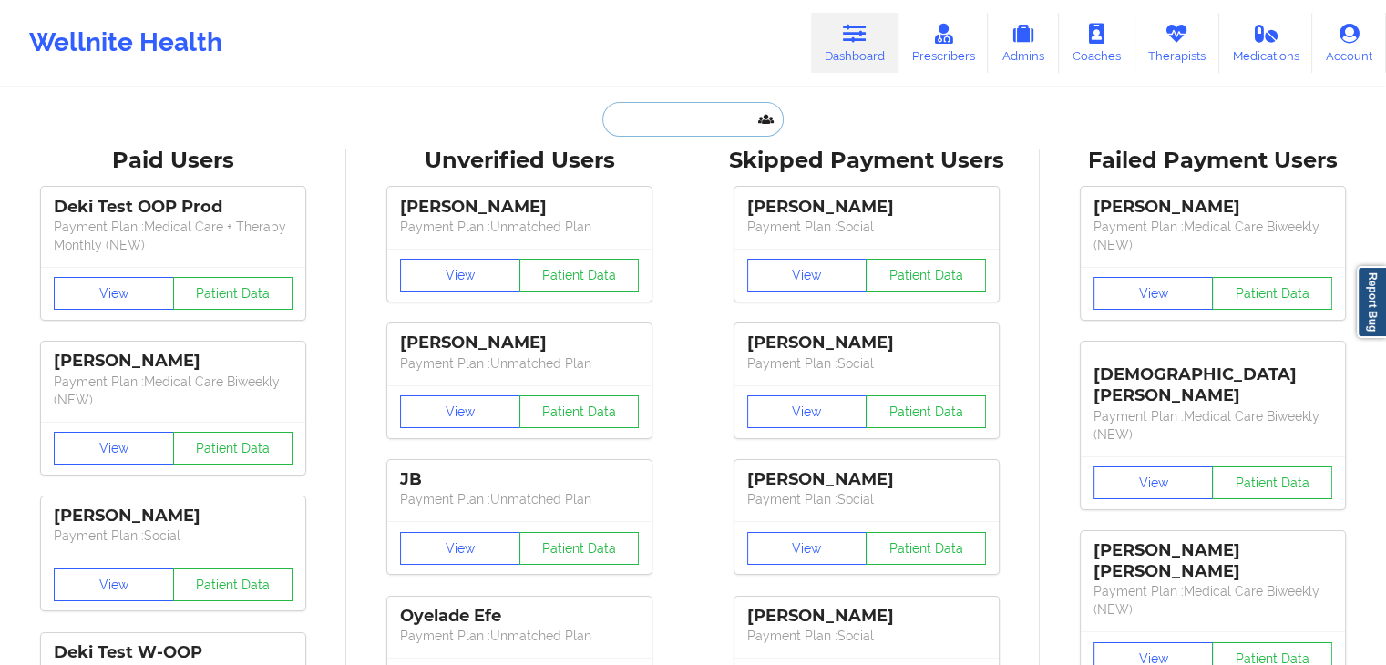
click at [688, 114] on input "text" at bounding box center [692, 119] width 180 height 35
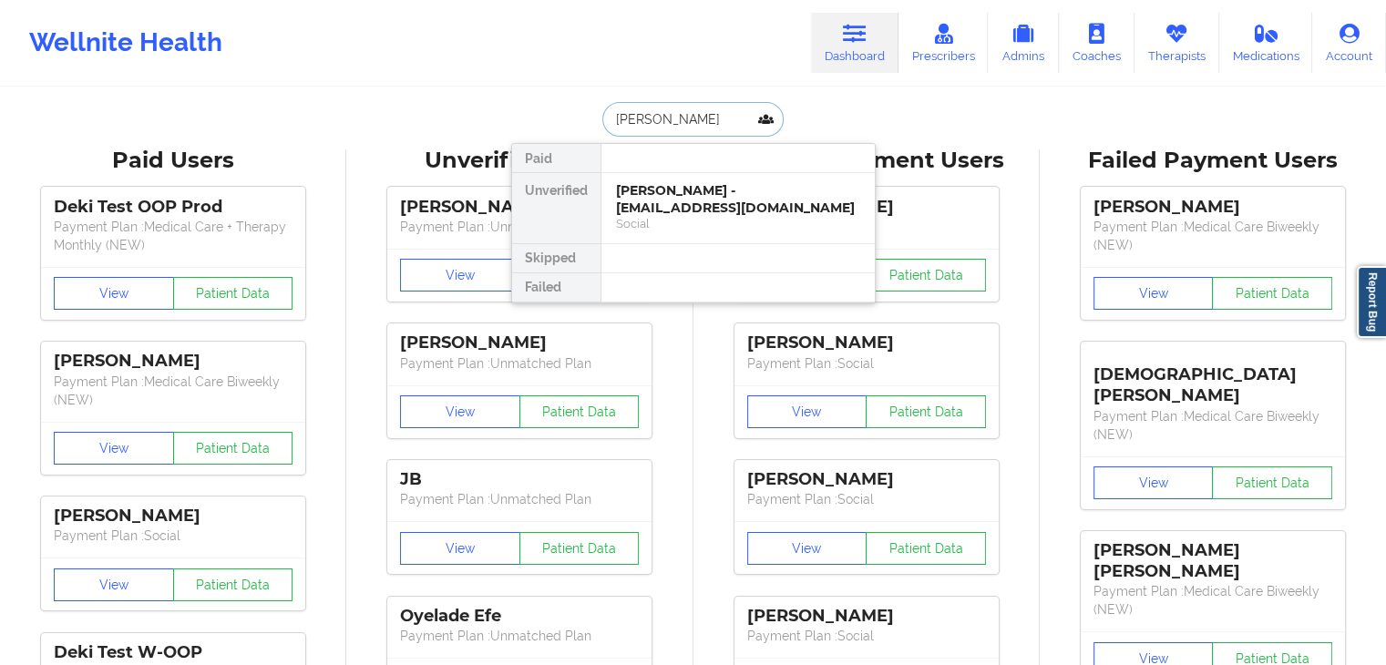
type input "sarah parker"
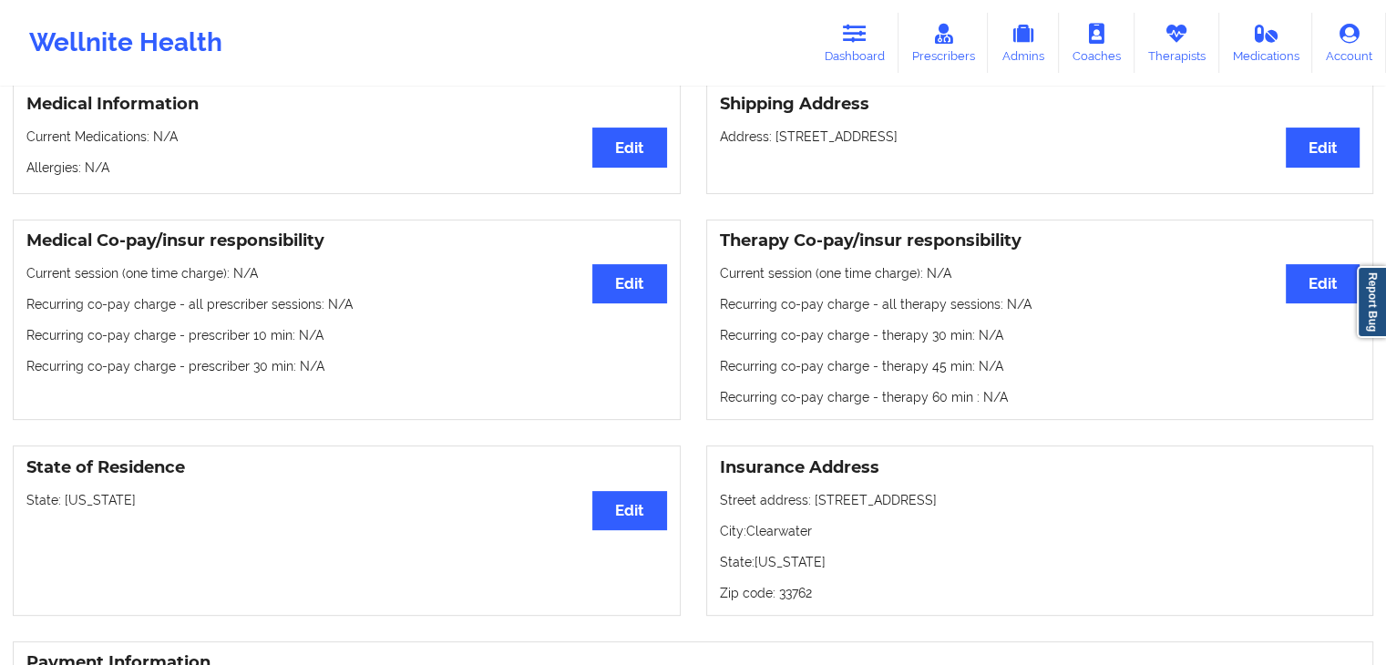
scroll to position [432, 0]
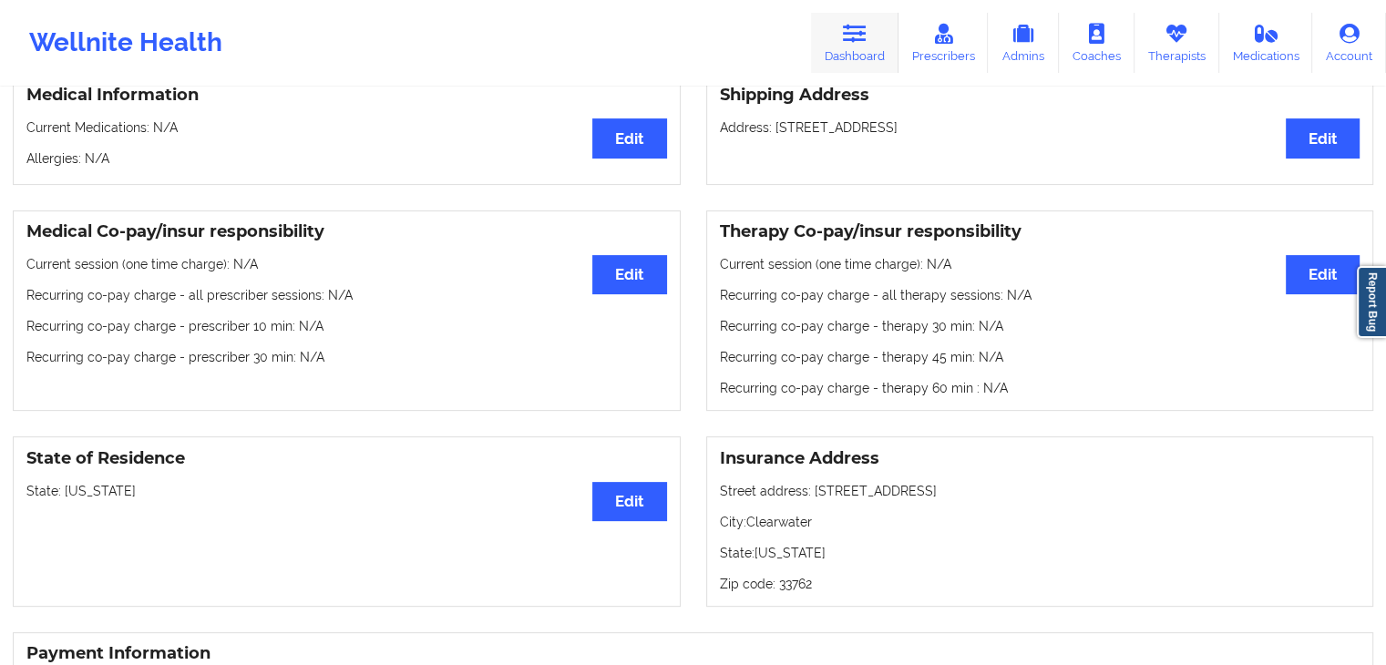
click at [846, 37] on icon at bounding box center [855, 34] width 24 height 20
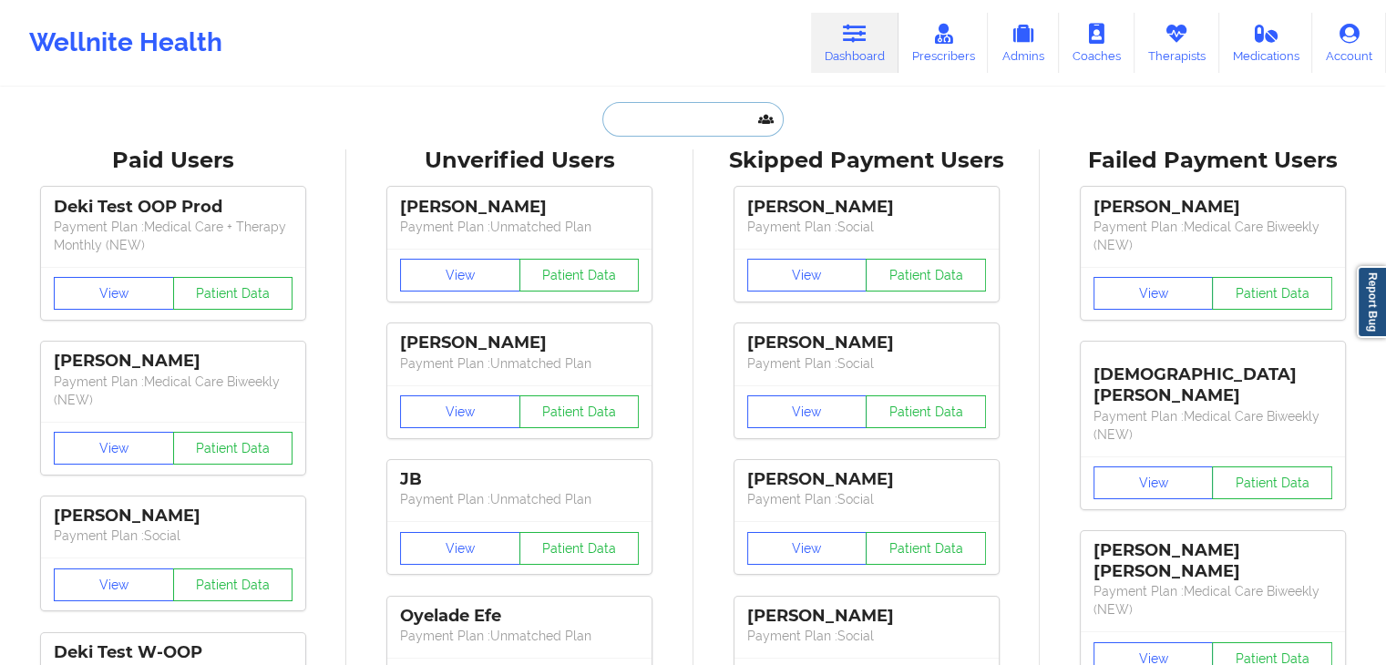
click at [663, 115] on input "text" at bounding box center [692, 119] width 180 height 35
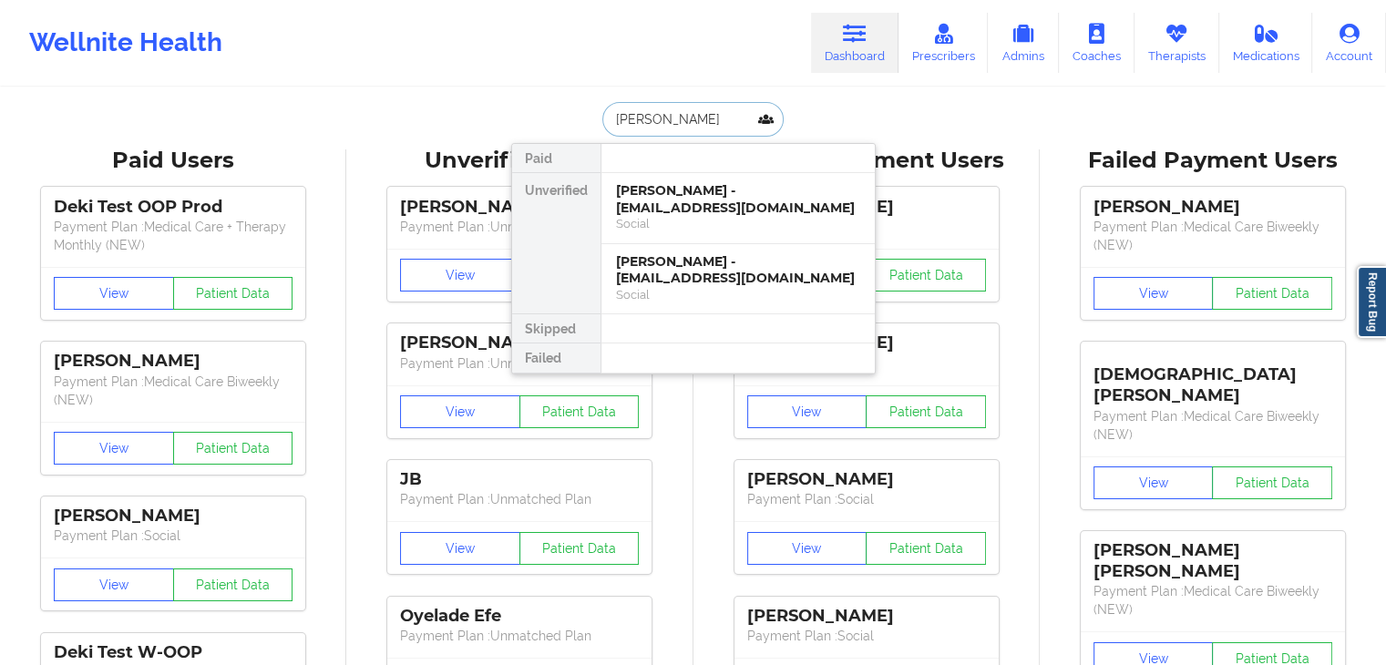
type input "jamie tanner"
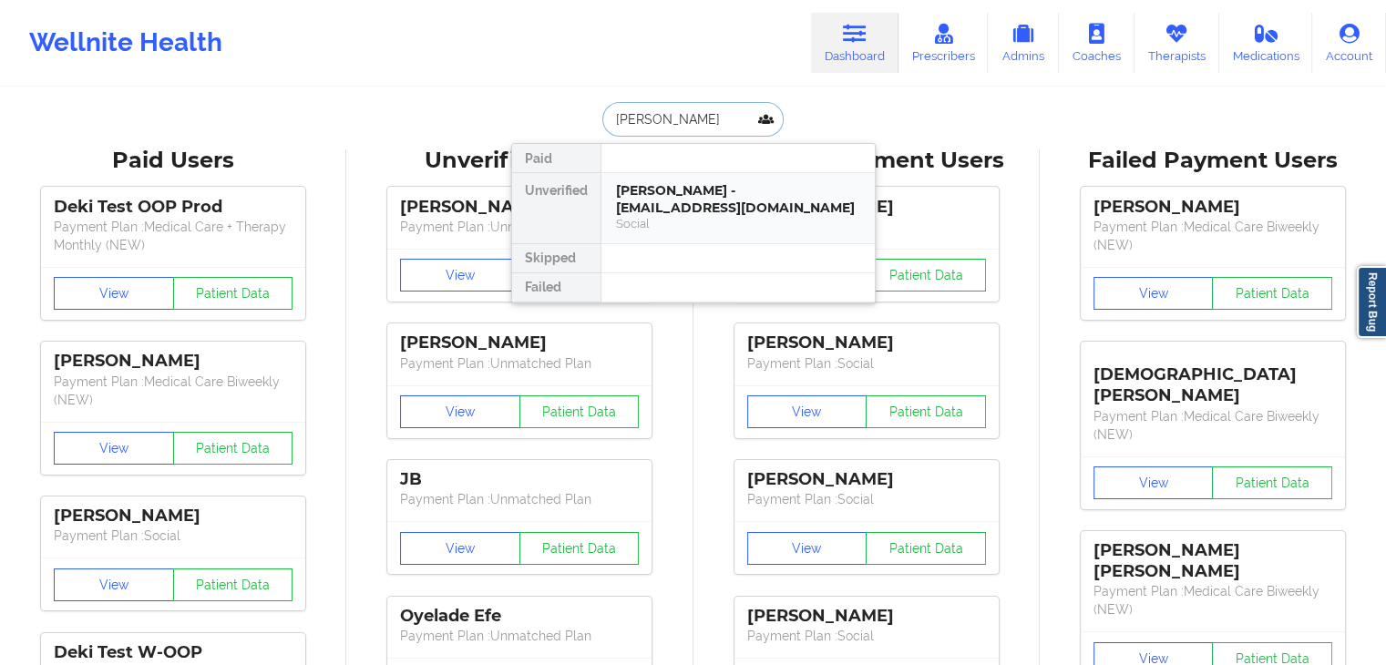
click at [675, 187] on div "Jamie Tanner - jamieetanner7@gmail.com" at bounding box center [738, 199] width 244 height 34
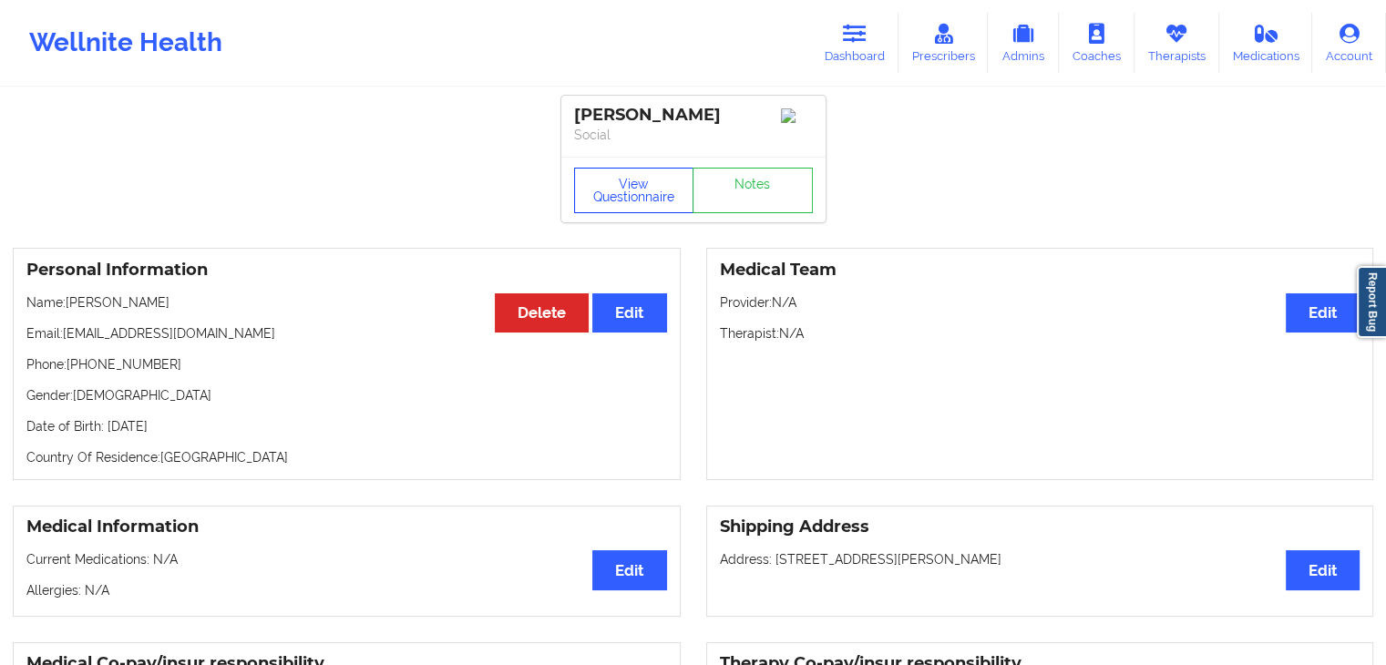
click at [614, 182] on button "View Questionnaire" at bounding box center [634, 191] width 120 height 46
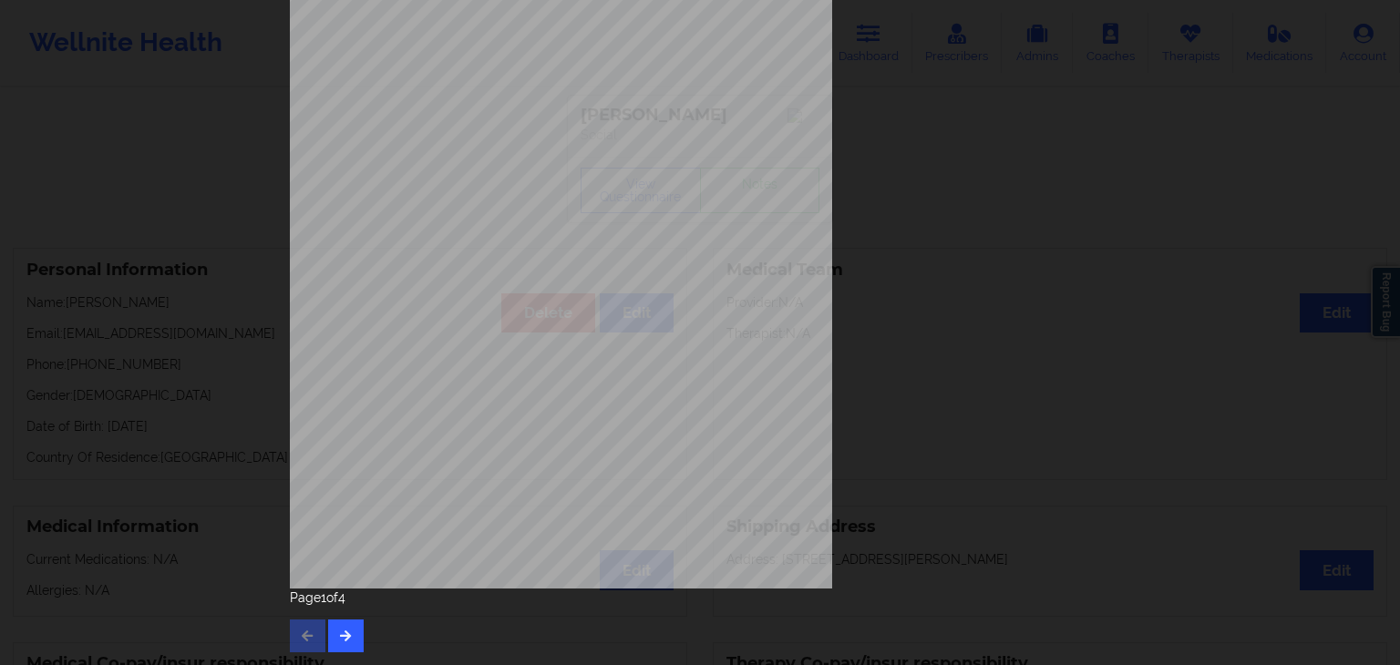
scroll to position [204, 0]
click at [328, 647] on button "button" at bounding box center [346, 636] width 36 height 33
click at [339, 634] on icon "button" at bounding box center [345, 635] width 15 height 11
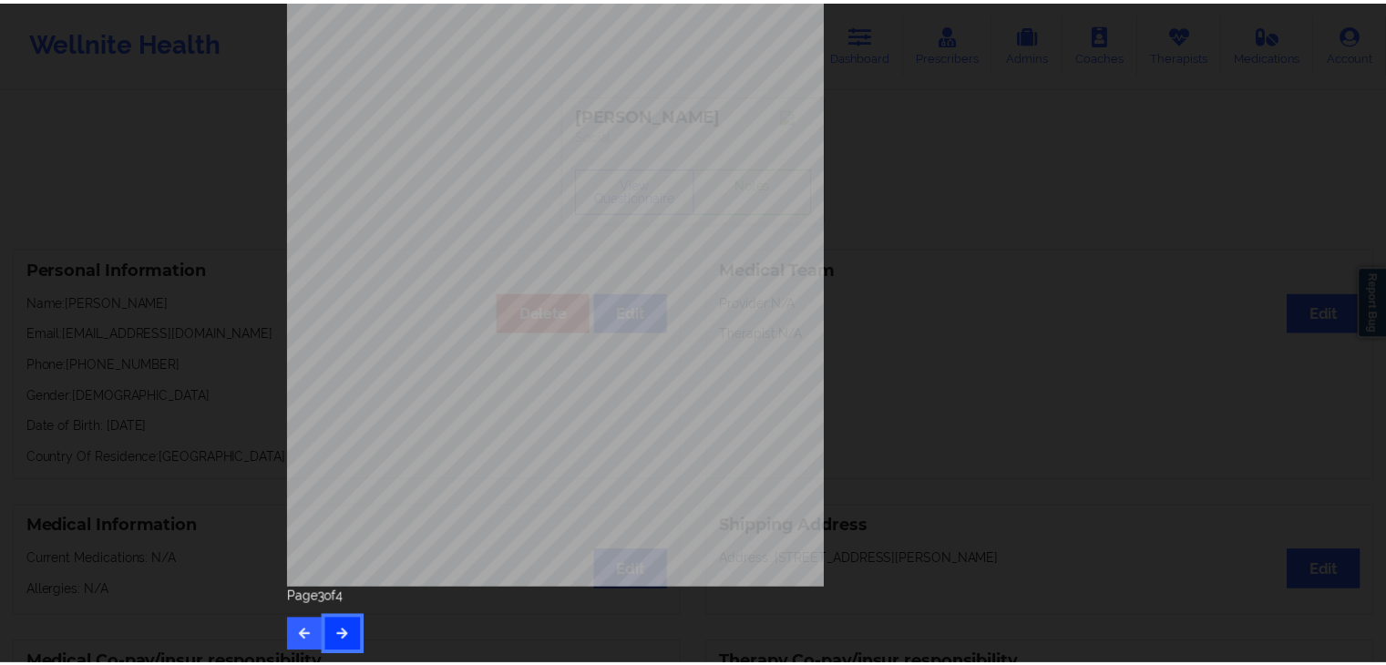
scroll to position [0, 0]
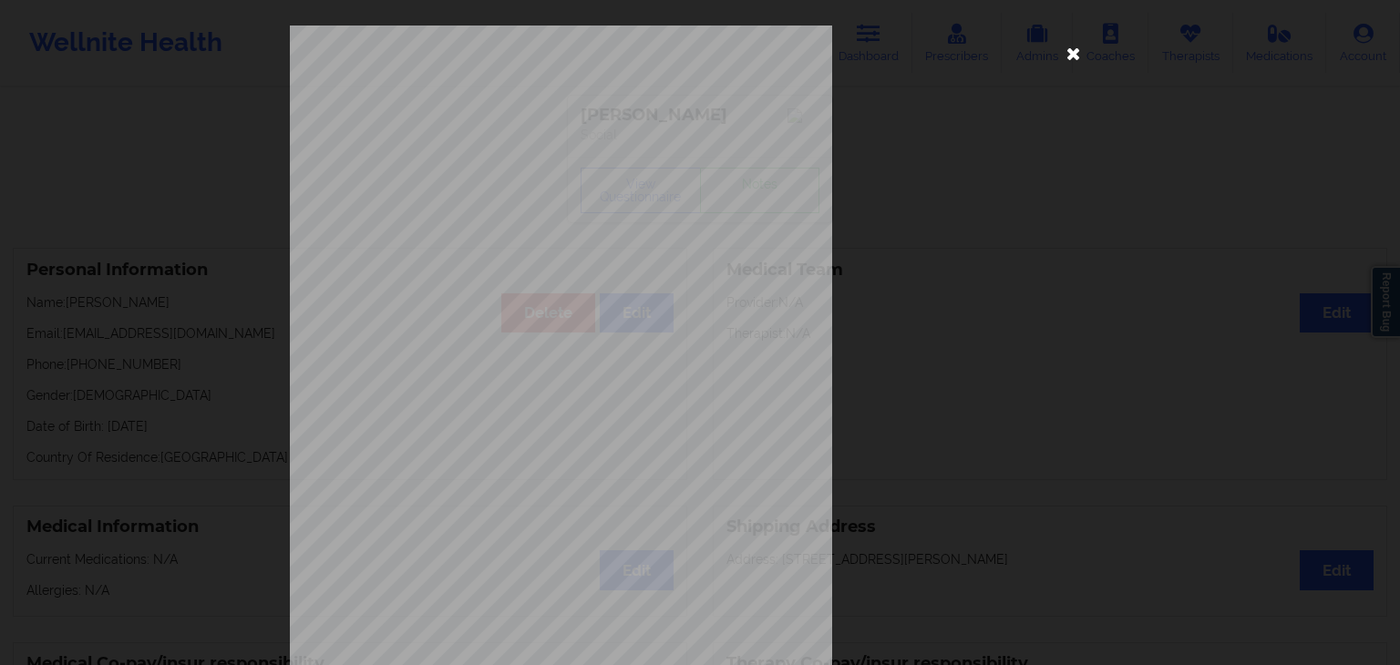
click at [1068, 39] on icon at bounding box center [1073, 52] width 29 height 29
